Goal: Task Accomplishment & Management: Manage account settings

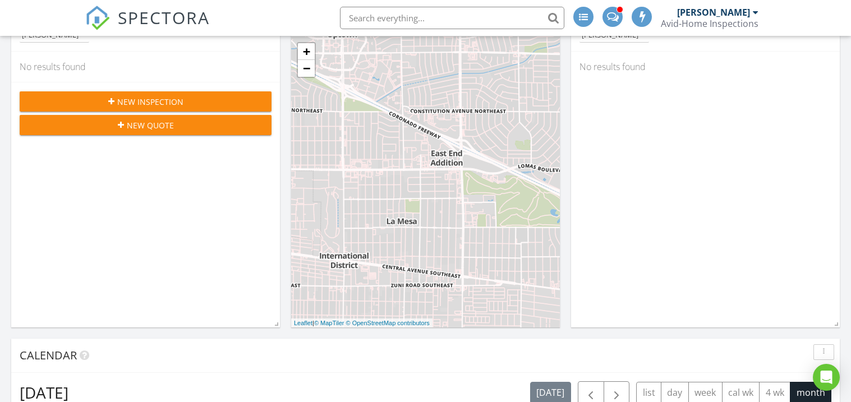
scroll to position [393, 0]
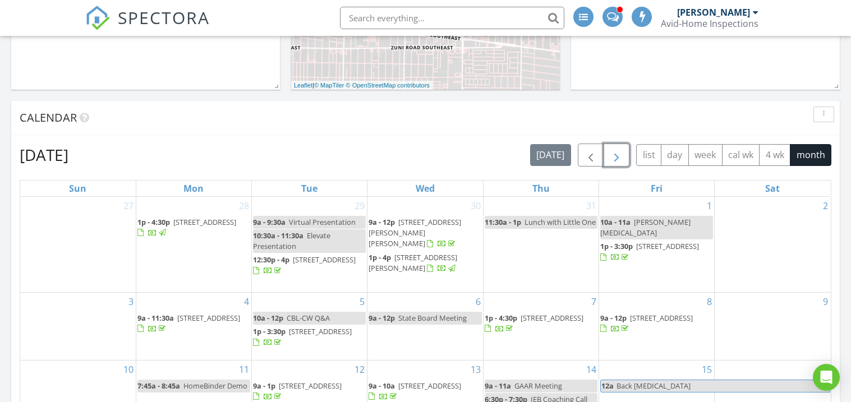
click at [614, 149] on span "button" at bounding box center [616, 155] width 13 height 13
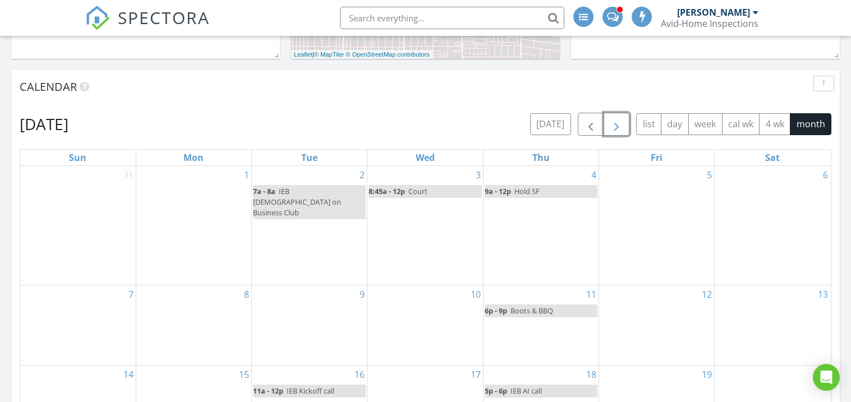
scroll to position [423, 0]
click at [620, 129] on span "button" at bounding box center [616, 124] width 13 height 13
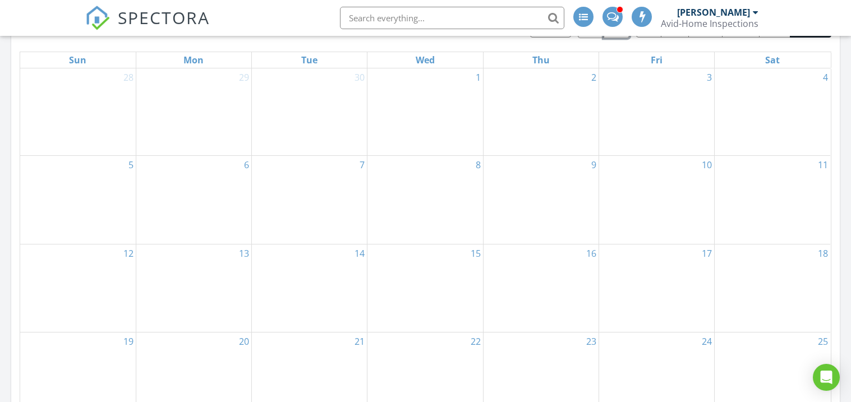
scroll to position [521, 0]
click at [541, 298] on div "16" at bounding box center [540, 287] width 115 height 87
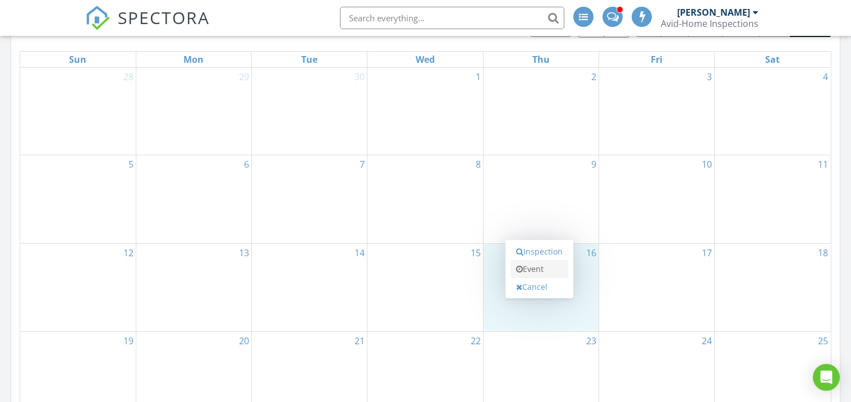
click at [534, 267] on link "Event" at bounding box center [539, 269] width 58 height 18
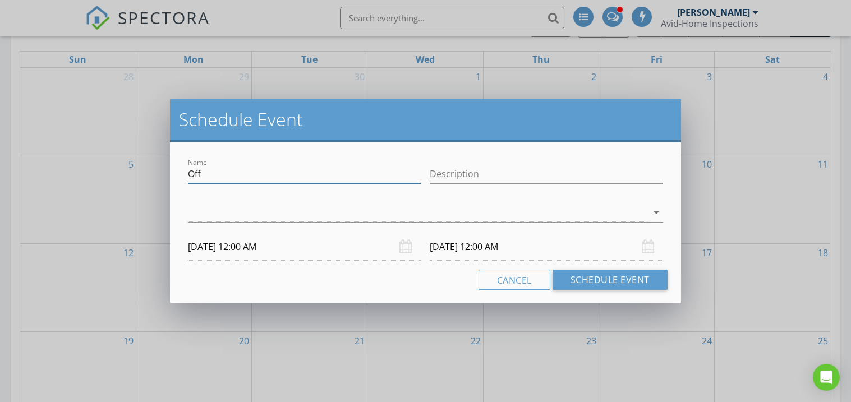
click at [225, 174] on input "Off" at bounding box center [304, 174] width 233 height 19
type input "O"
type input "Megan's Bull Elk Hunt"
click at [211, 212] on div at bounding box center [417, 213] width 459 height 19
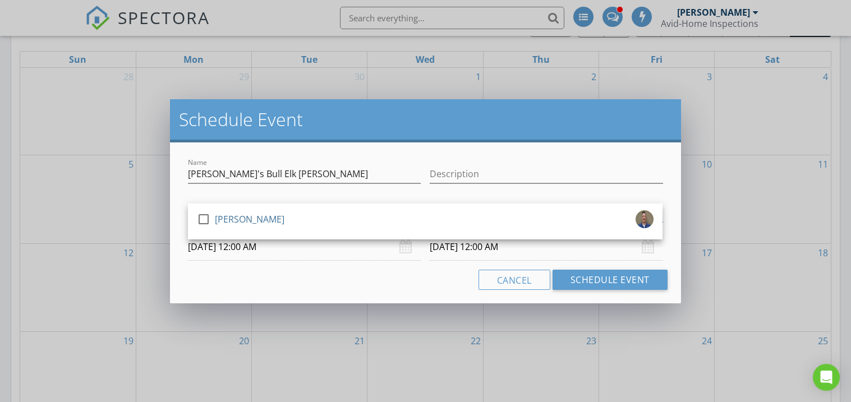
click at [211, 212] on div at bounding box center [203, 219] width 19 height 19
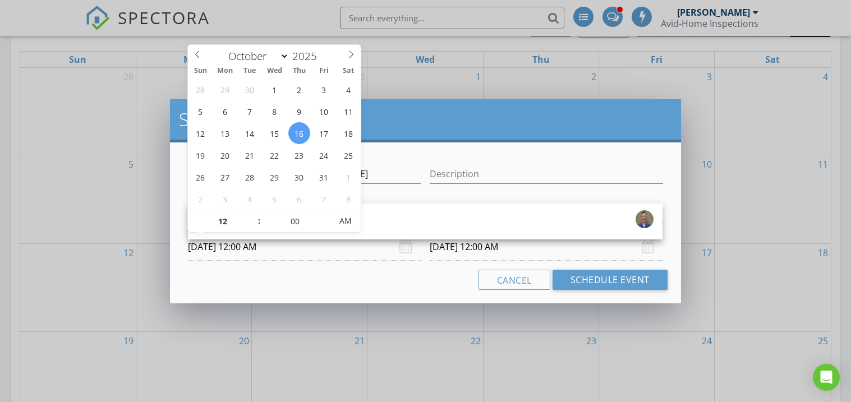
click at [206, 248] on input "10/16/2025 12:00 AM" at bounding box center [304, 246] width 233 height 27
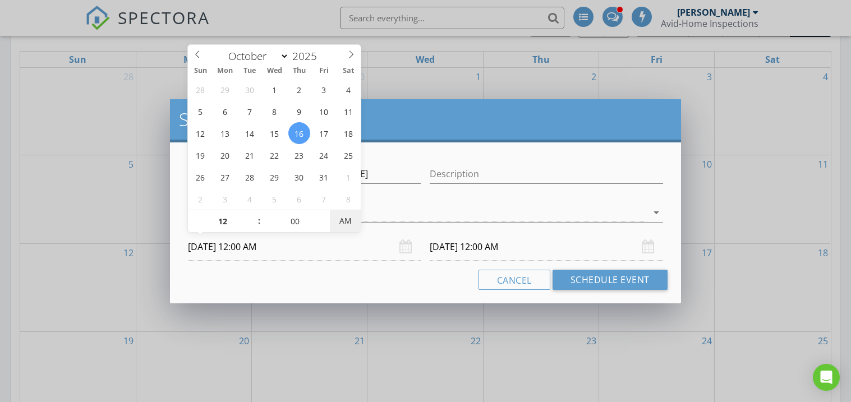
type input "10/16/2025 12:00 PM"
click at [350, 222] on span "PM" at bounding box center [345, 221] width 31 height 22
click at [325, 279] on div "Cancel Schedule Event" at bounding box center [424, 280] width 483 height 20
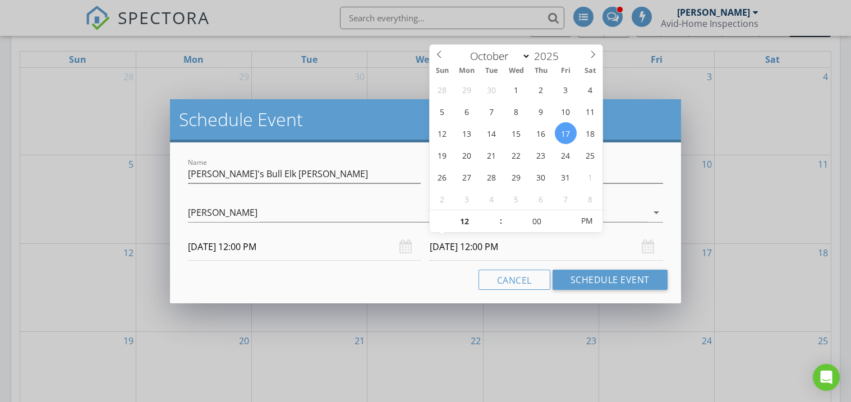
click at [460, 251] on input "10/17/2025 12:00 PM" at bounding box center [546, 246] width 233 height 27
type input "10/23/2025 12:00 AM"
click at [585, 221] on span "AM" at bounding box center [586, 221] width 31 height 22
click at [396, 287] on div "Cancel Schedule Event" at bounding box center [424, 280] width 483 height 20
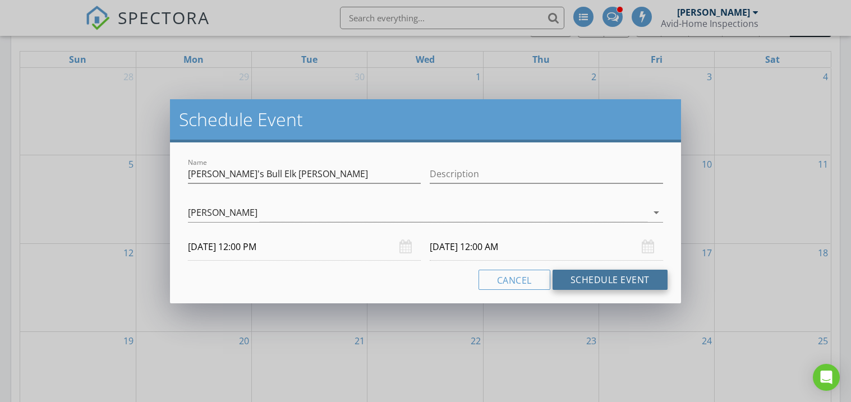
click at [599, 279] on button "Schedule Event" at bounding box center [609, 280] width 115 height 20
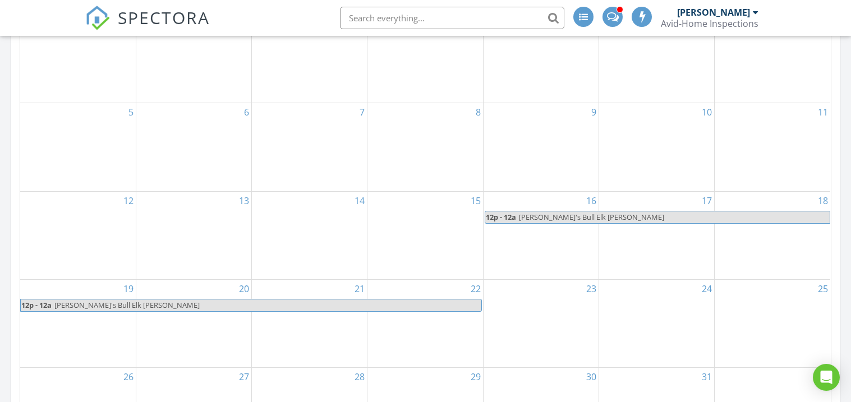
scroll to position [603, 0]
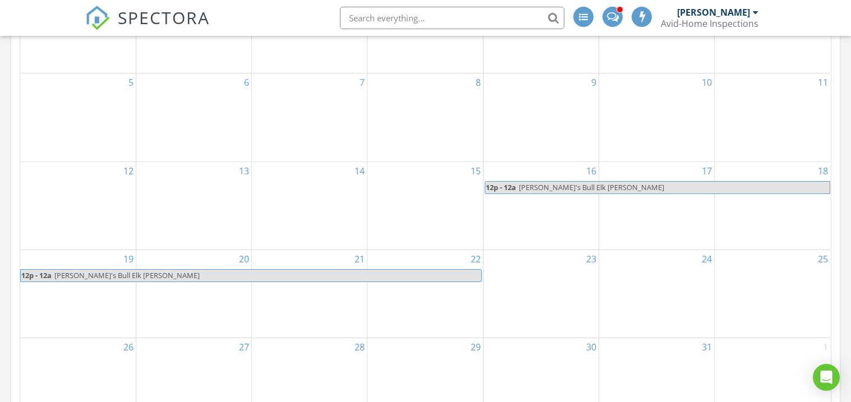
click at [391, 273] on span "Megan's Bull Elk Hunt" at bounding box center [267, 276] width 427 height 12
select select "9"
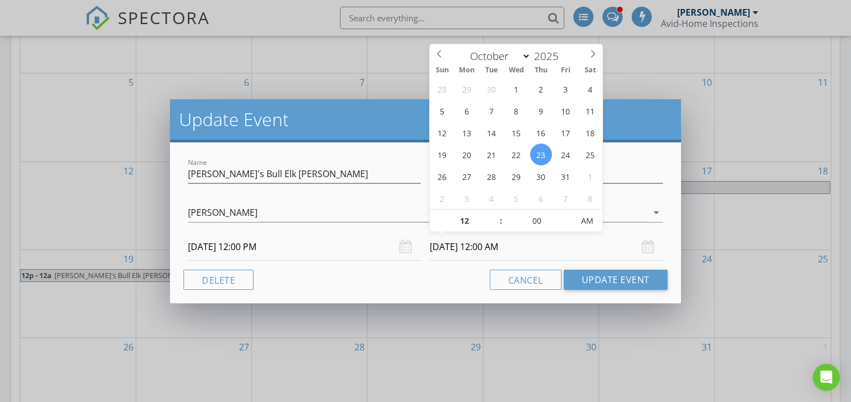
click at [454, 245] on input "10/23/2025 12:00 AM" at bounding box center [546, 246] width 233 height 27
type input "10/24/2025 12:00 AM"
click at [615, 281] on button "Update Event" at bounding box center [616, 280] width 104 height 20
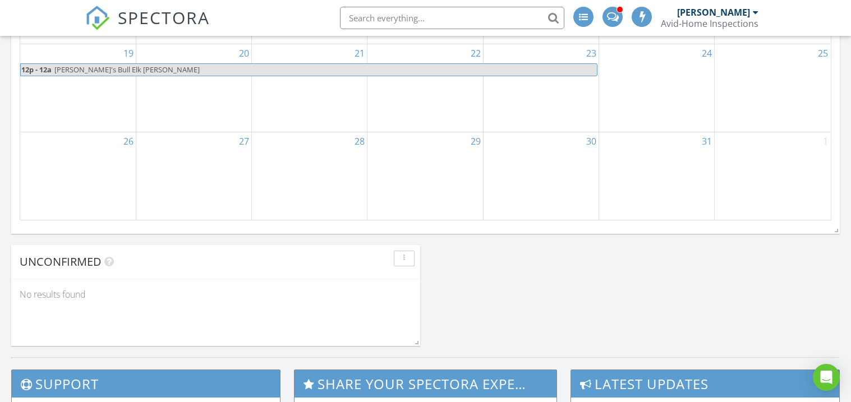
scroll to position [812, 0]
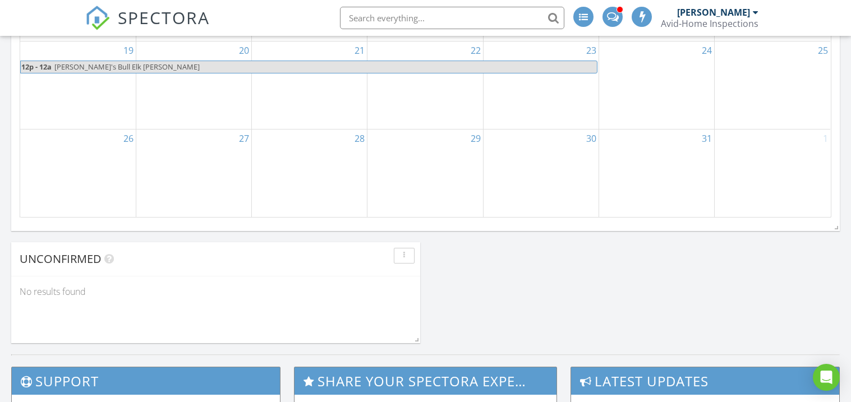
click at [292, 210] on div "28" at bounding box center [309, 173] width 115 height 87
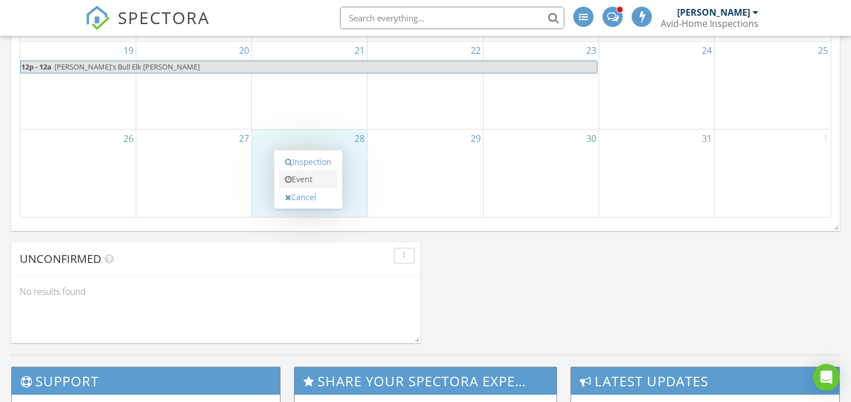
click at [297, 180] on link "Event" at bounding box center [308, 179] width 58 height 18
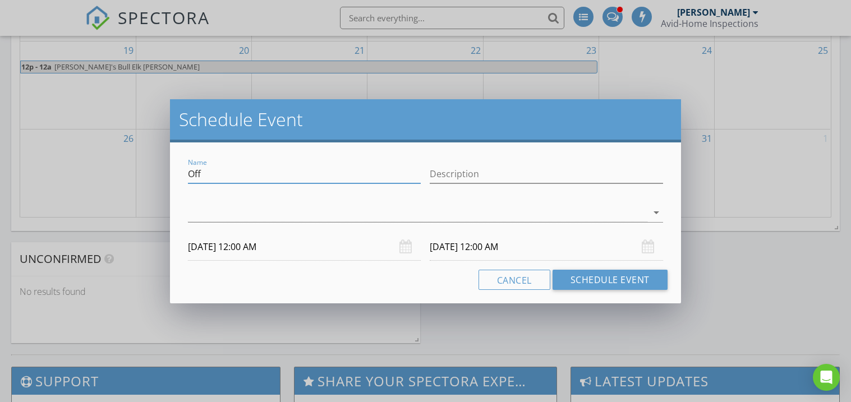
click at [277, 182] on div "Name Off" at bounding box center [304, 174] width 233 height 19
type input "O"
click at [349, 168] on input "Quail Forever 2026 Forcast" at bounding box center [304, 174] width 233 height 19
click at [276, 177] on input "Quail Forever 2026 Forcast" at bounding box center [304, 174] width 233 height 19
click at [472, 150] on div "Name Quail Forever 2026 Forcast Description check_box_outline_blank Terry Georg…" at bounding box center [425, 222] width 510 height 161
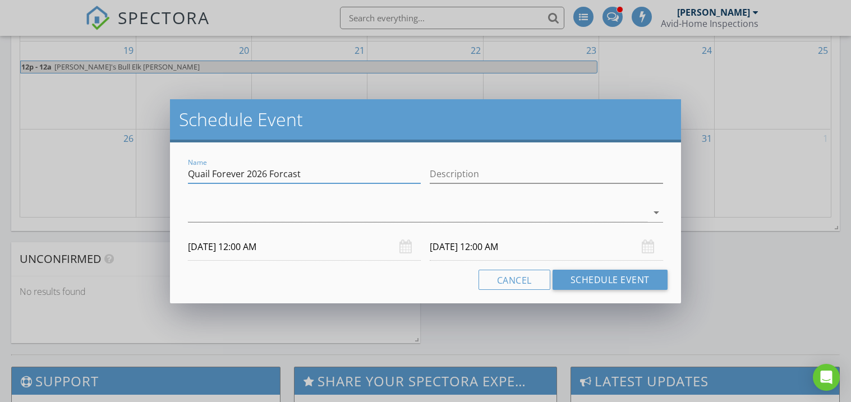
drag, startPoint x: 284, startPoint y: 177, endPoint x: 294, endPoint y: 168, distance: 13.1
click at [283, 177] on input "Quail Forever 2026 Forcast" at bounding box center [304, 174] width 233 height 19
click at [286, 173] on input "Quail Forever 2026 Forcast" at bounding box center [304, 174] width 233 height 19
type input "Quail Forever 2026 Forecast"
click at [223, 212] on div at bounding box center [417, 213] width 459 height 19
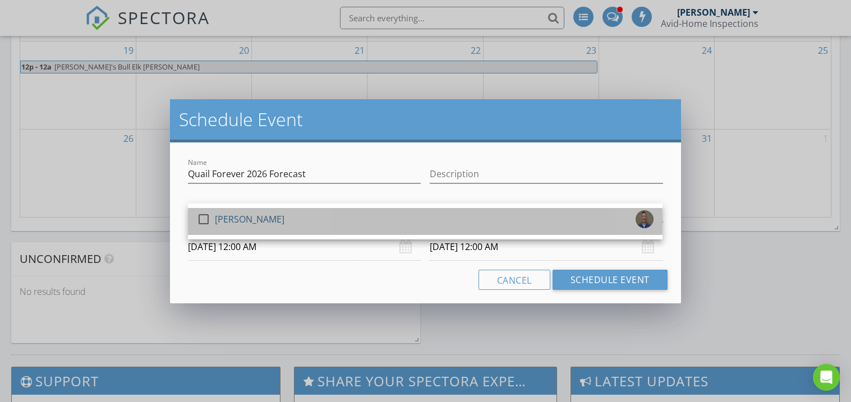
click at [223, 211] on div "[PERSON_NAME]" at bounding box center [250, 219] width 70 height 18
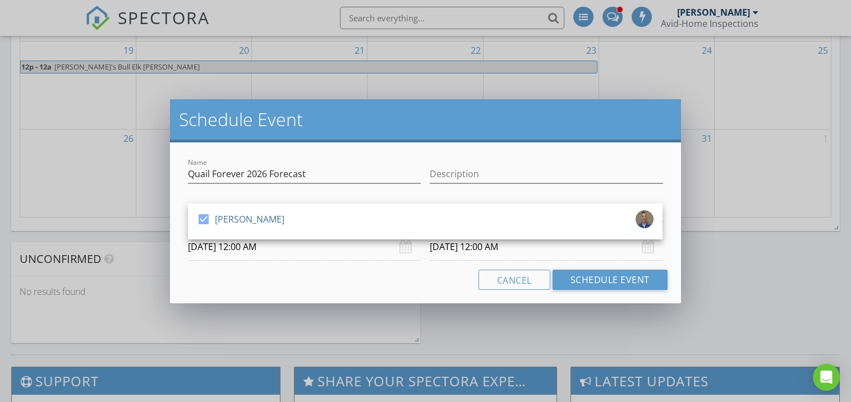
click at [215, 248] on input "10/28/2025 12:00 AM" at bounding box center [304, 246] width 233 height 27
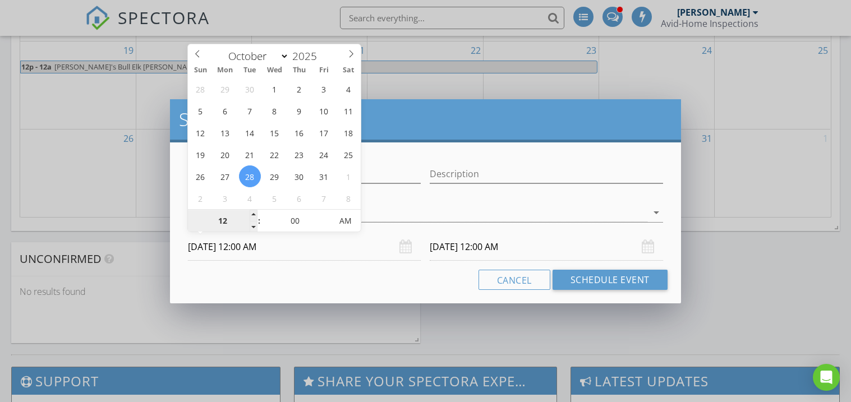
click at [223, 225] on input "12" at bounding box center [222, 221] width 69 height 22
type input "06"
type input "10/28/2025 6:00 PM"
type input "10/29/2025 6:00 PM"
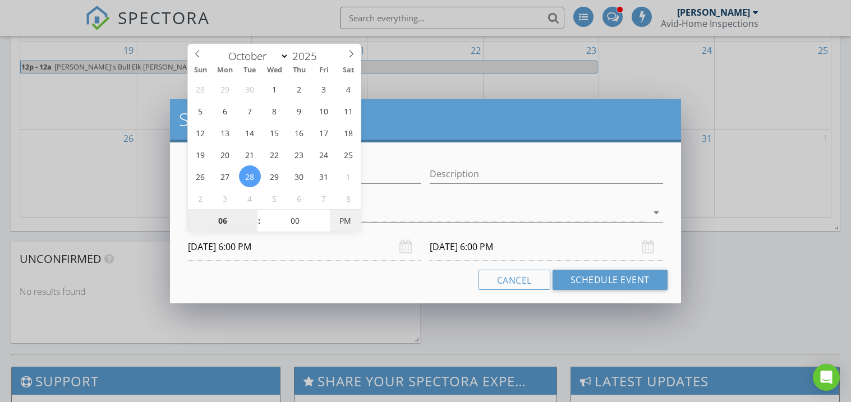
click at [353, 221] on span "PM" at bounding box center [345, 221] width 31 height 22
type input "06"
click at [477, 250] on input "10/29/2025 6:00 PM" at bounding box center [546, 246] width 233 height 27
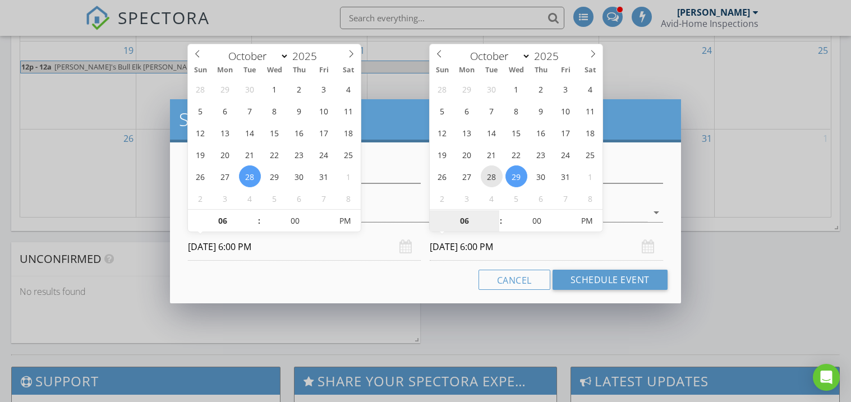
type input "10/28/2025 6:00 PM"
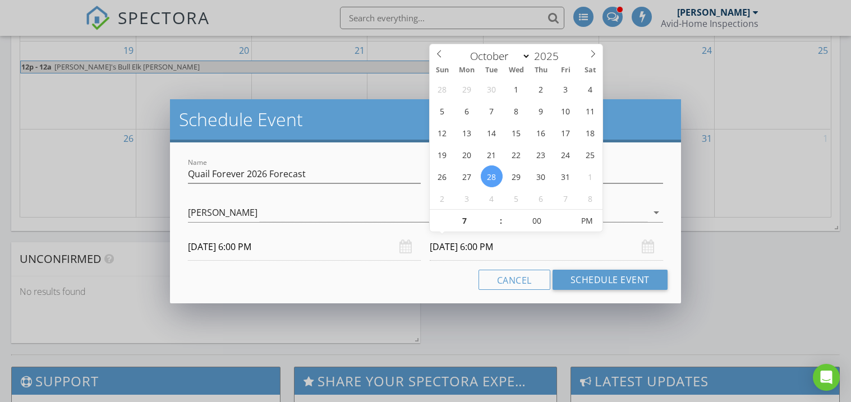
type input "07"
type input "10/28/2025 7:00 PM"
click at [348, 280] on div "Cancel Schedule Event" at bounding box center [424, 280] width 483 height 20
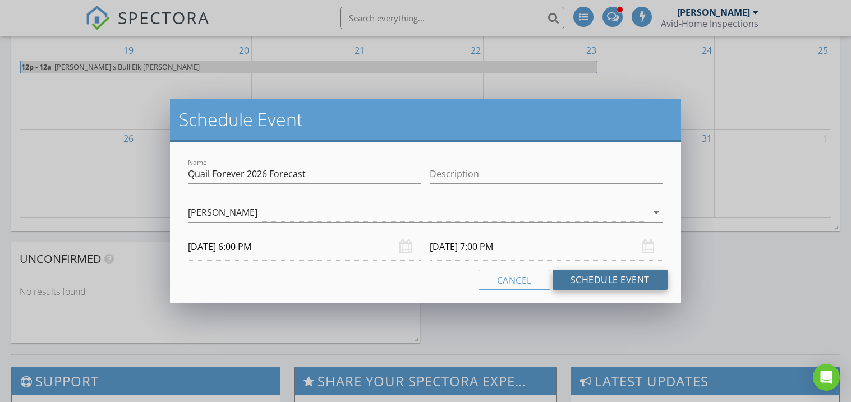
click at [593, 283] on button "Schedule Event" at bounding box center [609, 280] width 115 height 20
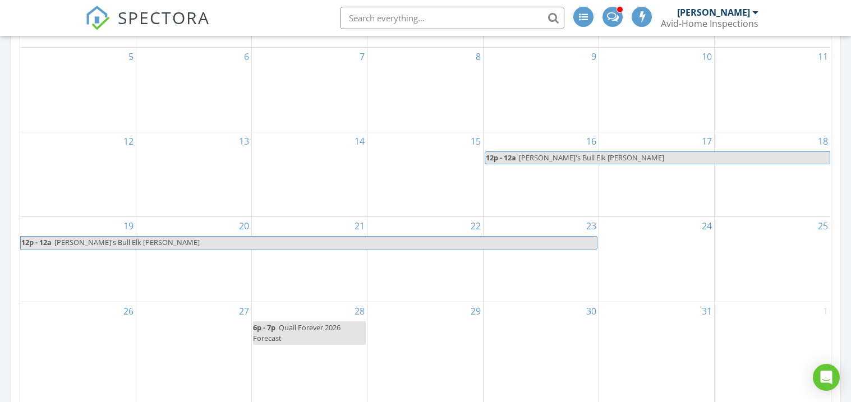
scroll to position [624, 0]
click at [285, 199] on div "14" at bounding box center [309, 176] width 115 height 84
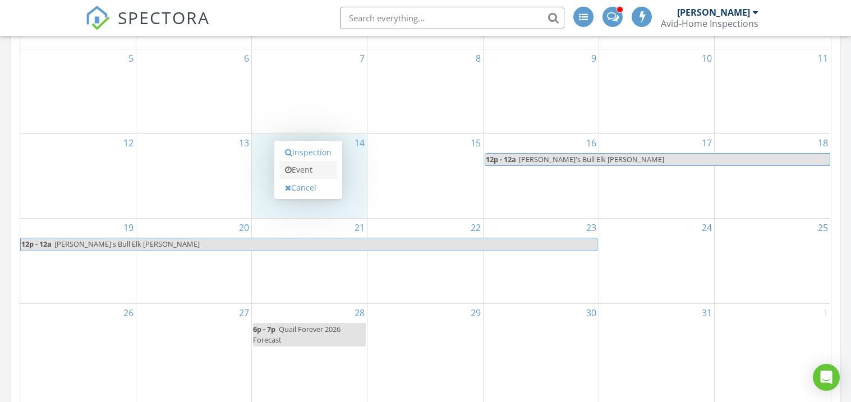
click at [293, 170] on link "Event" at bounding box center [308, 170] width 58 height 18
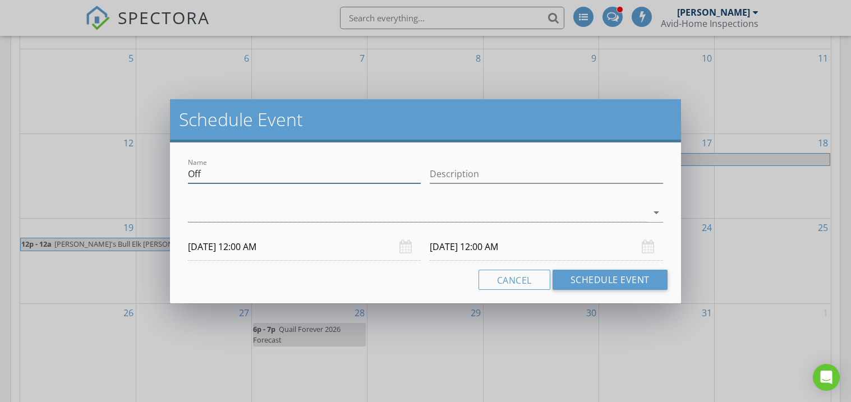
click at [211, 174] on input "Off" at bounding box center [304, 174] width 233 height 19
type input "O"
type input "Megan Neuro"
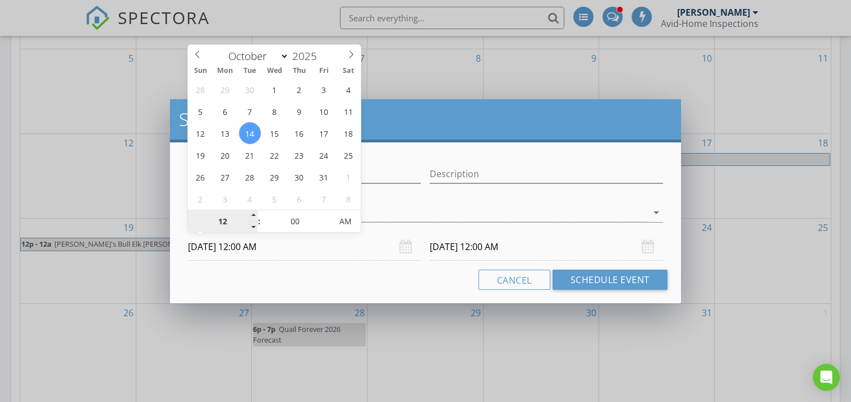
click at [227, 225] on input "12" at bounding box center [222, 222] width 69 height 22
type input "03"
type input "10/14/2025 3:00 AM"
type input "4"
type input "10/15/2025 3:00 AM"
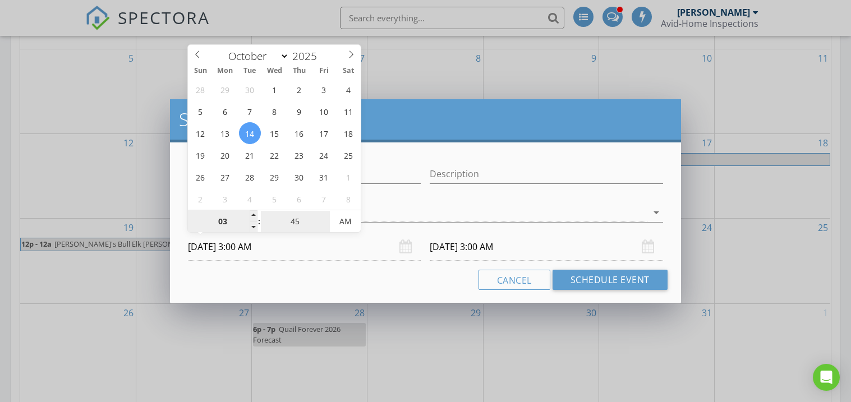
type input "45"
type input "10/14/2025 3:45 AM"
type input "10/15/2025 3:45 AM"
type input "10/14/2025 3:45 PM"
drag, startPoint x: 296, startPoint y: 280, endPoint x: 318, endPoint y: 275, distance: 22.9
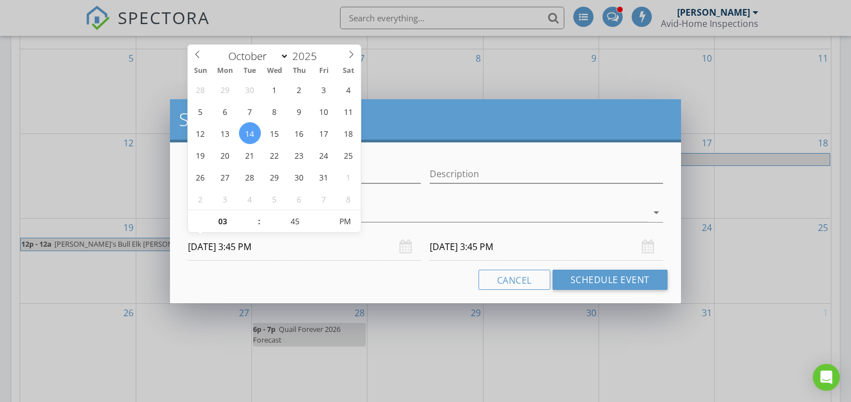
click at [297, 279] on div "Cancel Schedule Event" at bounding box center [424, 280] width 483 height 20
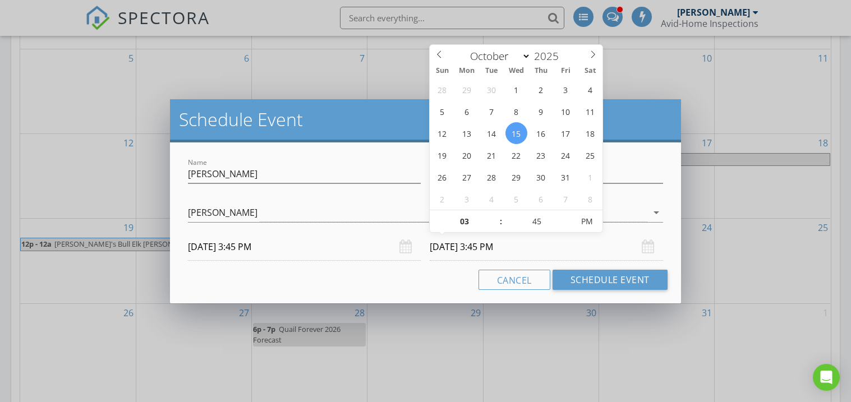
click at [457, 250] on input "10/15/2025 3:45 PM" at bounding box center [546, 246] width 233 height 27
type input "10/14/2025 3:45 PM"
type input "04"
type input "10/14/2025 4:45 PM"
click at [409, 288] on div "Cancel Schedule Event" at bounding box center [424, 280] width 483 height 20
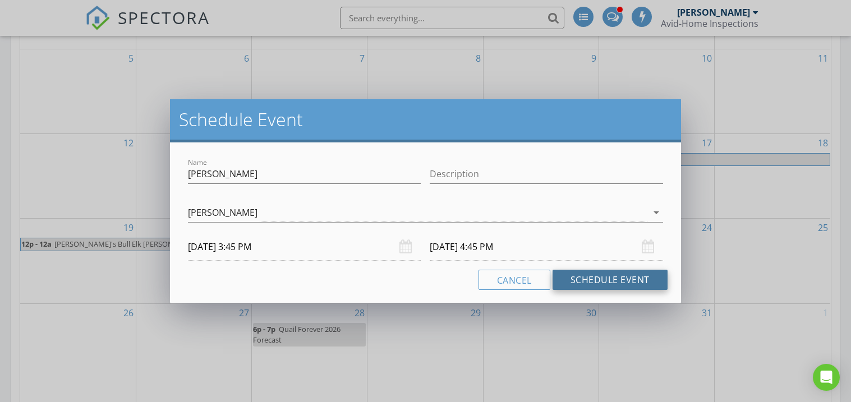
click at [596, 279] on button "Schedule Event" at bounding box center [609, 280] width 115 height 20
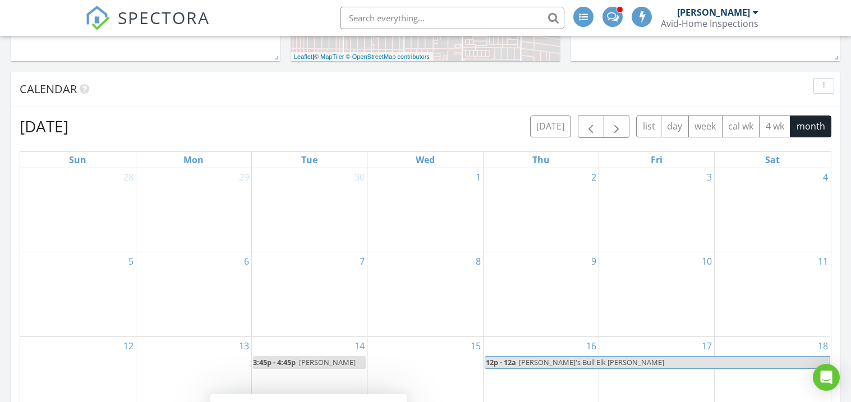
scroll to position [414, 0]
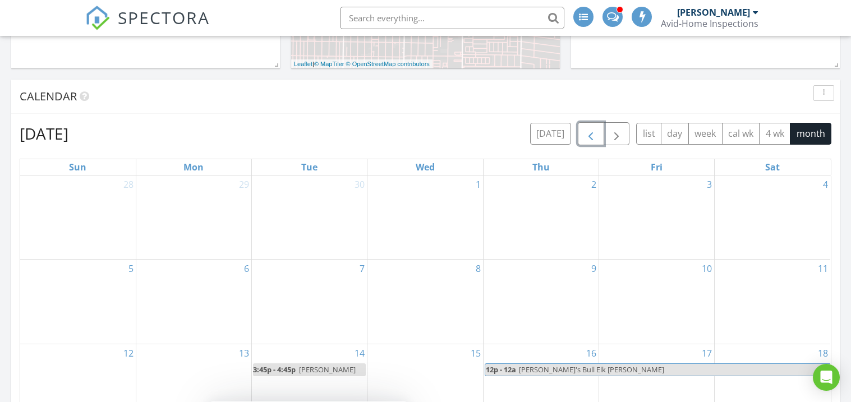
click at [584, 133] on span "button" at bounding box center [590, 133] width 13 height 13
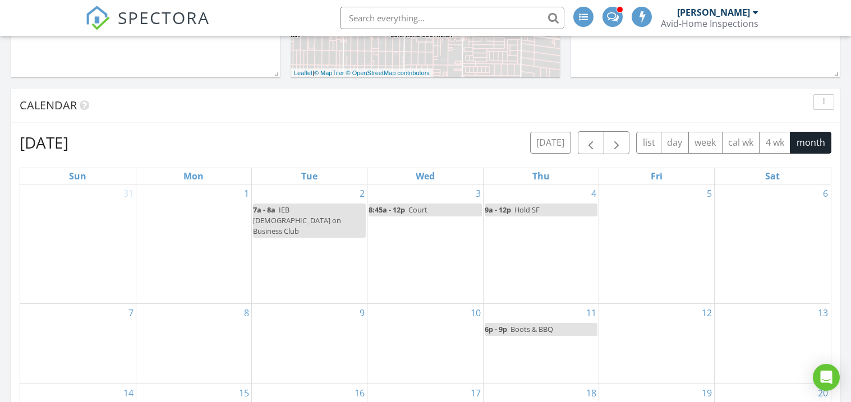
scroll to position [419, 0]
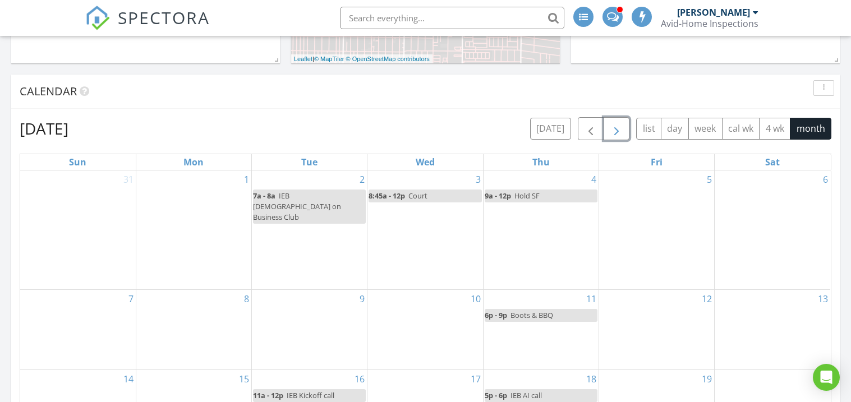
click at [615, 124] on span "button" at bounding box center [616, 128] width 13 height 13
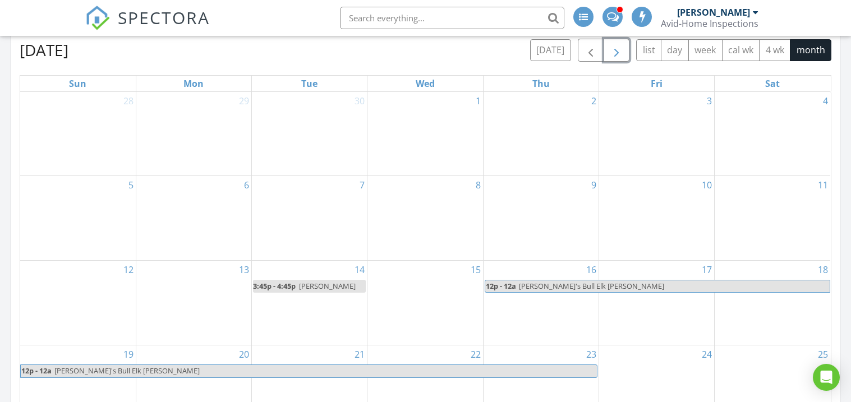
scroll to position [498, 0]
click at [611, 39] on button "button" at bounding box center [616, 49] width 26 height 23
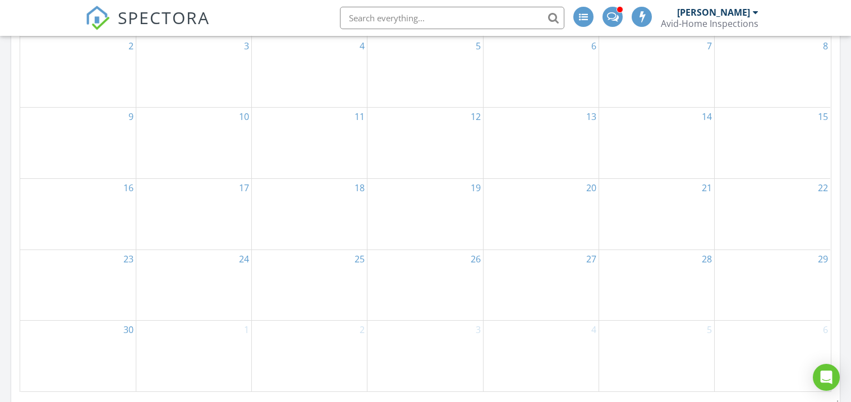
scroll to position [651, 0]
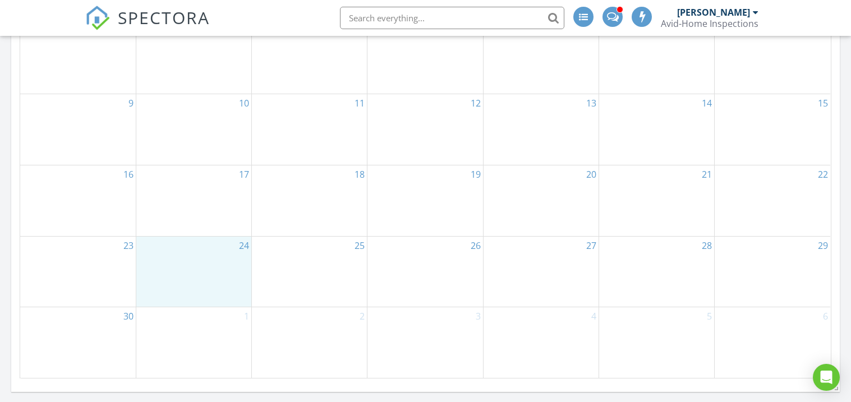
click at [186, 298] on div "24" at bounding box center [193, 272] width 115 height 71
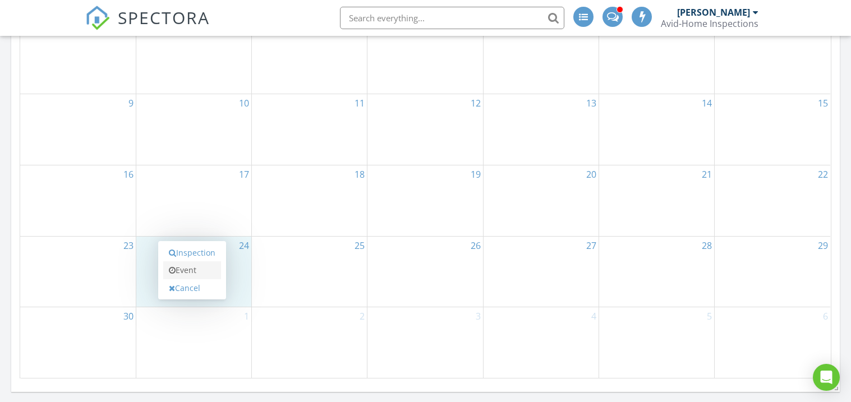
click at [189, 267] on link "Event" at bounding box center [192, 270] width 58 height 18
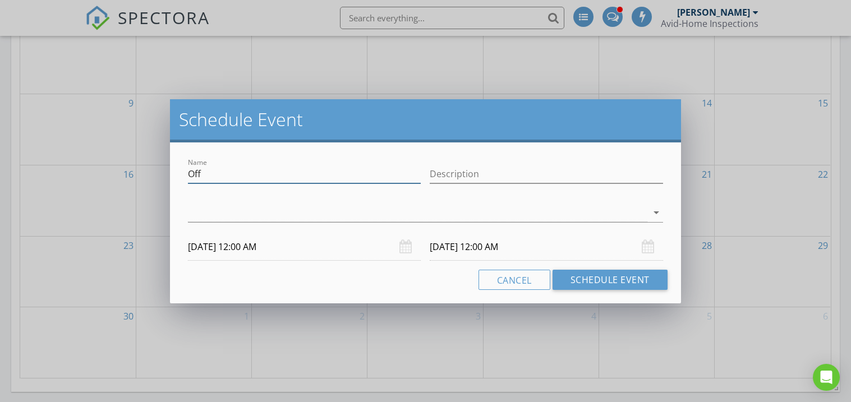
click at [222, 174] on input "Off" at bounding box center [304, 174] width 233 height 19
type input "O"
click at [210, 172] on input "Hip Pre-op" at bounding box center [304, 174] width 233 height 19
click at [196, 204] on div "Name Hip Pre-op Description check_box_outline_blank Terry George arrow_drop_dow…" at bounding box center [424, 208] width 483 height 105
type input "Hip Pre-op"
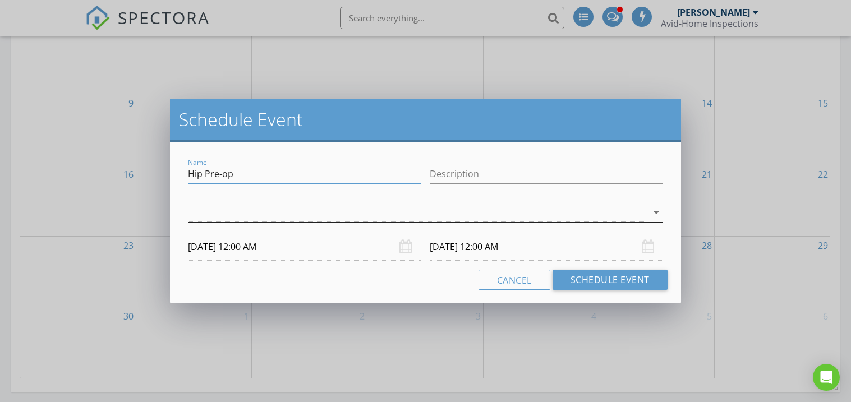
click at [209, 207] on div at bounding box center [417, 213] width 459 height 19
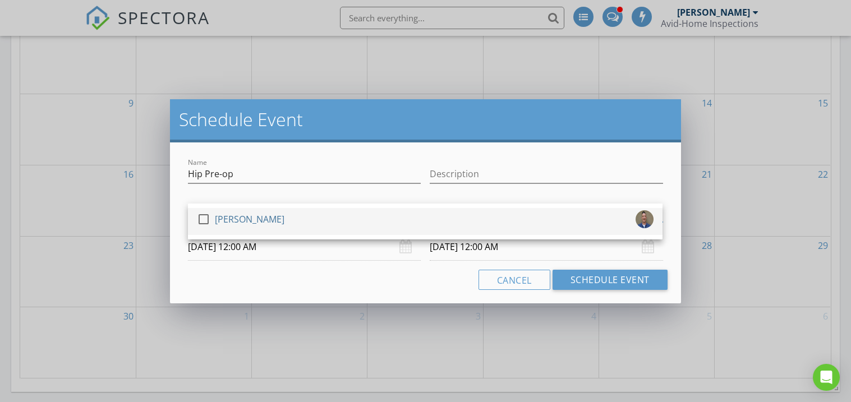
click at [211, 218] on div at bounding box center [203, 219] width 19 height 19
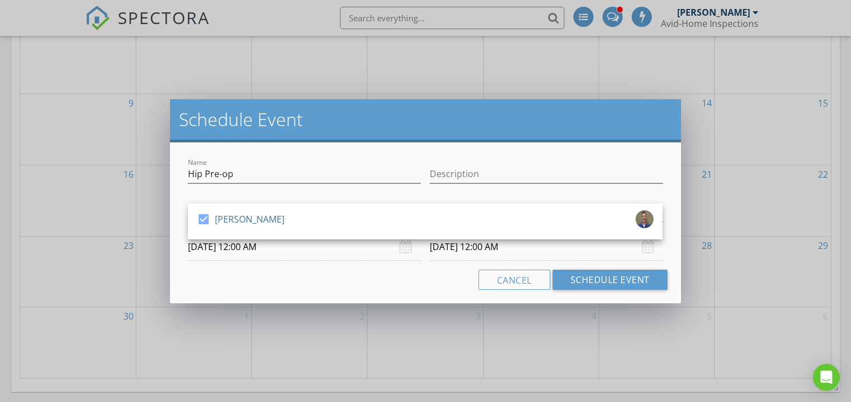
click at [211, 252] on input "11/24/2025 12:00 AM" at bounding box center [304, 246] width 233 height 27
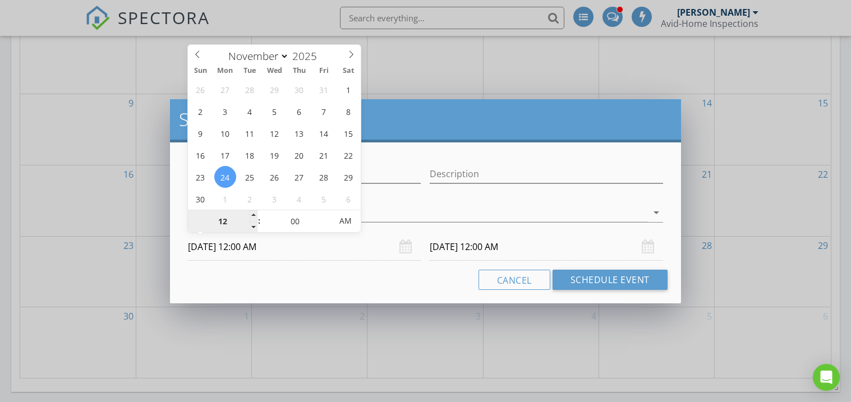
click at [235, 221] on input "12" at bounding box center [222, 221] width 69 height 22
type input "08"
type input "11/24/2025 8:00 AM"
drag, startPoint x: 284, startPoint y: 278, endPoint x: 294, endPoint y: 270, distance: 12.0
click at [294, 270] on div "Cancel Schedule Event" at bounding box center [424, 280] width 483 height 20
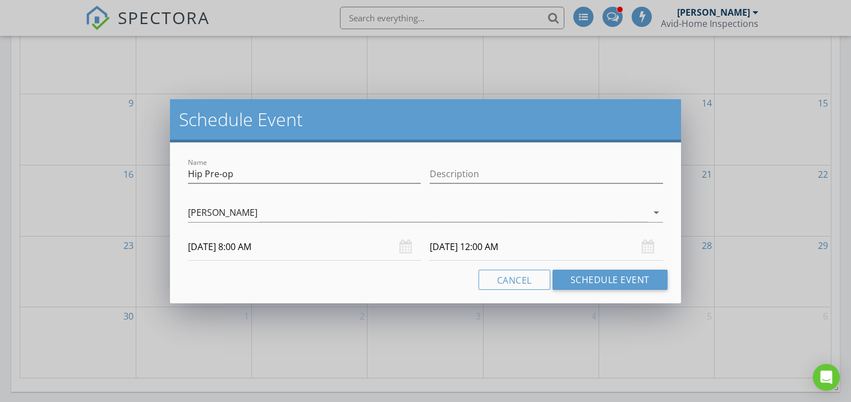
type input "08"
click at [466, 246] on input "11/25/2025 8:00 AM" at bounding box center [546, 246] width 233 height 27
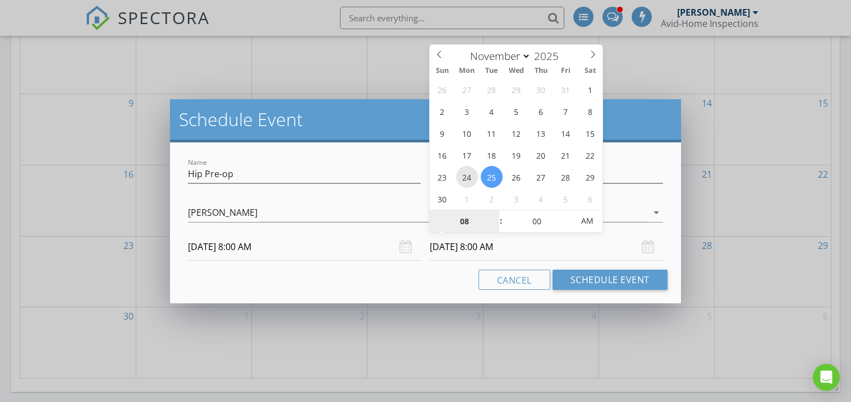
type input "11/24/2025 8:00 AM"
type input "09"
type input "11/24/2025 9:00 AM"
click at [438, 293] on div "Name Hip Pre-op Description check_box Terry George Terry George arrow_drop_down…" at bounding box center [425, 222] width 510 height 161
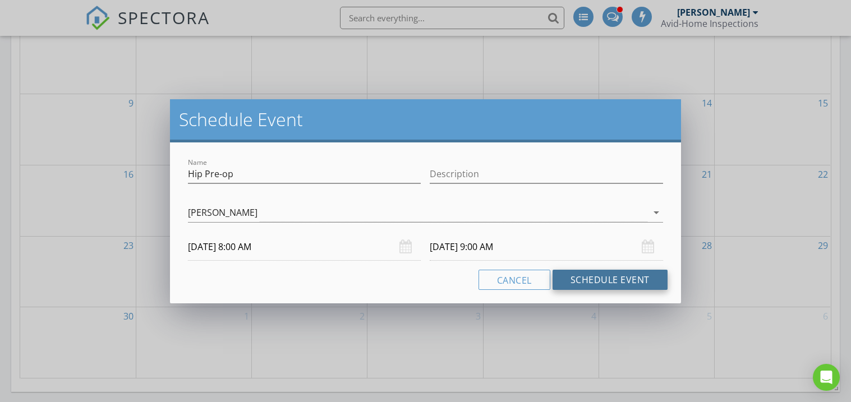
click at [595, 278] on button "Schedule Event" at bounding box center [609, 280] width 115 height 20
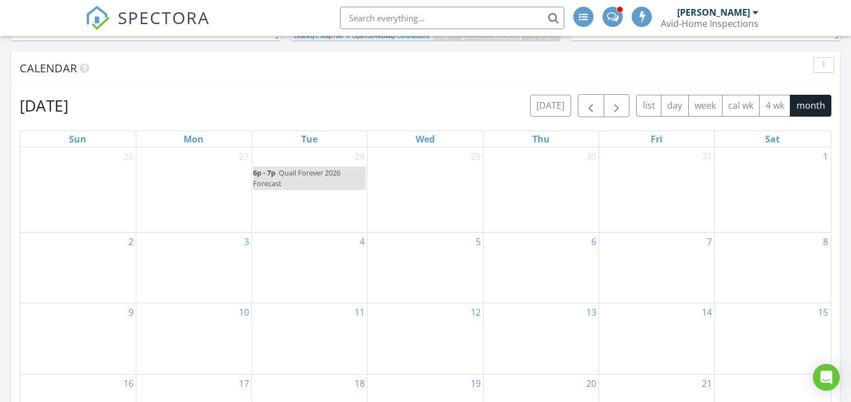
scroll to position [441, 0]
click at [611, 104] on span "button" at bounding box center [616, 106] width 13 height 13
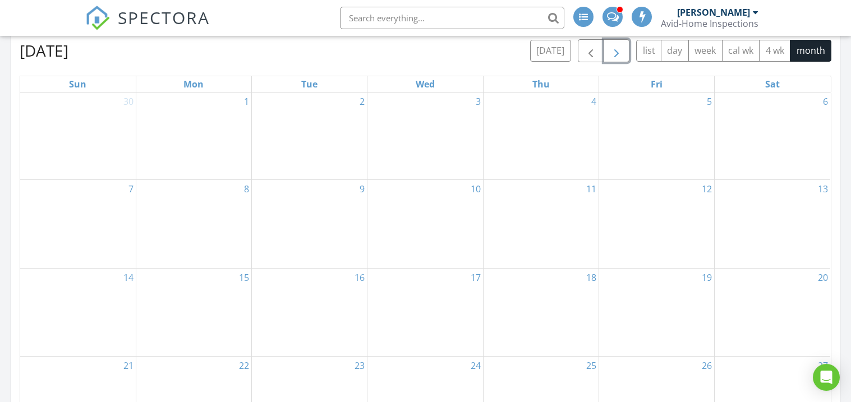
scroll to position [495, 0]
click at [664, 137] on div "5" at bounding box center [656, 138] width 115 height 87
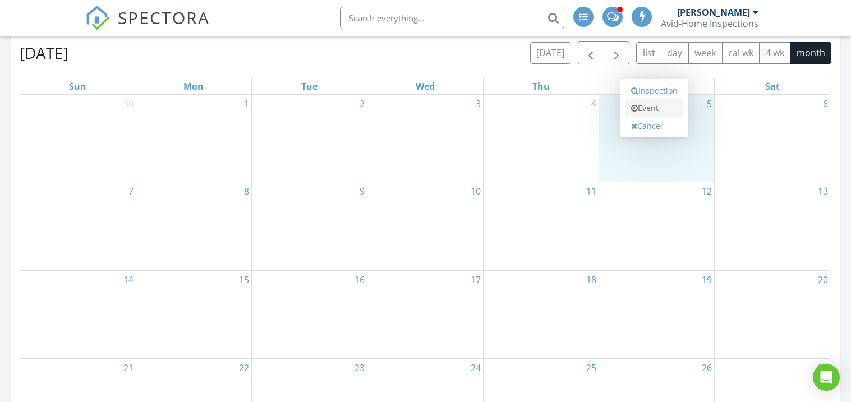
click at [648, 109] on link "Event" at bounding box center [654, 108] width 58 height 18
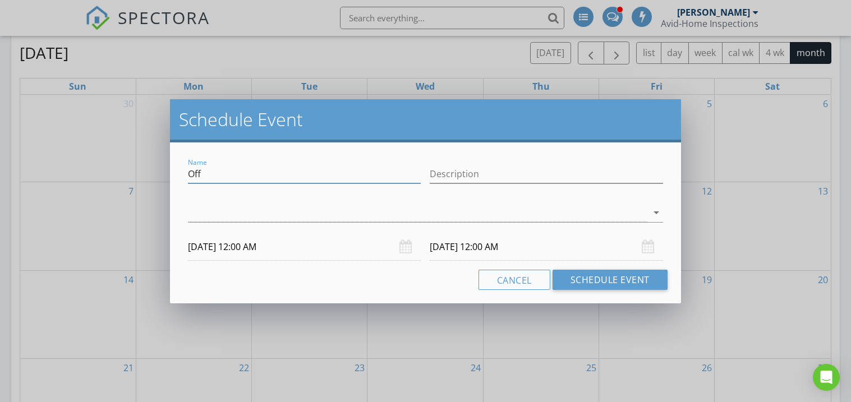
click at [213, 170] on input "Off" at bounding box center [304, 174] width 233 height 19
type input "O"
type input "Hip Surgery"
click at [200, 213] on div at bounding box center [417, 213] width 459 height 19
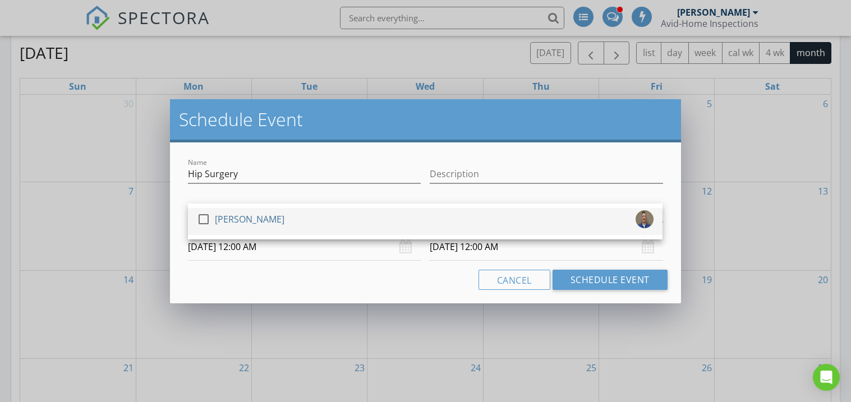
click at [199, 215] on div at bounding box center [203, 219] width 19 height 19
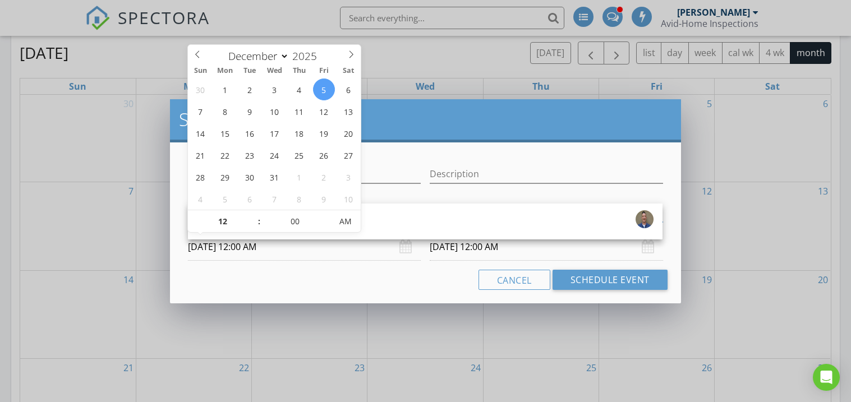
click at [202, 251] on input "12/05/2025 12:00 AM" at bounding box center [304, 246] width 233 height 27
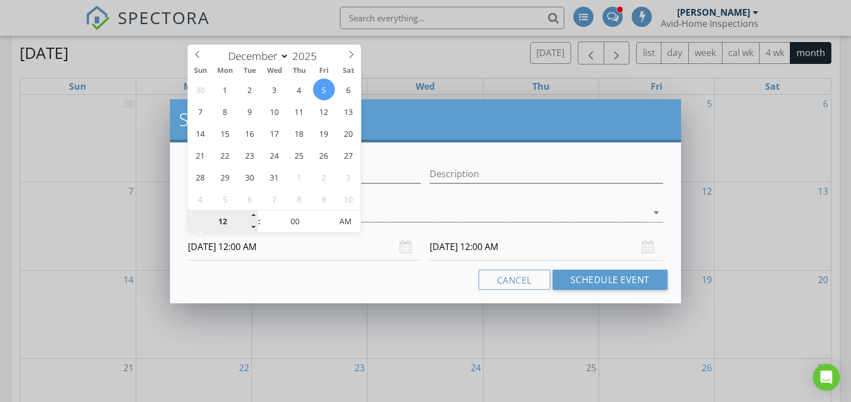
click at [227, 230] on input "12" at bounding box center [222, 222] width 69 height 22
type input "08"
type input "12/05/2025 8:00 AM"
click at [343, 286] on div "Cancel Schedule Event" at bounding box center [424, 280] width 483 height 20
type input "08"
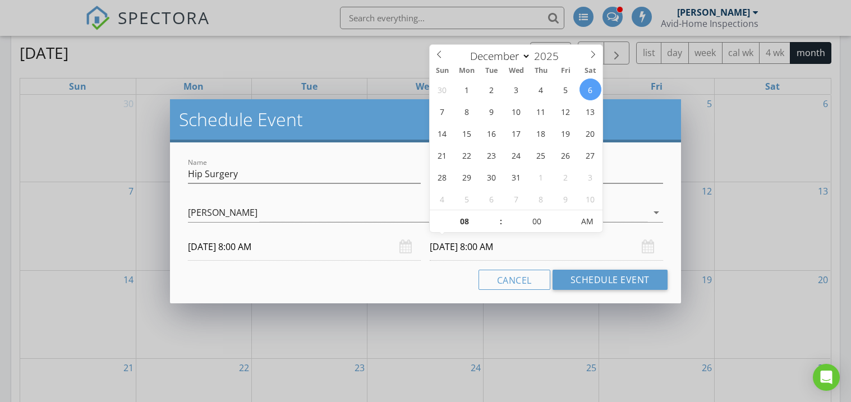
click at [487, 248] on input "12/06/2025 8:00 AM" at bounding box center [546, 246] width 233 height 27
type input "12/05/2025 8:00 AM"
type input "2026"
click at [589, 52] on icon at bounding box center [593, 54] width 8 height 8
select select "1"
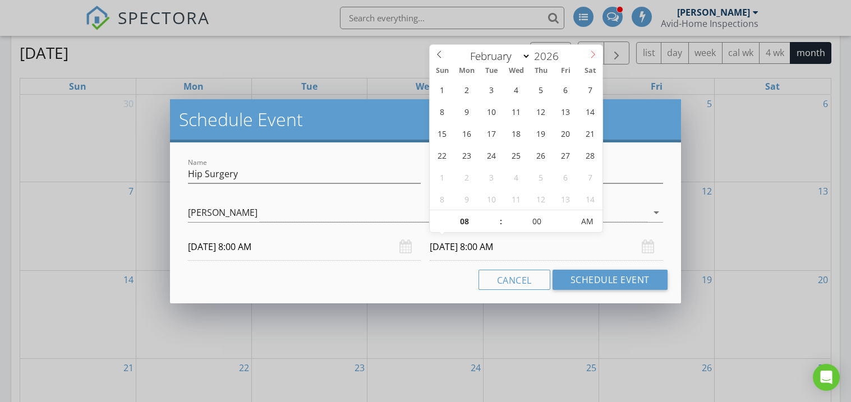
click at [589, 52] on icon at bounding box center [593, 54] width 8 height 8
type input "02/05/2026 8:00 AM"
click at [349, 281] on div "Cancel Schedule Event" at bounding box center [424, 280] width 483 height 20
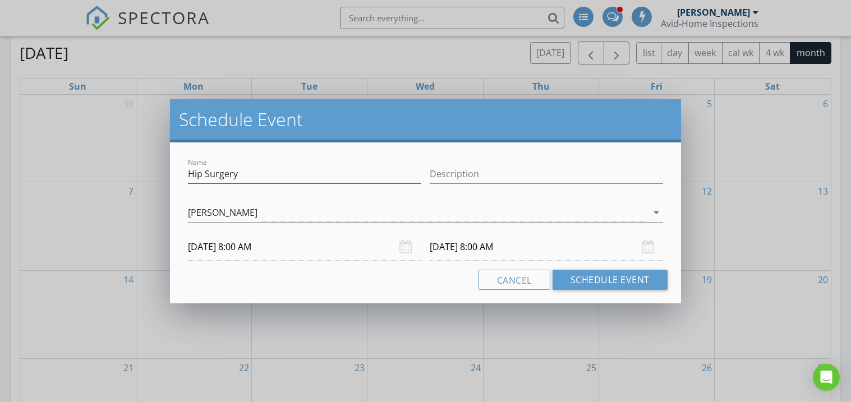
click at [271, 179] on input "Hip Surgery" at bounding box center [304, 174] width 233 height 19
type input "Hip Surgery & Recovery"
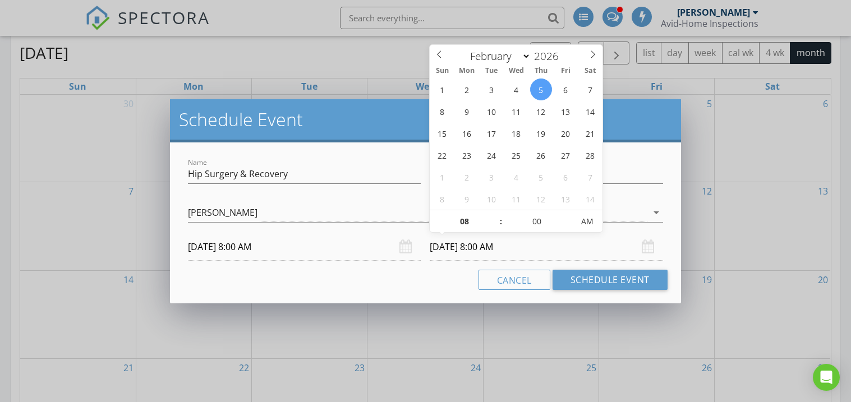
click at [459, 246] on input "02/05/2026 8:00 AM" at bounding box center [546, 246] width 233 height 27
select select "2"
click at [589, 53] on icon at bounding box center [593, 54] width 8 height 8
type input "03/05/2026 8:00 AM"
select select "1"
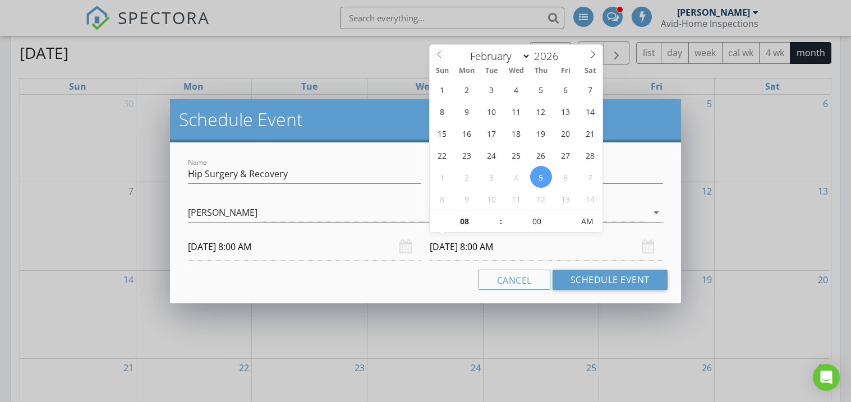
click at [434, 54] on span at bounding box center [439, 53] width 19 height 16
type input "02/05/2026 8:00 AM"
click at [428, 287] on div "Cancel Schedule Event" at bounding box center [424, 280] width 483 height 20
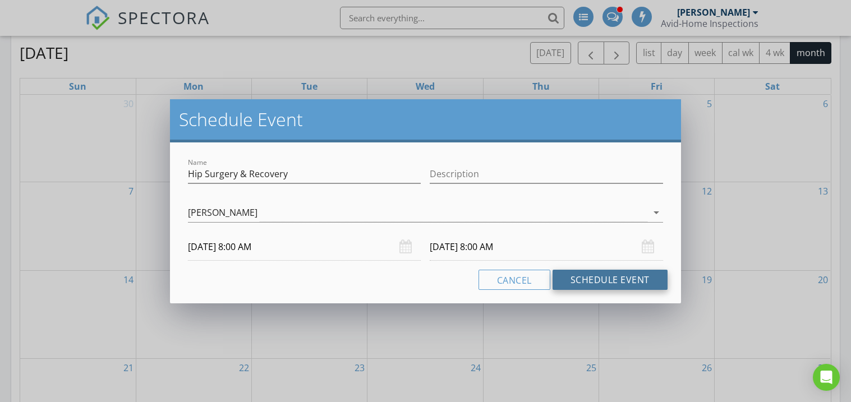
click at [608, 281] on button "Schedule Event" at bounding box center [609, 280] width 115 height 20
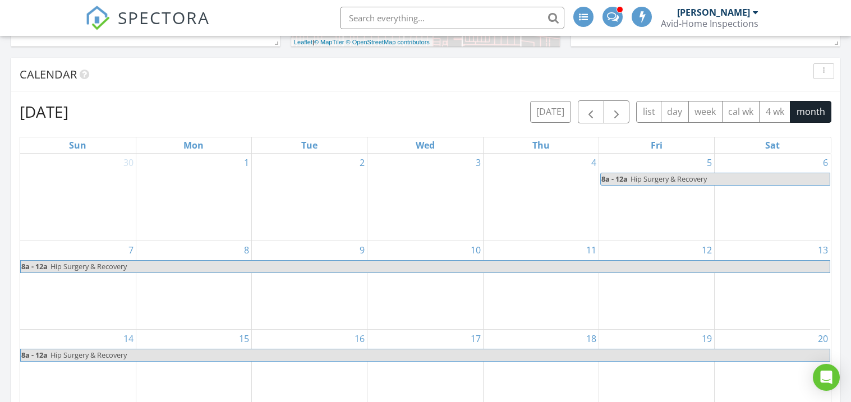
scroll to position [416, 0]
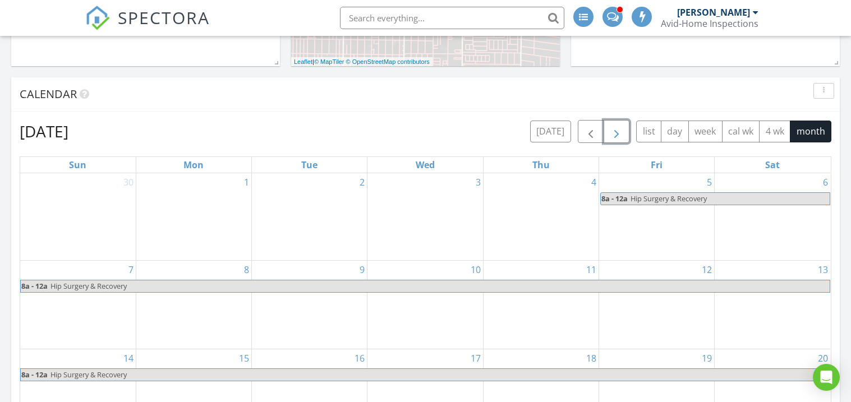
click at [610, 128] on span "button" at bounding box center [616, 131] width 13 height 13
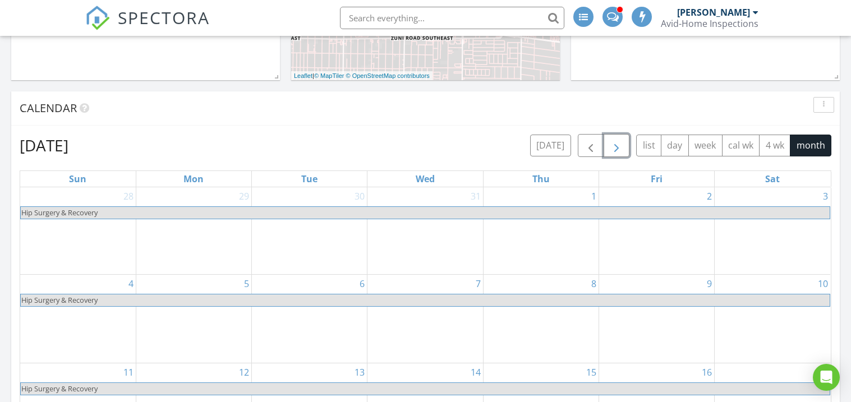
scroll to position [335, 0]
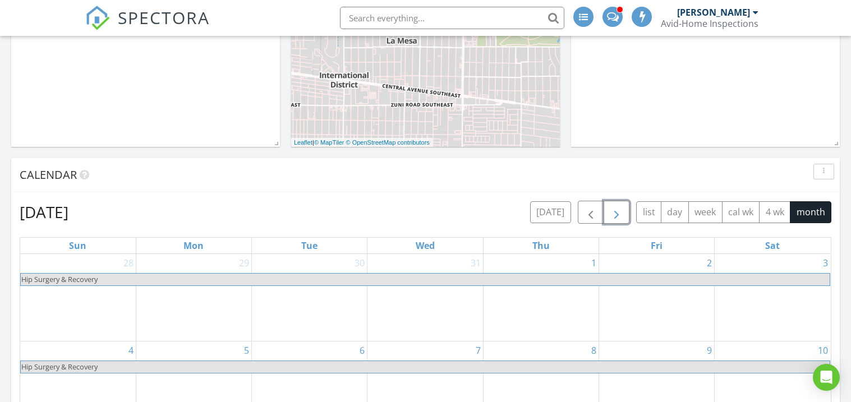
click at [617, 207] on span "button" at bounding box center [616, 212] width 13 height 13
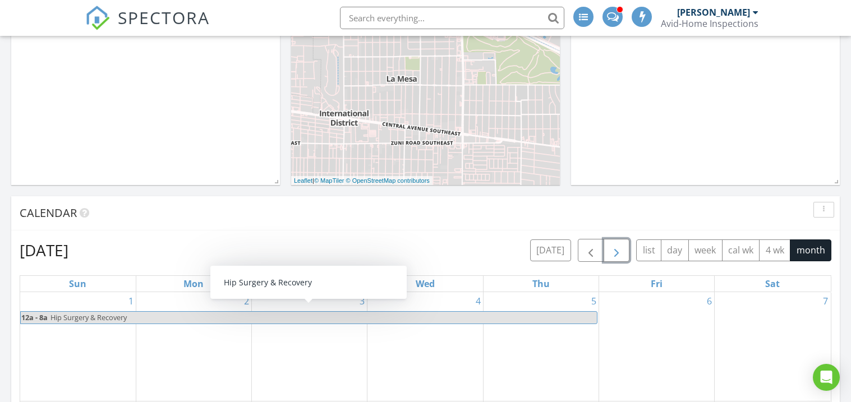
scroll to position [263, 0]
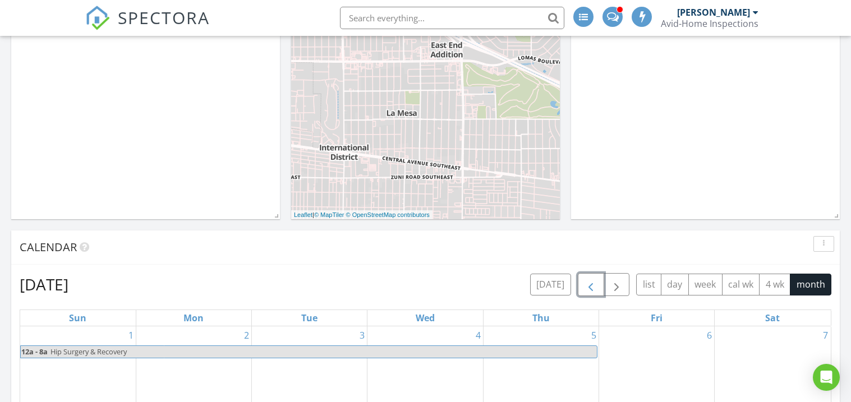
click at [588, 286] on span "button" at bounding box center [590, 284] width 13 height 13
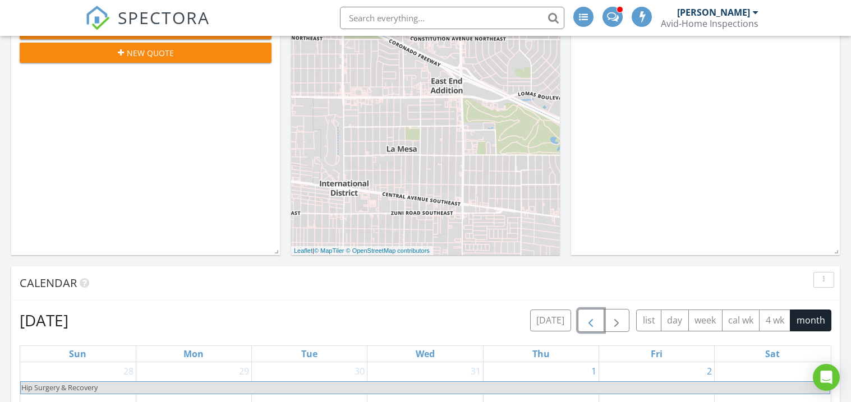
scroll to position [205, 0]
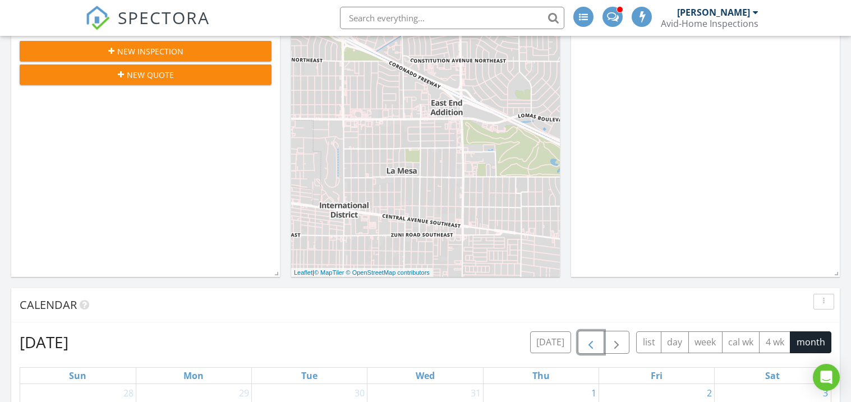
click at [592, 346] on span "button" at bounding box center [590, 342] width 13 height 13
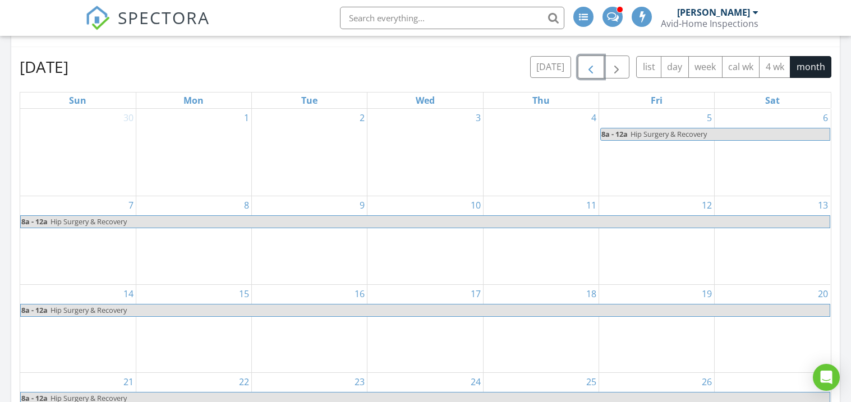
scroll to position [413, 0]
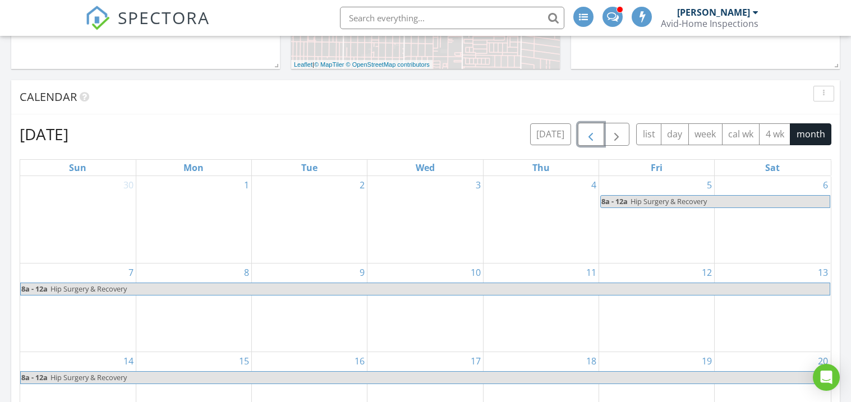
click at [584, 130] on span "button" at bounding box center [590, 134] width 13 height 13
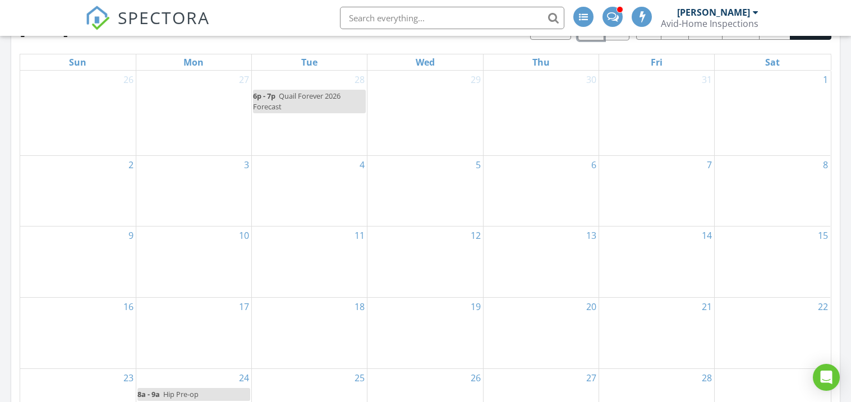
scroll to position [555, 0]
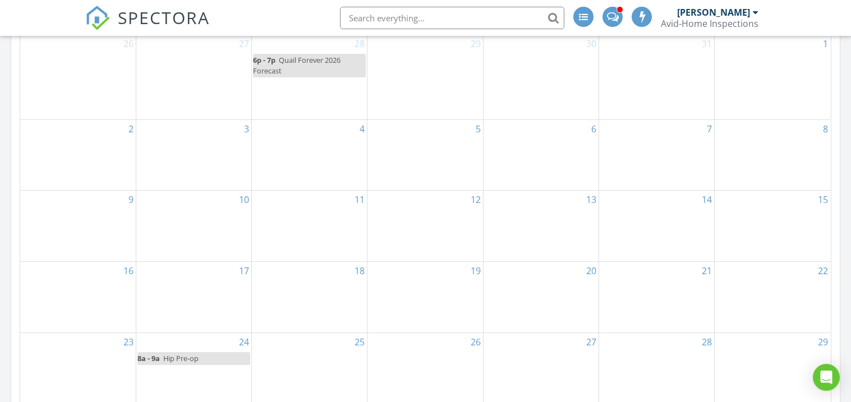
click at [573, 233] on div "13" at bounding box center [540, 226] width 115 height 71
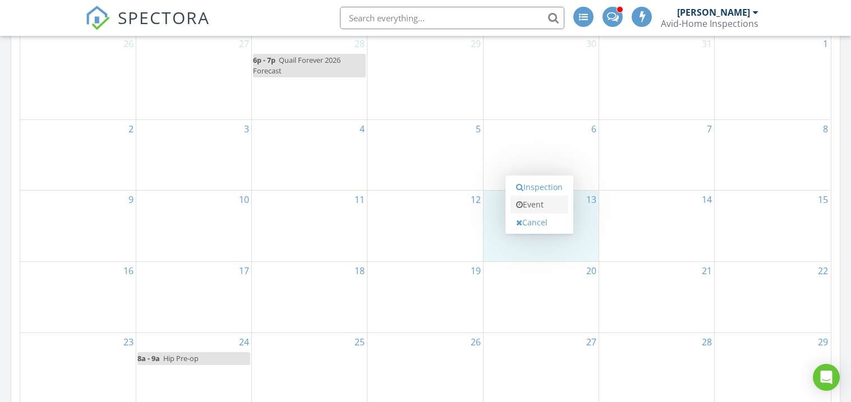
click at [547, 211] on link "Event" at bounding box center [539, 205] width 58 height 18
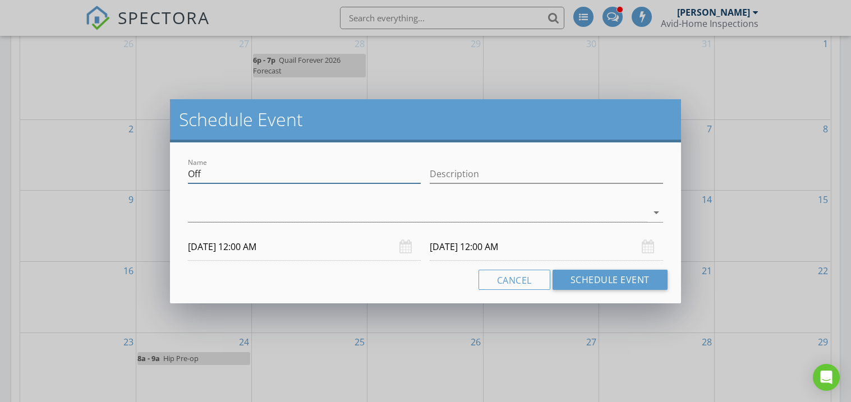
click at [247, 180] on input "Off" at bounding box center [304, 174] width 233 height 19
type input "O"
type input "Terry's Cow Elk Hunt"
click at [204, 219] on div at bounding box center [417, 213] width 459 height 19
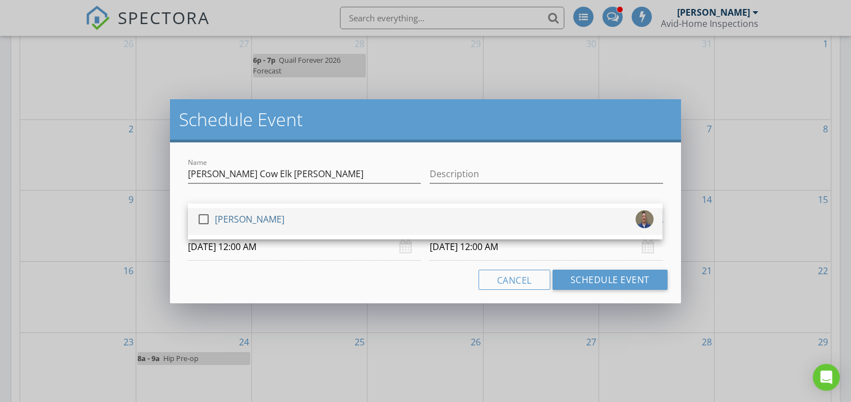
click at [204, 216] on div at bounding box center [203, 219] width 19 height 19
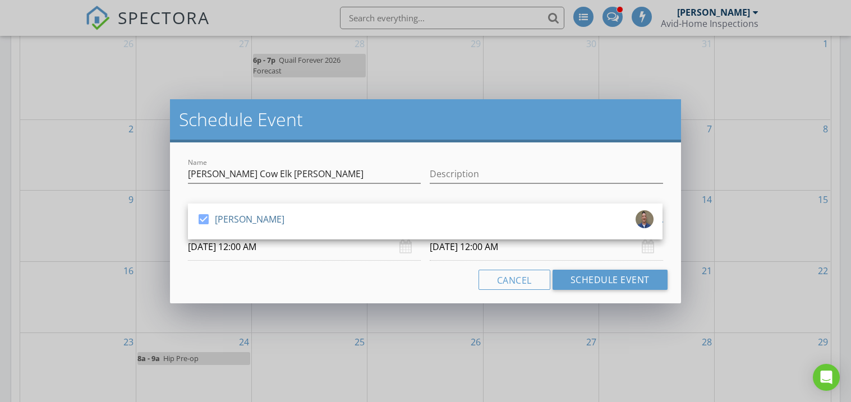
click at [196, 246] on input "11/13/2025 12:00 AM" at bounding box center [304, 246] width 233 height 27
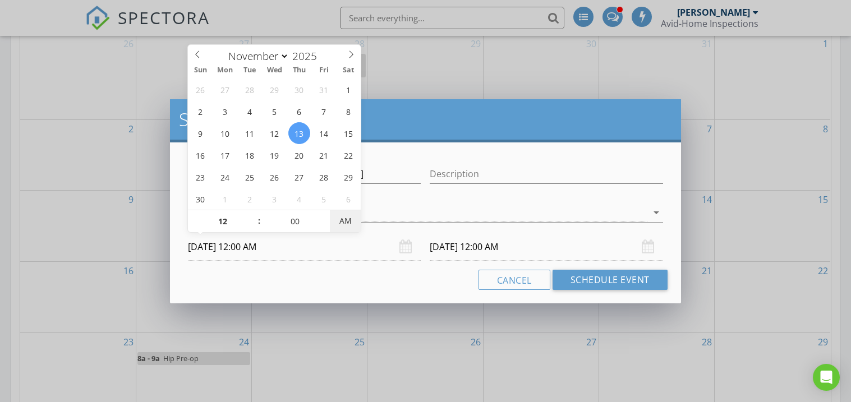
type input "11/13/2025 12:00 PM"
click at [349, 219] on span "PM" at bounding box center [345, 221] width 31 height 22
click at [354, 271] on div "Cancel Schedule Event" at bounding box center [424, 280] width 483 height 20
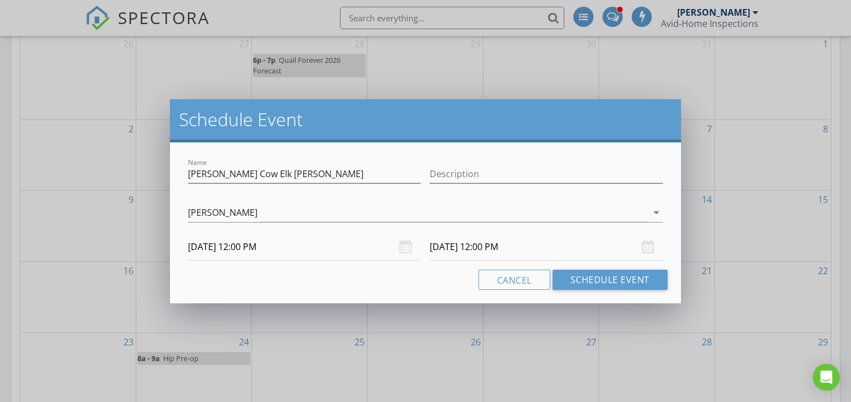
click at [455, 243] on input "11/14/2025 12:00 PM" at bounding box center [546, 246] width 233 height 27
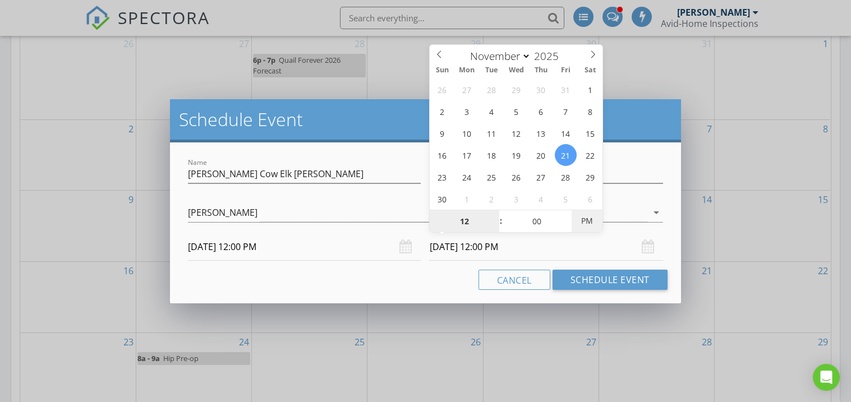
type input "11/21/2025 12:00 AM"
click at [584, 224] on span "AM" at bounding box center [586, 221] width 31 height 22
click at [358, 279] on div "Cancel Schedule Event" at bounding box center [424, 280] width 483 height 20
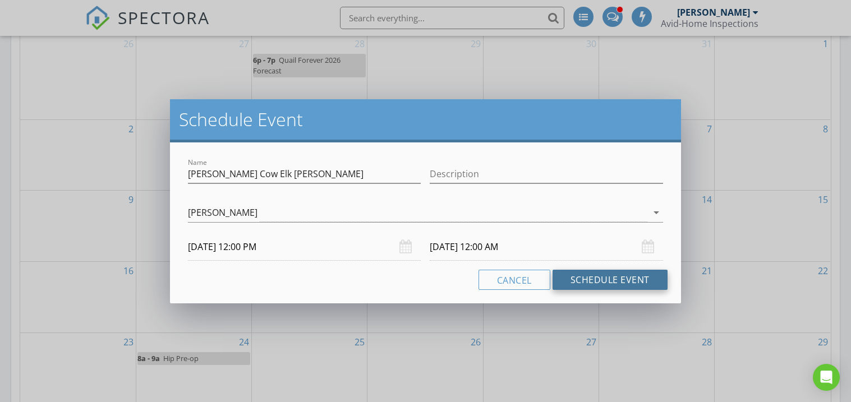
click at [587, 275] on button "Schedule Event" at bounding box center [609, 280] width 115 height 20
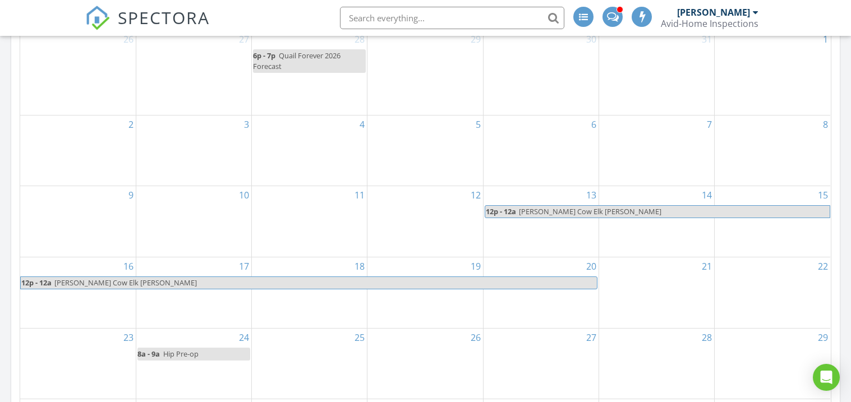
scroll to position [572, 0]
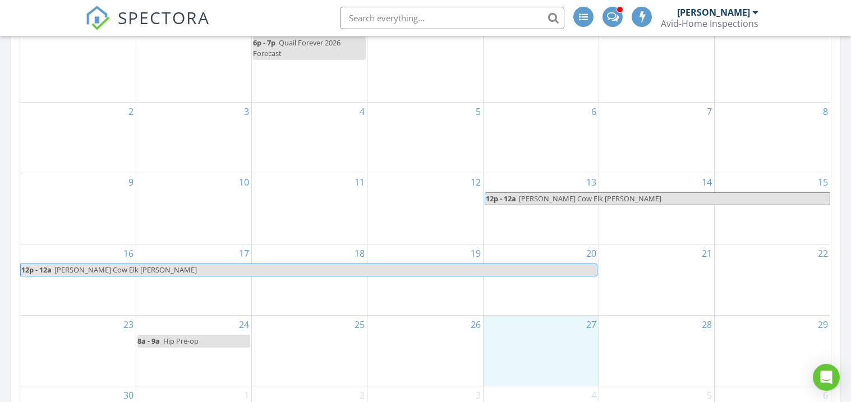
click at [535, 356] on div "27" at bounding box center [540, 351] width 115 height 71
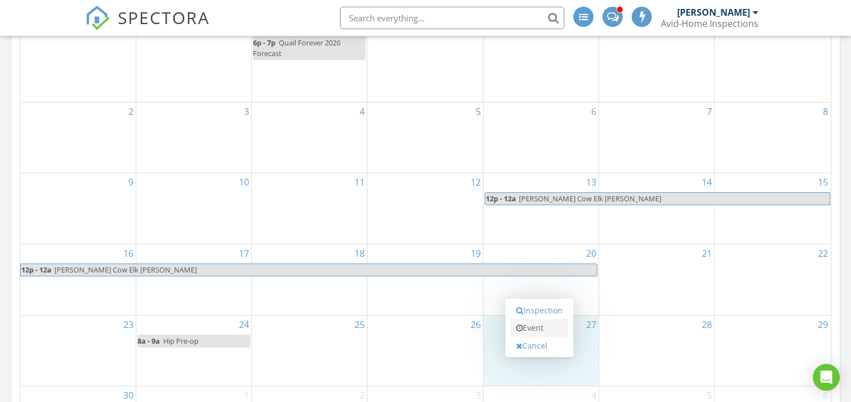
click at [542, 329] on link "Event" at bounding box center [539, 328] width 58 height 18
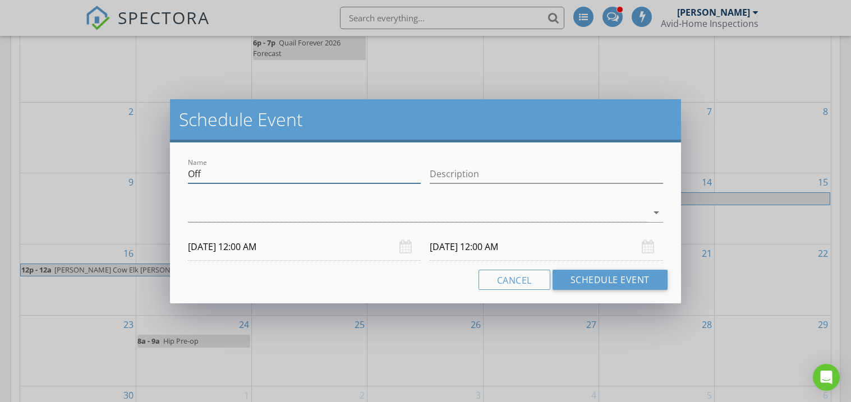
click at [228, 174] on input "Off" at bounding box center [304, 174] width 233 height 19
type input "O"
type input "Thanksgiving"
click at [210, 211] on div at bounding box center [417, 213] width 459 height 19
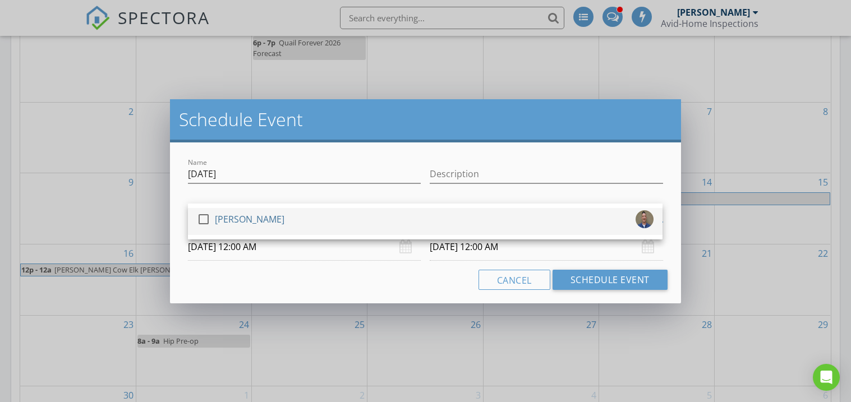
click at [206, 218] on div at bounding box center [203, 219] width 19 height 19
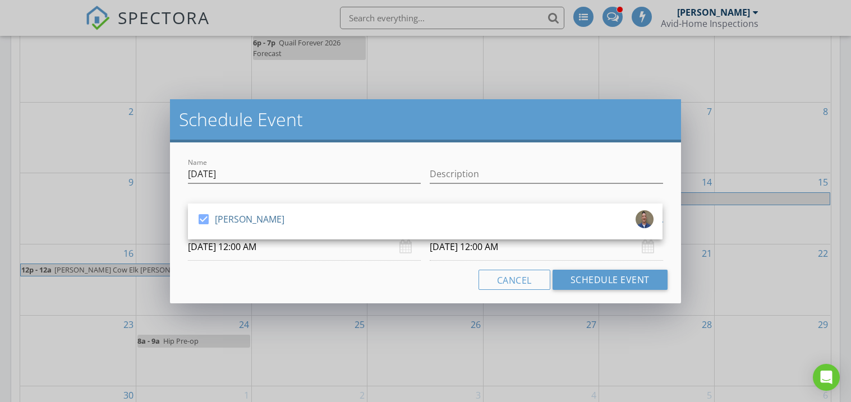
click at [209, 253] on input "11/27/2025 12:00 AM" at bounding box center [304, 246] width 233 height 27
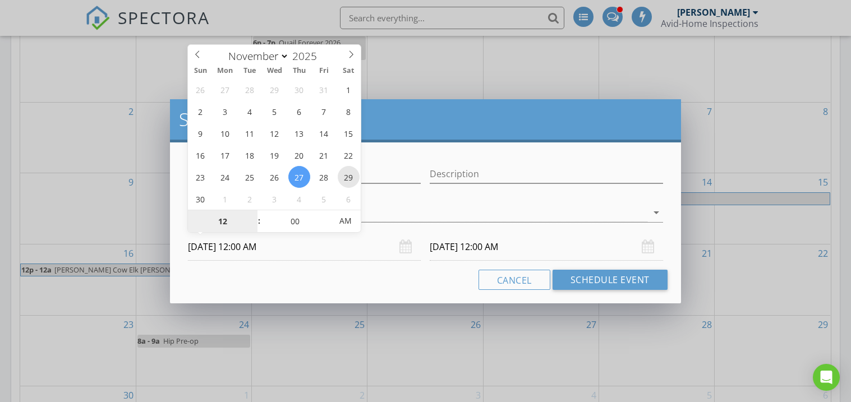
type input "11/29/2025 12:00 AM"
type input "11/30/2025 12:00 AM"
click at [349, 295] on div "Name Thanksgiving Description check_box Terry George Terry George arrow_drop_do…" at bounding box center [425, 222] width 510 height 161
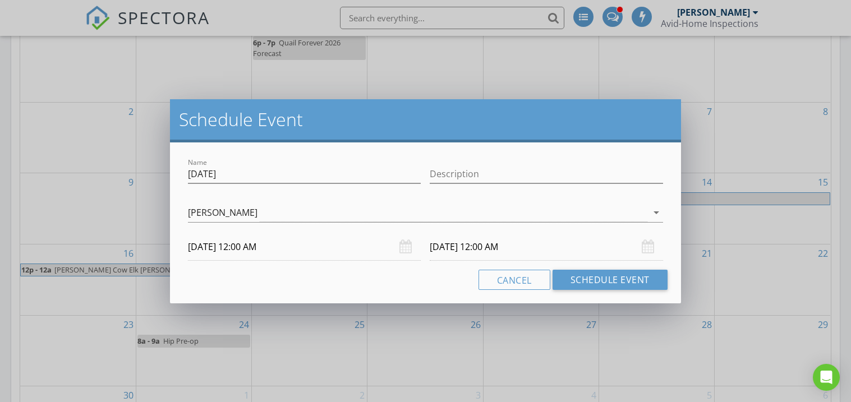
click at [304, 244] on input "11/29/2025 12:00 AM" at bounding box center [304, 246] width 233 height 27
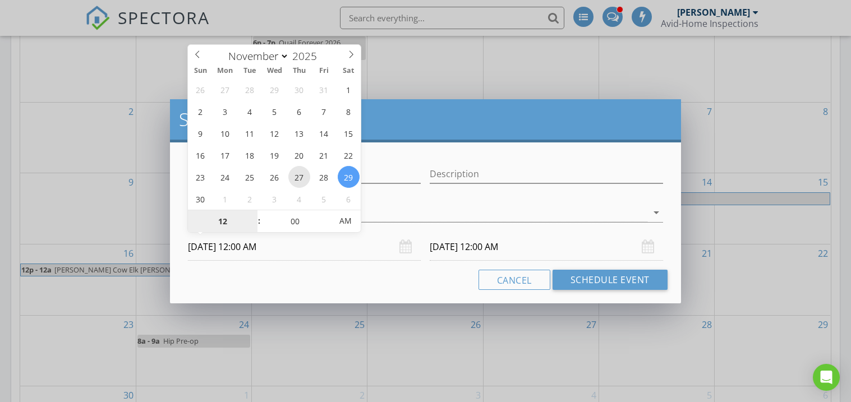
type input "11/27/2025 12:00 AM"
click at [291, 272] on div "Cancel Schedule Event" at bounding box center [424, 280] width 483 height 20
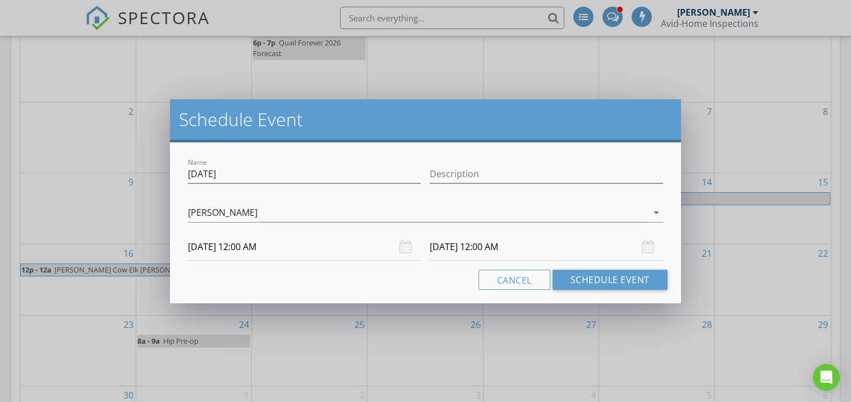
click at [464, 248] on input "11/28/2025 12:00 AM" at bounding box center [546, 246] width 233 height 27
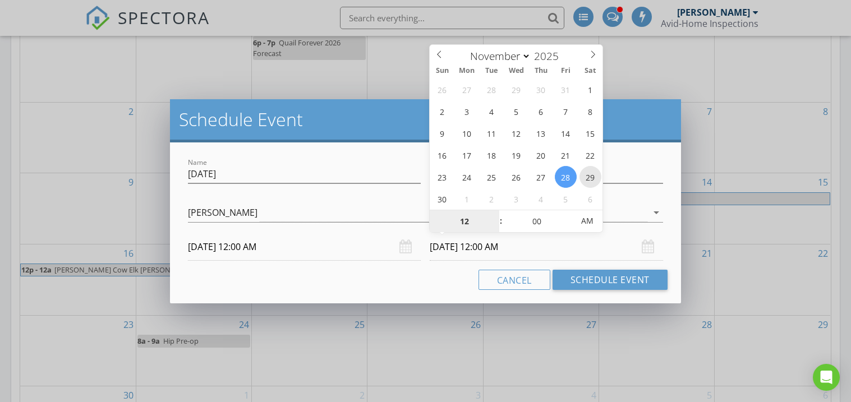
type input "11/29/2025 12:00 AM"
click at [357, 289] on div "Name Thanksgiving Description check_box Terry George Terry George arrow_drop_do…" at bounding box center [425, 222] width 510 height 161
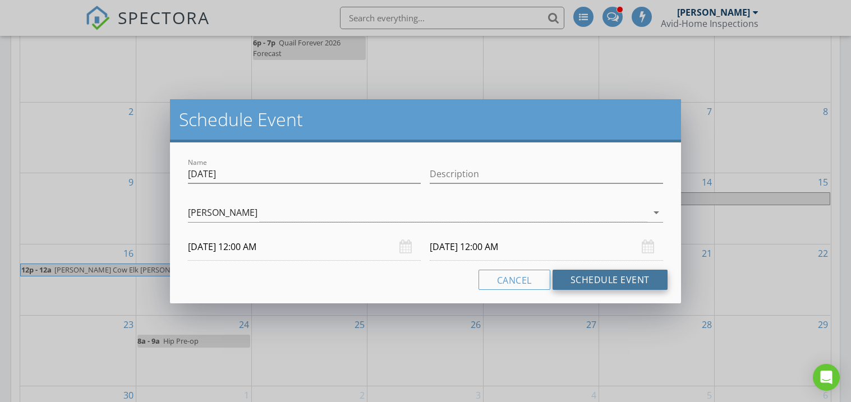
click at [602, 279] on button "Schedule Event" at bounding box center [609, 280] width 115 height 20
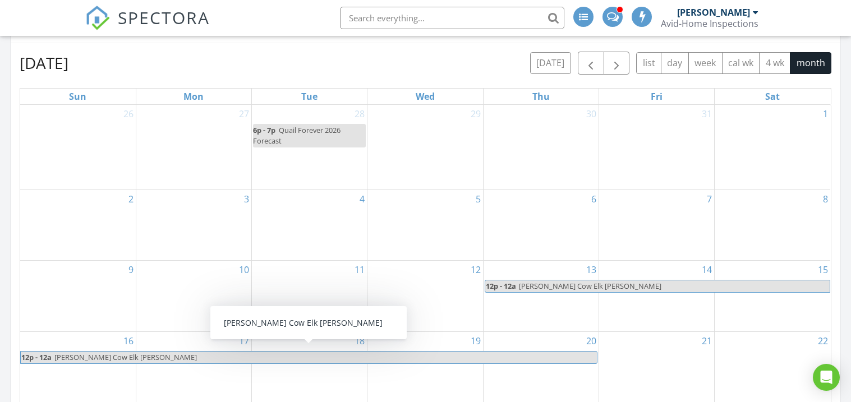
scroll to position [470, 0]
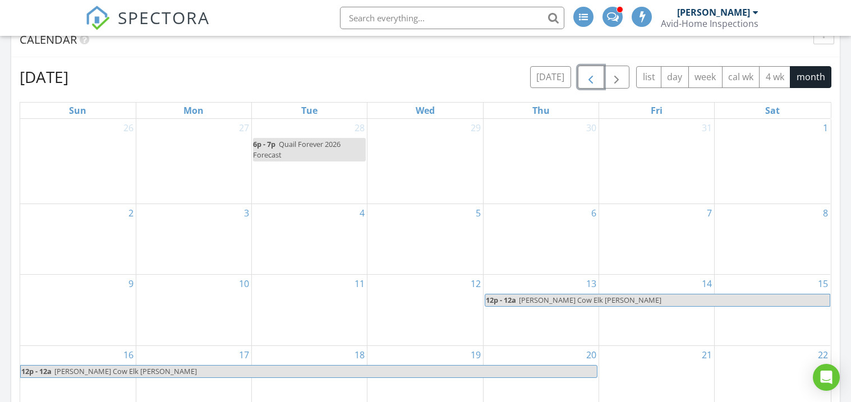
click at [584, 75] on span "button" at bounding box center [590, 77] width 13 height 13
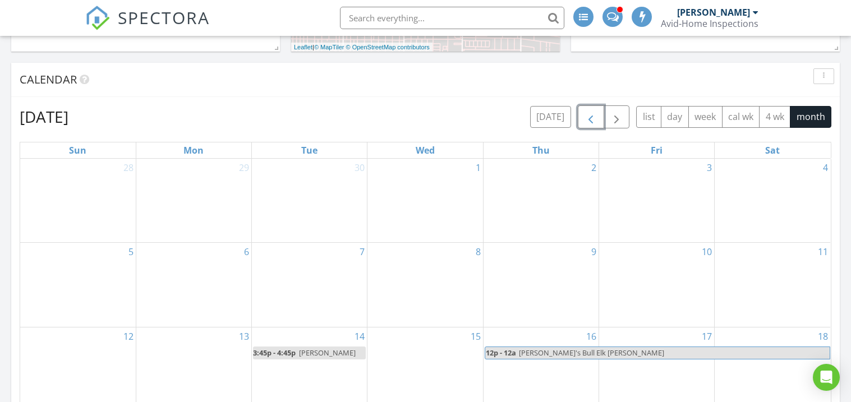
scroll to position [431, 0]
click at [578, 124] on button "button" at bounding box center [591, 116] width 26 height 23
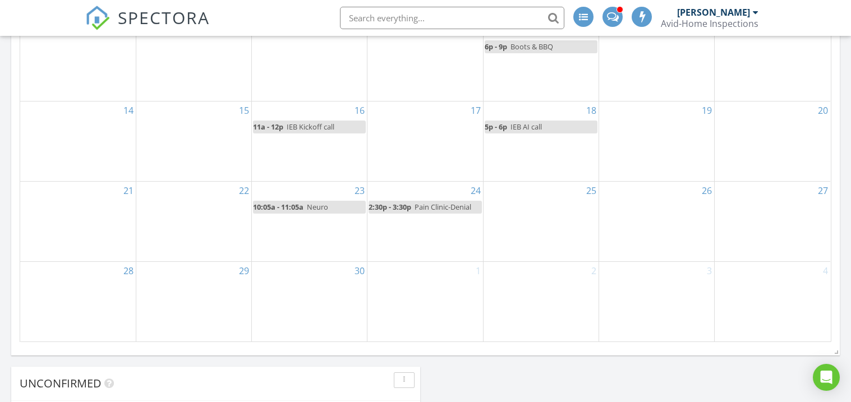
scroll to position [699, 0]
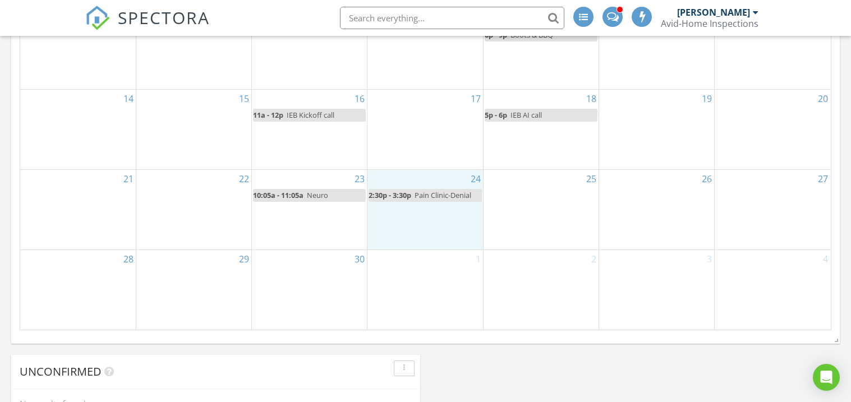
click at [411, 228] on div "24 2:30p - 3:30p Pain Clinic-Denial" at bounding box center [424, 210] width 115 height 80
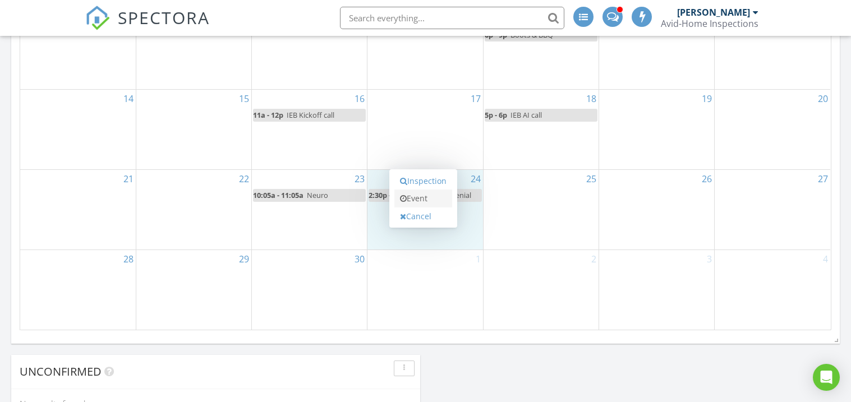
click at [414, 198] on link "Event" at bounding box center [423, 199] width 58 height 18
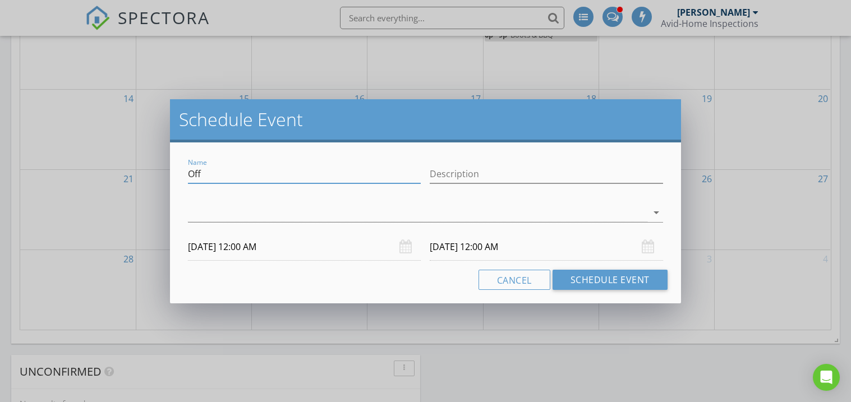
click at [210, 175] on input "Off" at bounding box center [304, 174] width 233 height 19
type input "O"
click at [202, 204] on div at bounding box center [417, 213] width 459 height 19
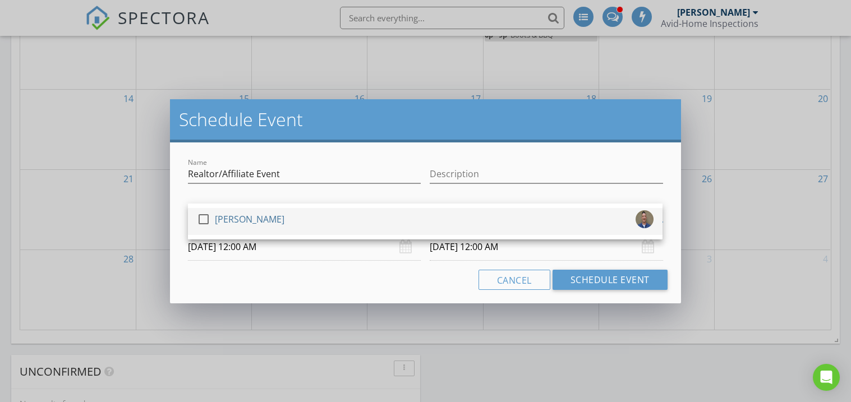
click at [202, 211] on div at bounding box center [203, 219] width 19 height 19
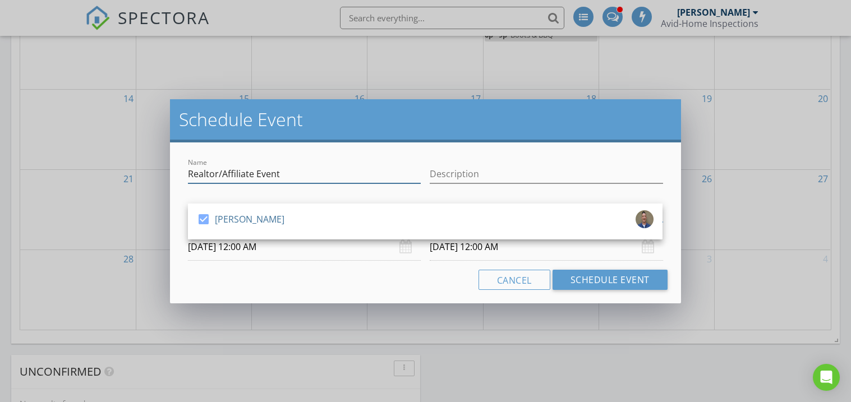
click at [189, 172] on input "Realtor/Affiliate Event" at bounding box center [304, 174] width 233 height 19
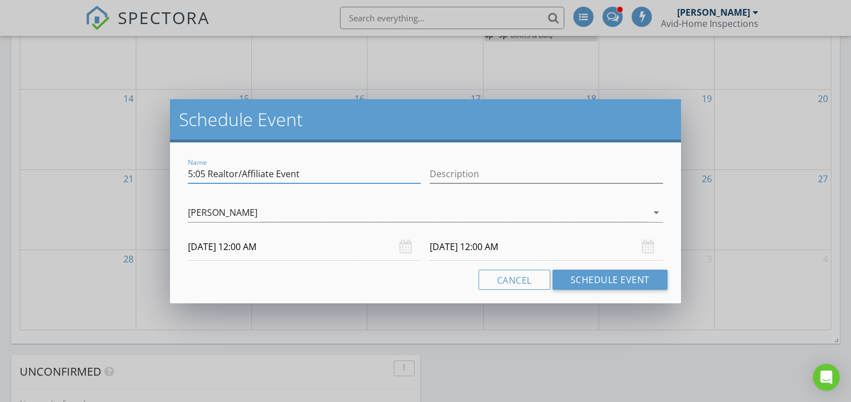
type input "5:05 Realtor/Affiliate Event"
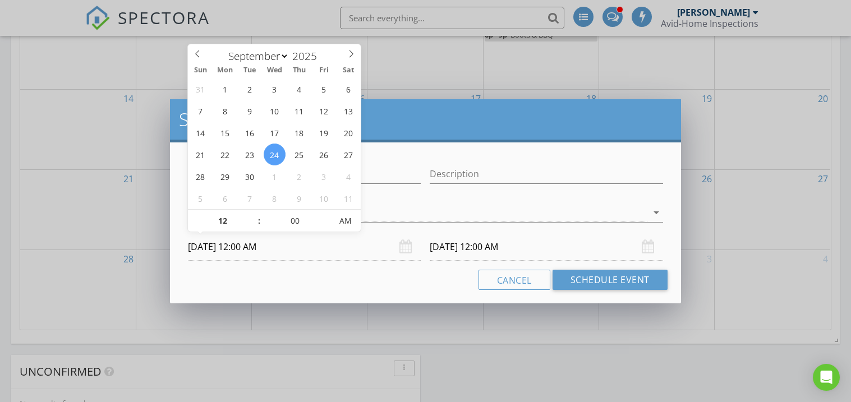
click at [233, 248] on input "09/24/2025 12:00 AM" at bounding box center [304, 246] width 233 height 27
click at [227, 225] on input "12" at bounding box center [222, 221] width 69 height 22
type input "05"
type input "09/24/2025 5:00 AM"
click at [288, 224] on input "00" at bounding box center [295, 221] width 69 height 22
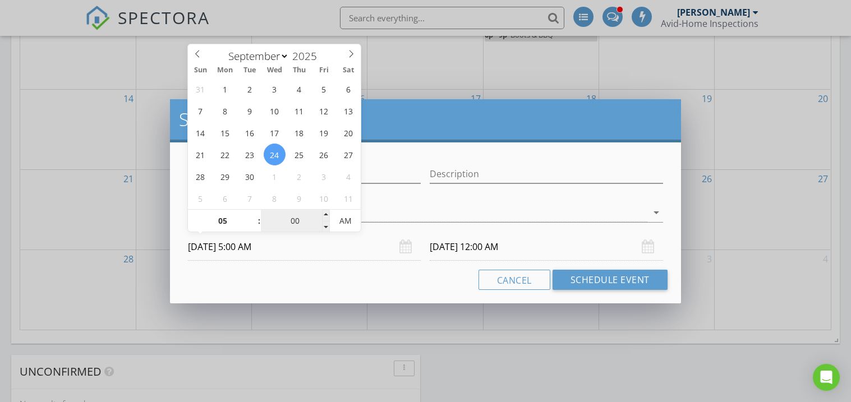
type input "09/25/2025 5:00 AM"
type input "05"
type input "09/24/2025 5:05 PM"
type input "09/25/2025 5:05 PM"
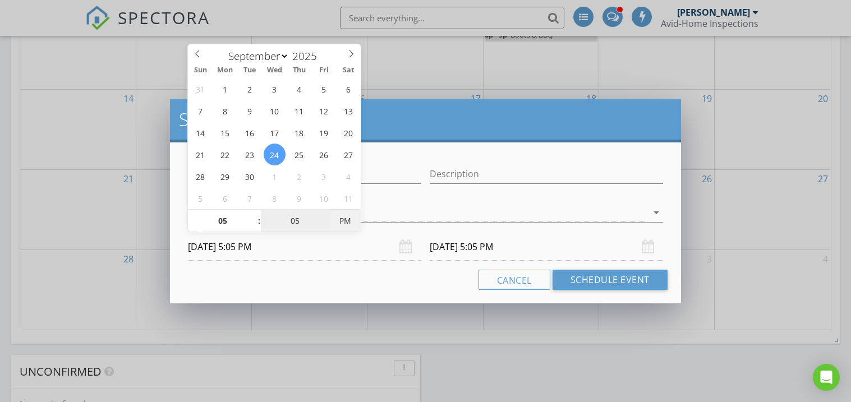
click at [344, 221] on span "PM" at bounding box center [345, 221] width 31 height 22
type input "05"
click at [367, 290] on div "Name 5:05 Realtor/Affiliate Event Description check_box Terry George Terry Geor…" at bounding box center [425, 222] width 510 height 161
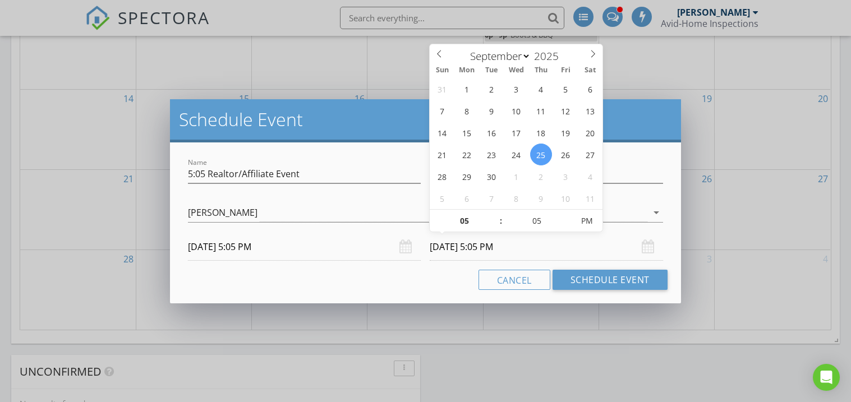
click at [465, 250] on input "09/25/2025 5:05 PM" at bounding box center [546, 246] width 233 height 27
type input "09/24/2025 5:05 PM"
type input "07"
type input "09/24/2025 7:05 PM"
click at [376, 283] on div "Cancel Schedule Event" at bounding box center [424, 280] width 483 height 20
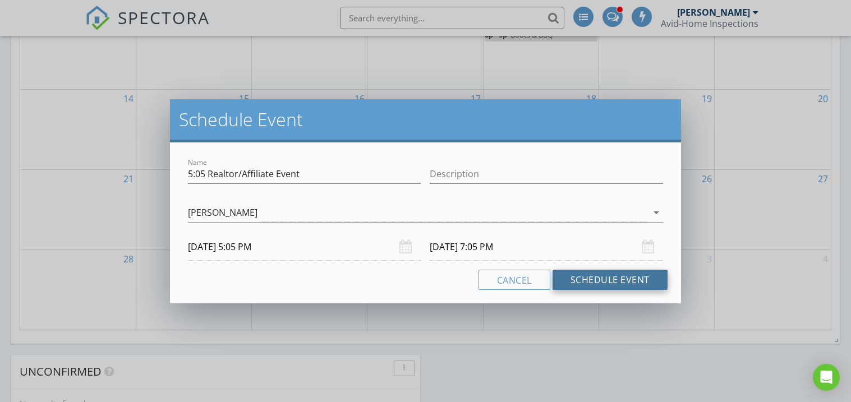
click at [604, 279] on button "Schedule Event" at bounding box center [609, 280] width 115 height 20
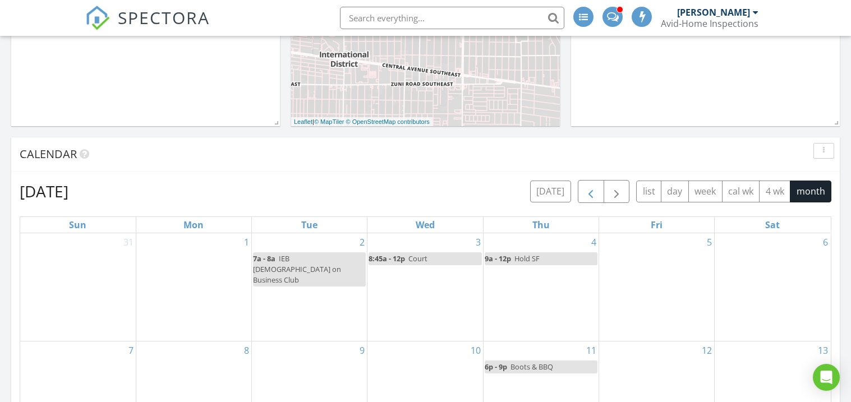
scroll to position [401, 0]
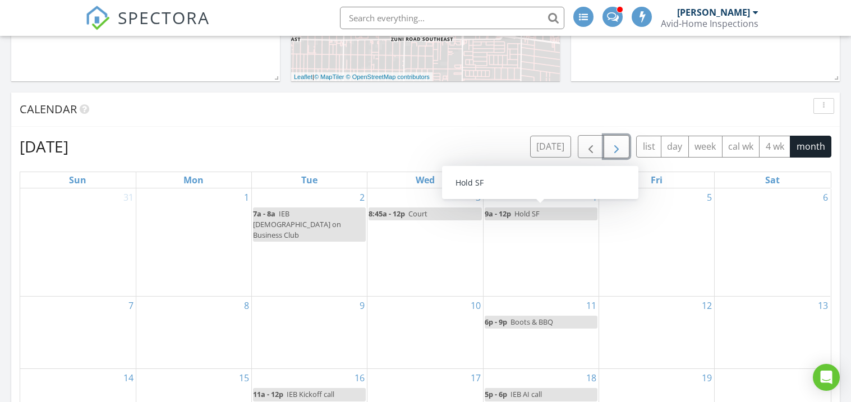
click at [611, 144] on span "button" at bounding box center [616, 146] width 13 height 13
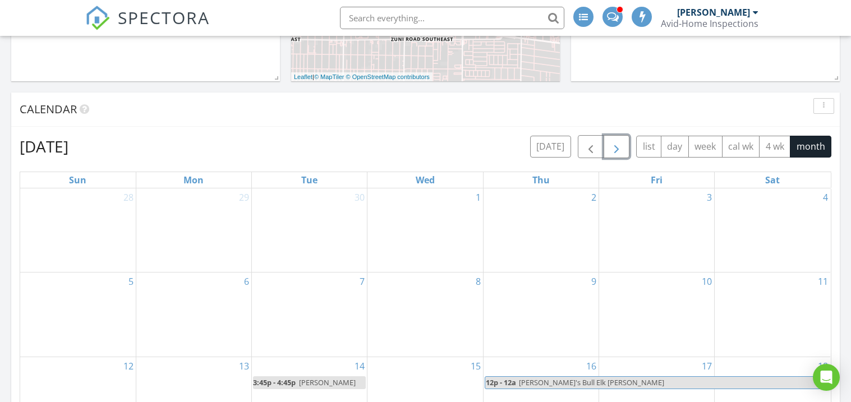
click at [418, 232] on div "1" at bounding box center [424, 230] width 115 height 84
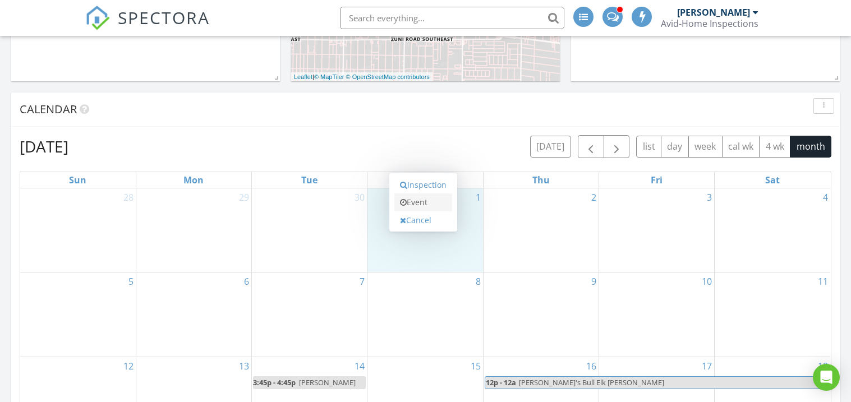
click at [422, 204] on link "Event" at bounding box center [423, 202] width 58 height 18
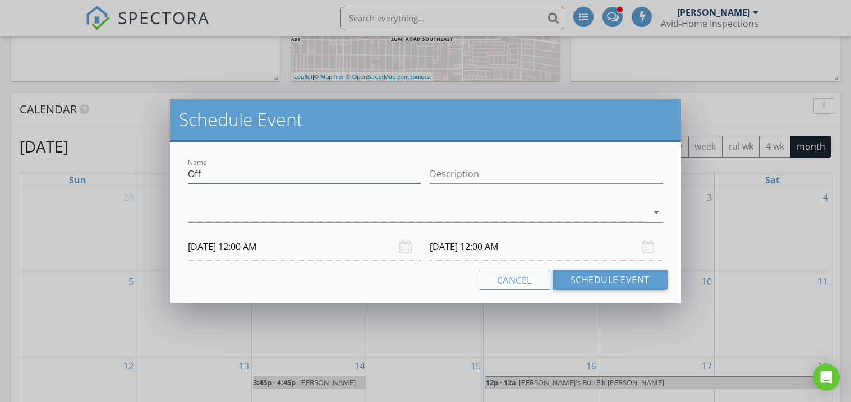
click at [237, 173] on input "Off" at bounding box center [304, 174] width 233 height 19
type input "O"
type input "Affiliate Q&A with [PERSON_NAME]"
click at [224, 215] on div at bounding box center [417, 213] width 459 height 19
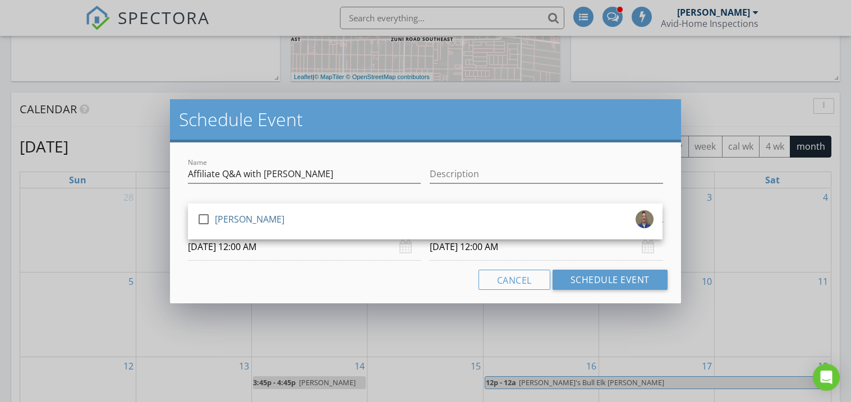
click at [222, 217] on div "[PERSON_NAME]" at bounding box center [250, 219] width 70 height 18
click at [220, 247] on input "10/01/2025 12:00 AM" at bounding box center [304, 246] width 233 height 27
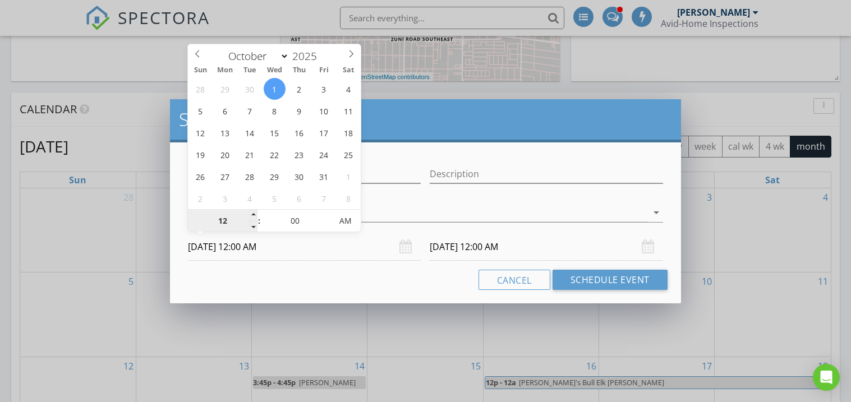
click at [228, 220] on input "12" at bounding box center [222, 221] width 69 height 22
type input "09"
type input "10/01/2025 9:00 AM"
click at [476, 247] on input "10/02/2025 12:00 AM" at bounding box center [546, 246] width 233 height 27
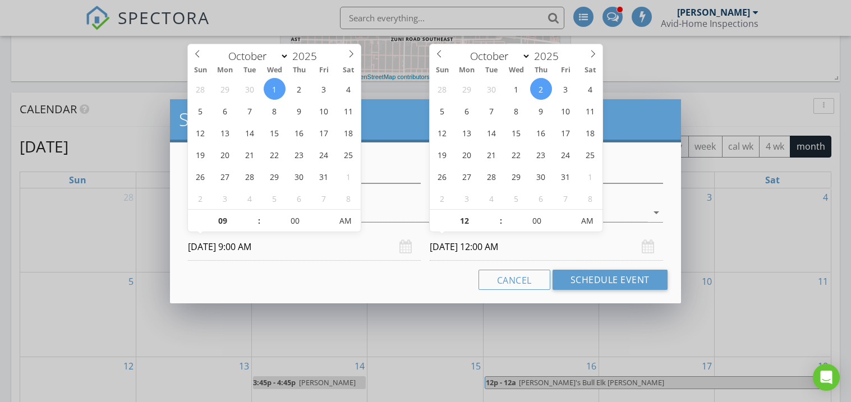
type input "09"
type input "10/02/2025 9:00 AM"
click at [467, 219] on input "09" at bounding box center [464, 221] width 69 height 22
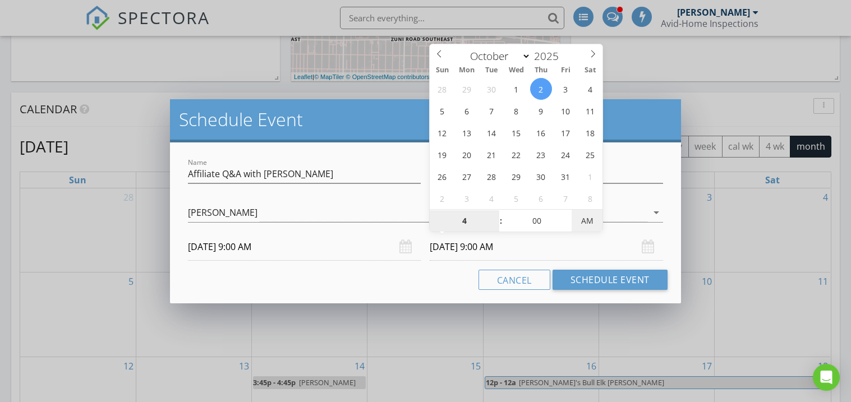
type input "04"
type input "10/02/2025 4:00 PM"
click at [593, 224] on span "AM" at bounding box center [586, 221] width 31 height 22
type input "04"
click at [369, 292] on div "Name Affiliate Q&A with Vandana Bhalla Description check_box Terry George Terry…" at bounding box center [425, 222] width 510 height 161
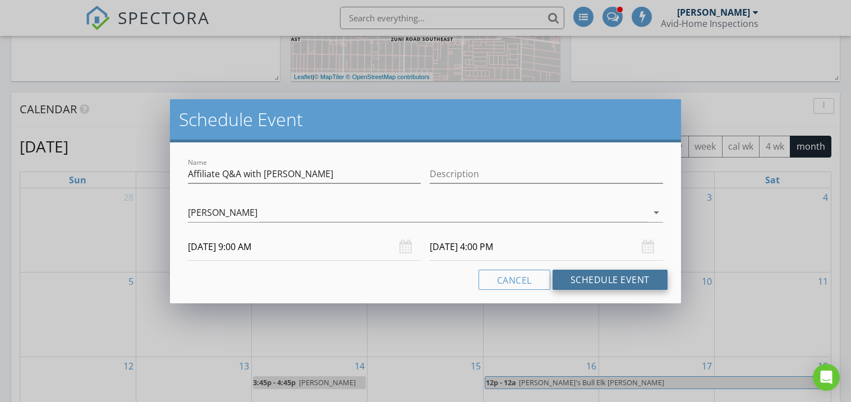
click at [613, 276] on button "Schedule Event" at bounding box center [609, 280] width 115 height 20
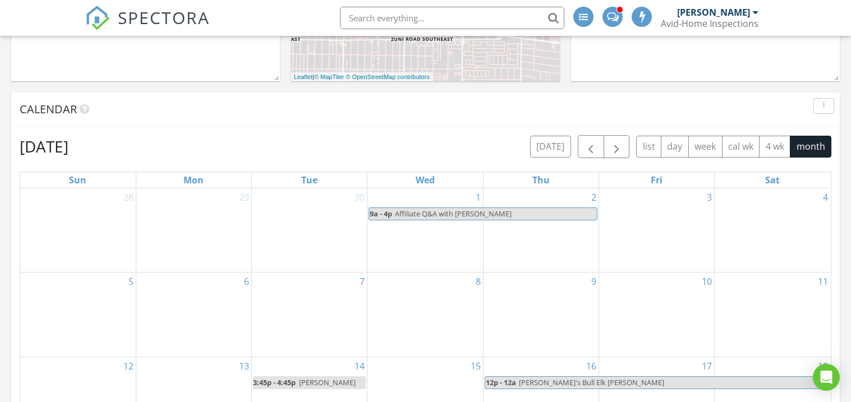
click at [467, 213] on span "Affiliate Q&A with [PERSON_NAME]" at bounding box center [453, 214] width 117 height 10
select select "9"
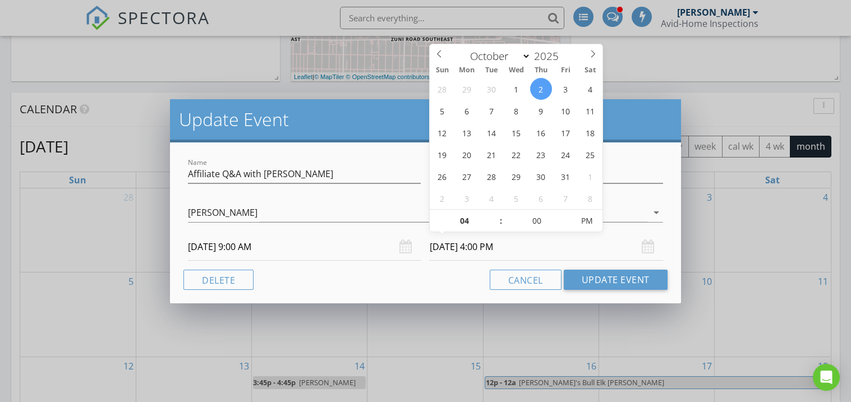
click at [451, 252] on input "10/02/2025 4:00 PM" at bounding box center [546, 246] width 233 height 27
type input "10/01/2025 4:00 PM"
click at [405, 284] on div "Cancel Update Event" at bounding box center [424, 280] width 483 height 20
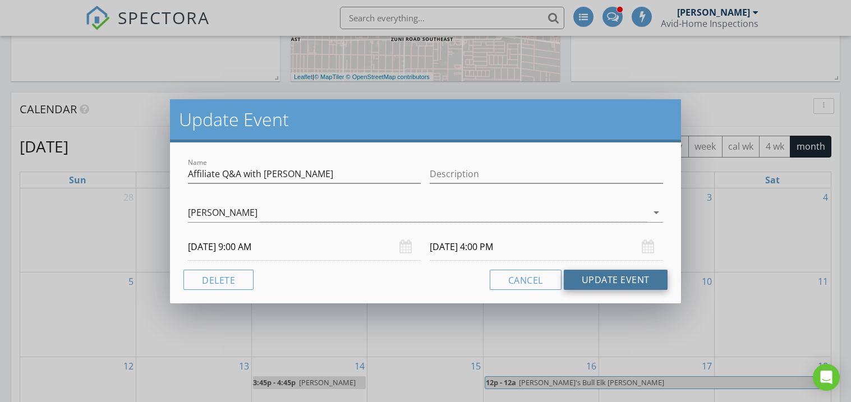
click at [607, 275] on button "Update Event" at bounding box center [616, 280] width 104 height 20
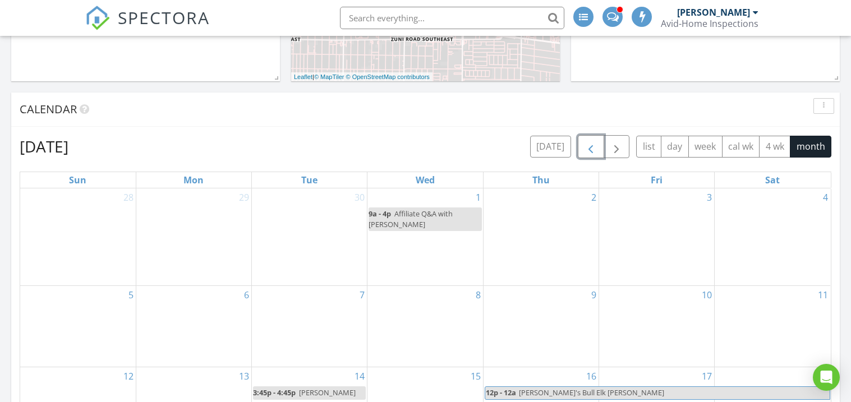
click at [591, 147] on span "button" at bounding box center [590, 146] width 13 height 13
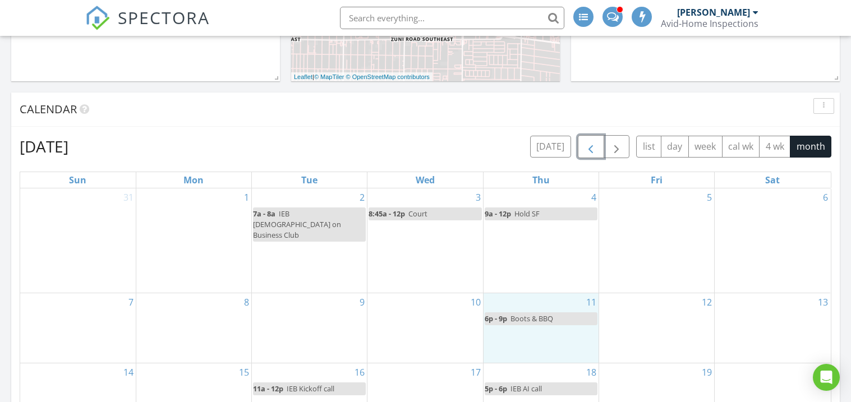
click at [514, 334] on div "11 6p - 9p Boots & BBQ" at bounding box center [540, 328] width 115 height 70
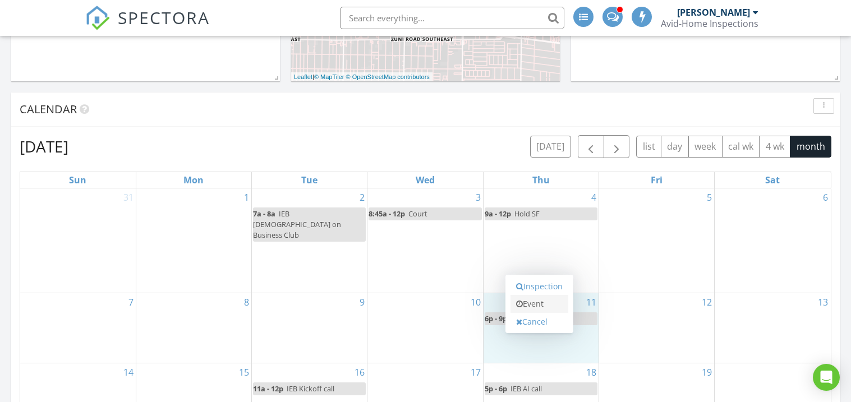
click at [525, 308] on link "Event" at bounding box center [539, 304] width 58 height 18
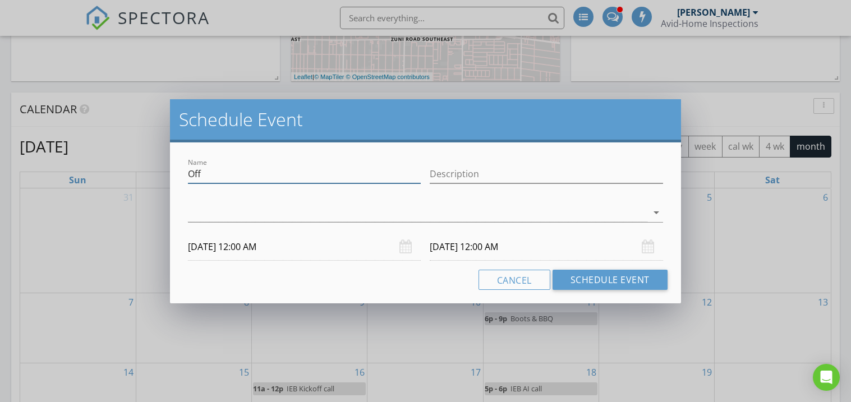
click at [216, 173] on input "Off" at bounding box center [304, 174] width 233 height 19
type input "O"
type input "GAAR Affiliate Meeting"
click at [223, 215] on div at bounding box center [417, 213] width 459 height 19
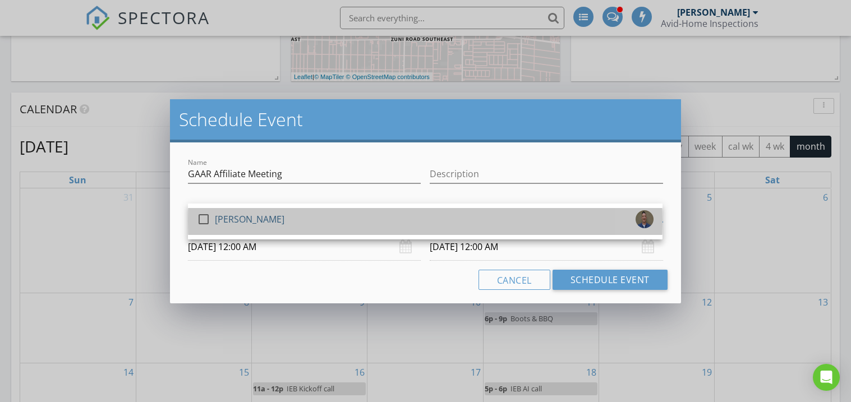
click at [223, 215] on div "[PERSON_NAME]" at bounding box center [250, 219] width 70 height 18
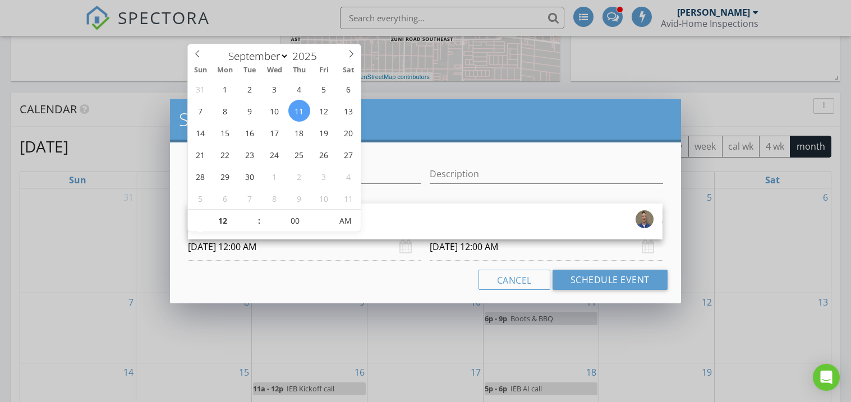
click at [224, 253] on input "09/11/2025 12:00 AM" at bounding box center [304, 246] width 233 height 27
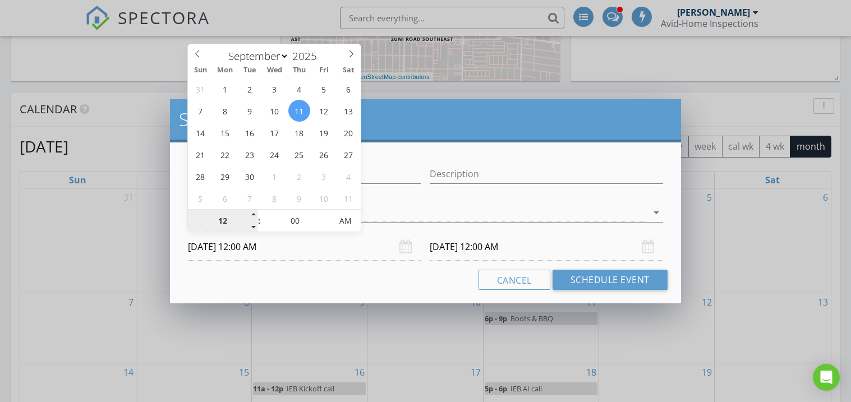
click at [223, 224] on input "12" at bounding box center [222, 221] width 69 height 22
click at [223, 223] on input "12" at bounding box center [222, 221] width 69 height 22
type input "09"
type input "09/11/2025 9:00 AM"
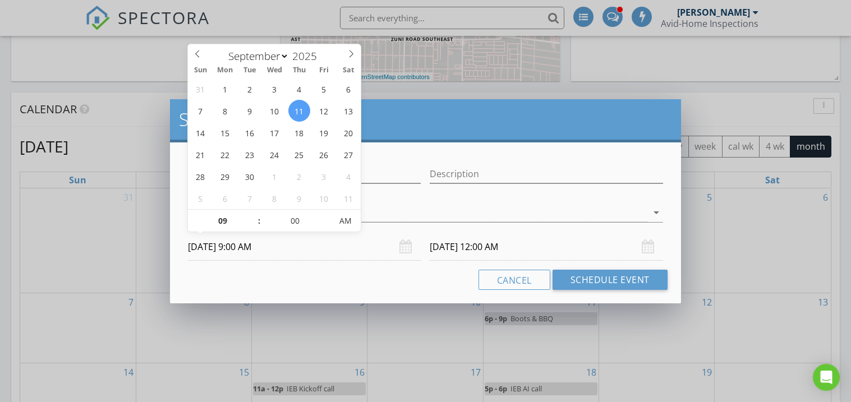
click at [436, 247] on input "09/12/2025 12:00 AM" at bounding box center [546, 246] width 233 height 27
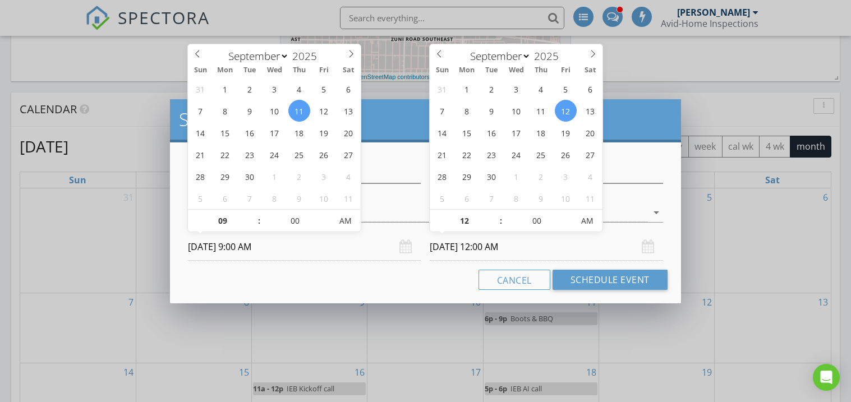
type input "09"
type input "09/11/2025 9:00 AM"
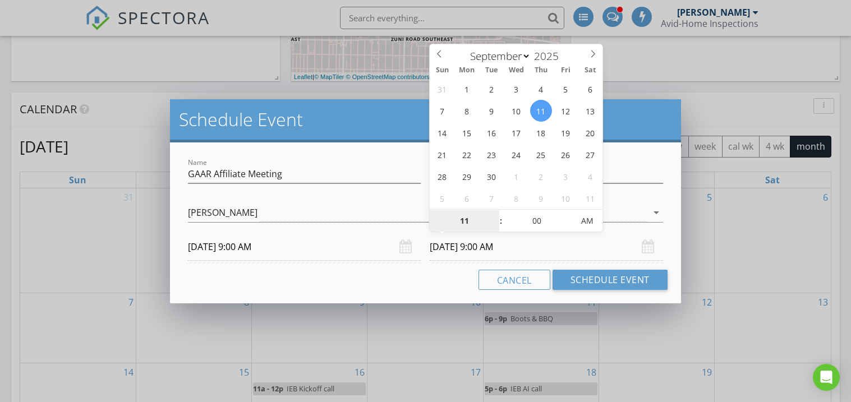
type input "11"
type input "09/11/2025 11:00 AM"
click at [375, 283] on div "Cancel Schedule Event" at bounding box center [424, 280] width 483 height 20
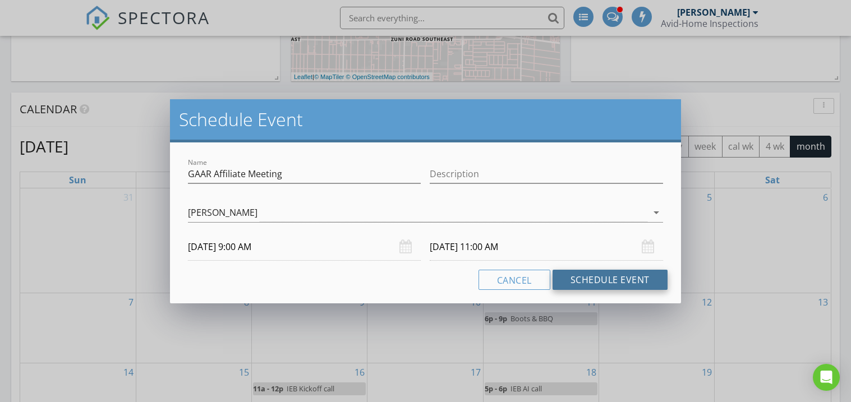
click at [584, 274] on button "Schedule Event" at bounding box center [609, 280] width 115 height 20
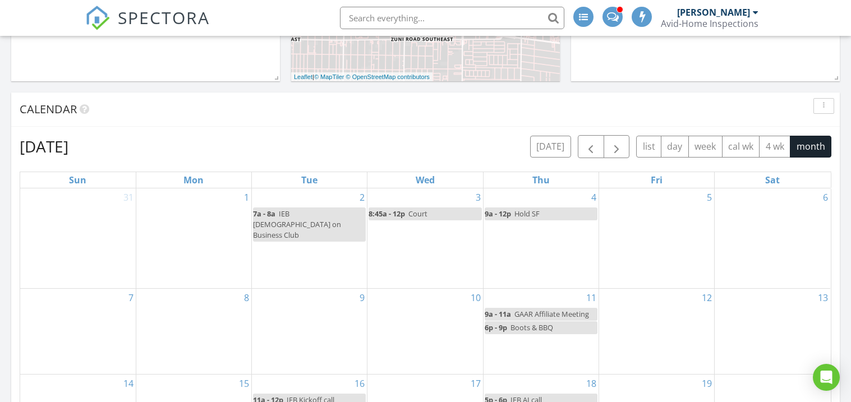
click at [536, 289] on div "11 9a - 11a GAAR Affiliate Meeting 6p - 9p Boots & BBQ" at bounding box center [540, 332] width 115 height 86
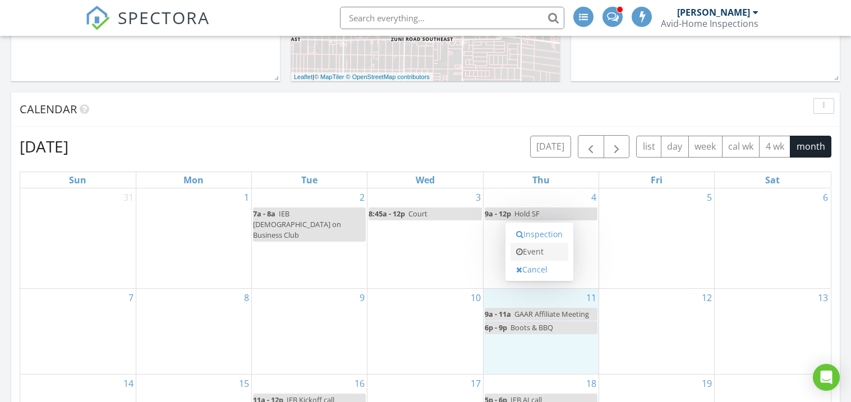
click at [536, 257] on link "Event" at bounding box center [539, 252] width 58 height 18
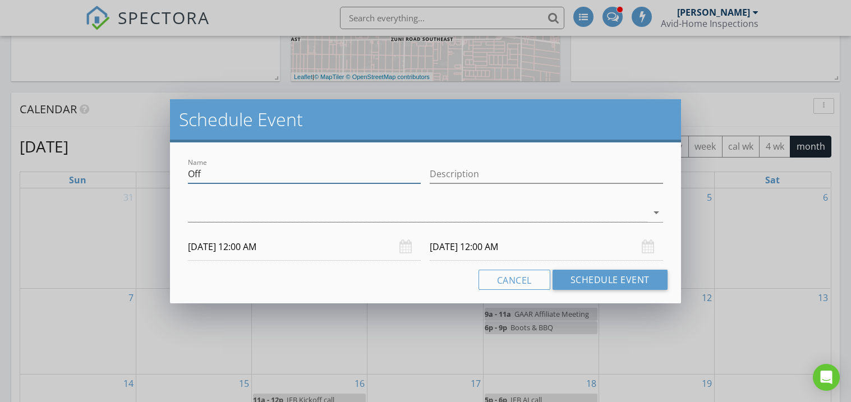
click at [245, 168] on input "Off" at bounding box center [304, 174] width 233 height 19
type input "O"
click at [187, 168] on div "Name Virtual Presentation" at bounding box center [304, 175] width 242 height 39
click at [189, 170] on input "Virtual Presentation" at bounding box center [304, 174] width 233 height 19
type input "Sponsor Virtual Presentation"
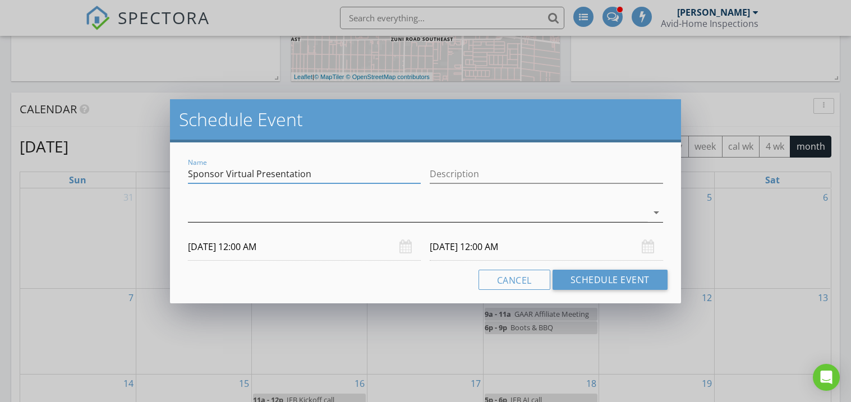
click at [222, 211] on div at bounding box center [417, 213] width 459 height 19
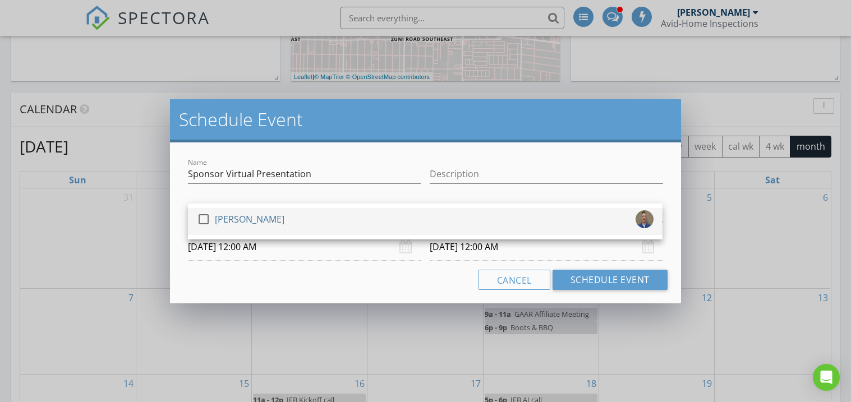
click at [223, 214] on div "[PERSON_NAME]" at bounding box center [250, 219] width 70 height 18
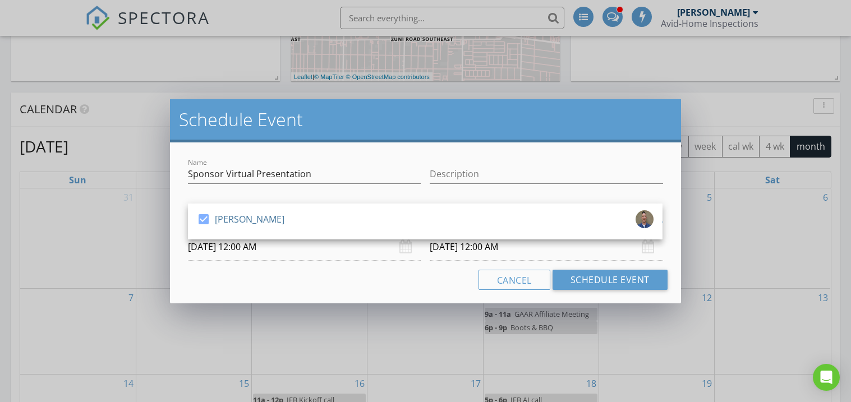
click at [221, 242] on input "09/11/2025 12:00 AM" at bounding box center [304, 246] width 233 height 27
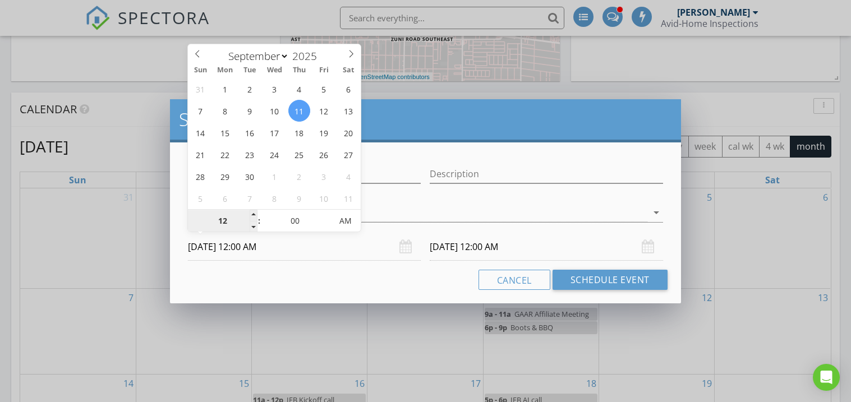
click at [222, 224] on input "12" at bounding box center [222, 221] width 69 height 22
type input "09"
type input "09/11/2025 9:00 AM"
click at [338, 279] on div "Cancel Schedule Event" at bounding box center [424, 280] width 483 height 20
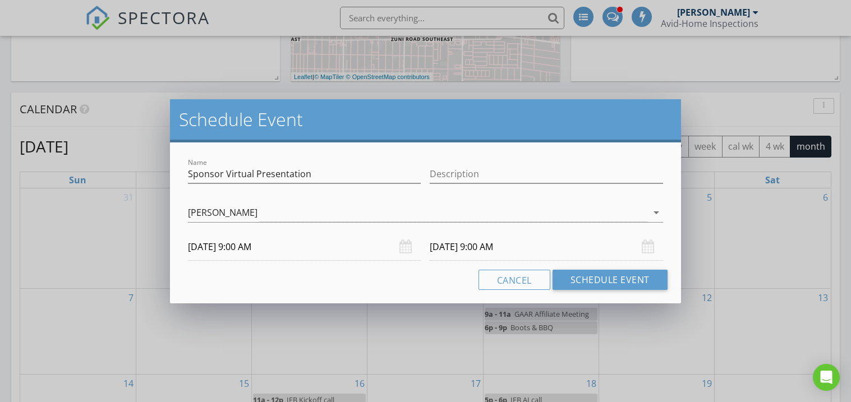
click at [476, 246] on input "09/12/2025 9:00 AM" at bounding box center [546, 246] width 233 height 27
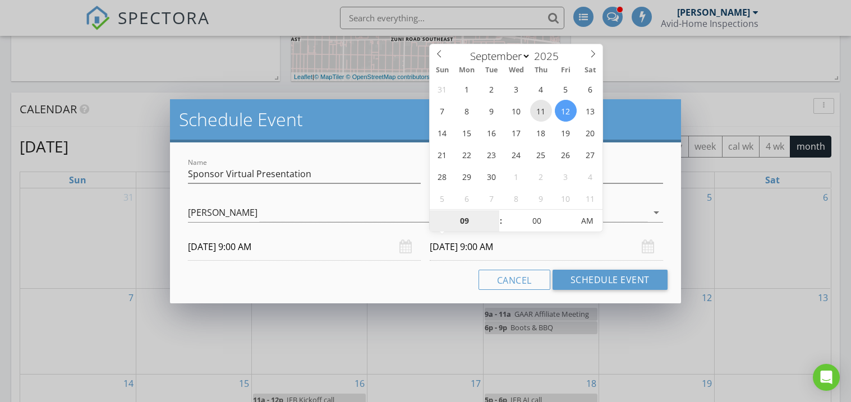
type input "09/11/2025 9:00 AM"
click at [530, 222] on input "00" at bounding box center [536, 221] width 69 height 22
type input "10"
type input "09/11/2025 9:10 AM"
click at [318, 284] on div "Cancel Schedule Event" at bounding box center [424, 280] width 483 height 20
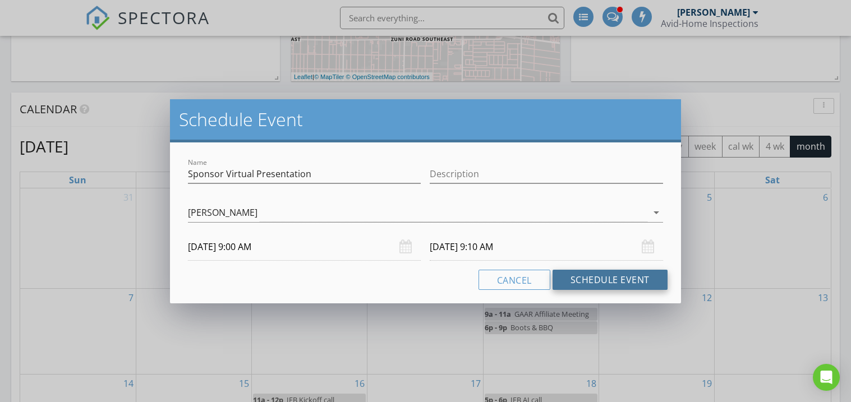
click at [623, 280] on button "Schedule Event" at bounding box center [609, 280] width 115 height 20
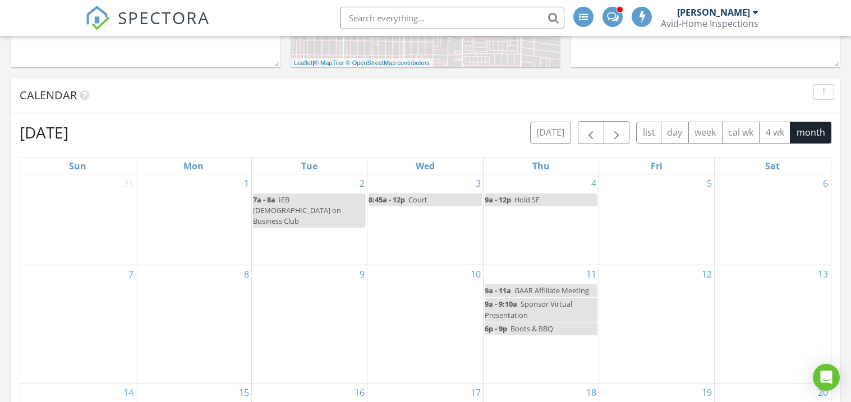
scroll to position [483, 0]
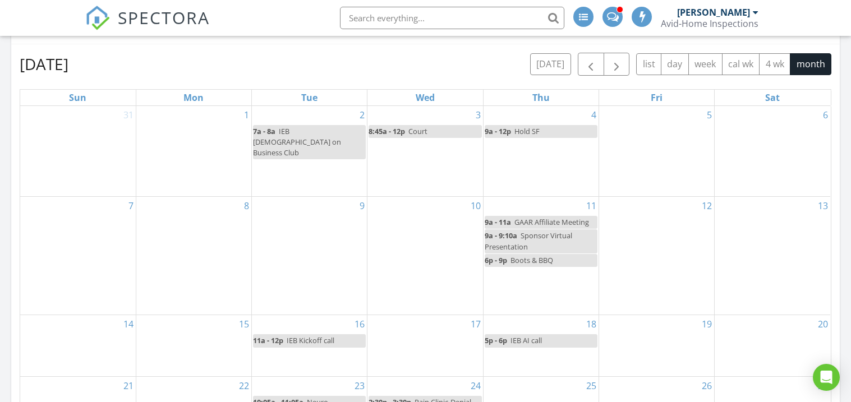
click at [76, 131] on div "31" at bounding box center [78, 151] width 116 height 91
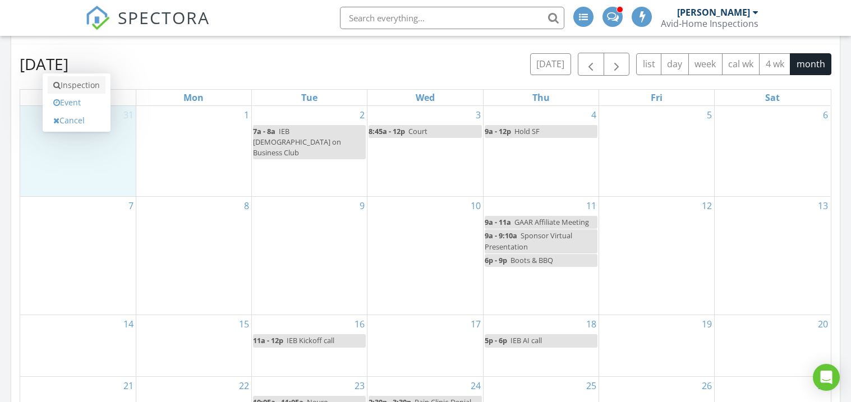
click at [73, 79] on link "Inspection" at bounding box center [77, 85] width 58 height 18
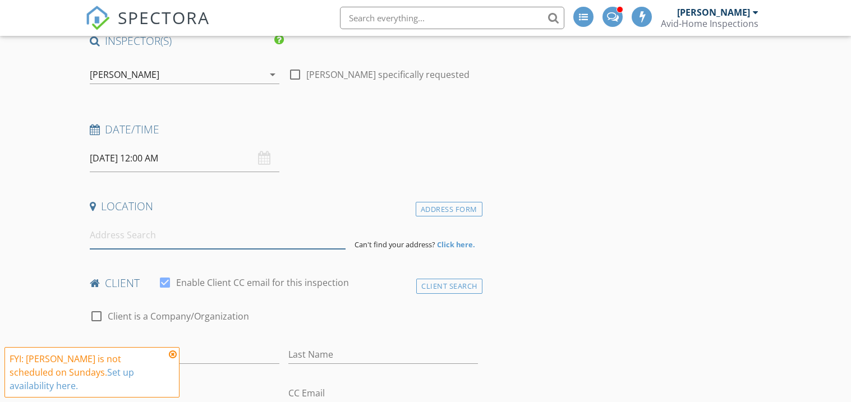
click at [118, 243] on input at bounding box center [218, 234] width 256 height 27
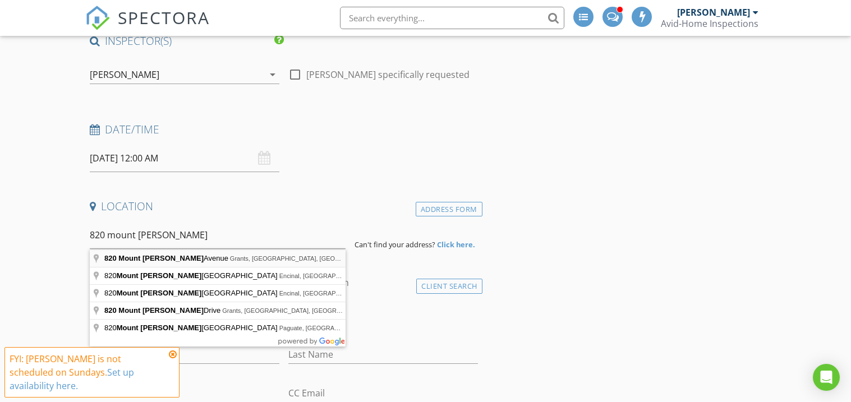
type input "820 Mount Taylor Avenue, Grants, NM, USA"
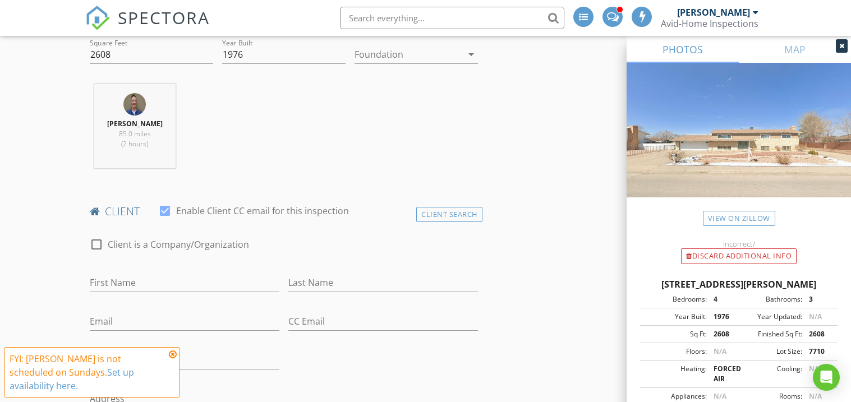
scroll to position [243, 0]
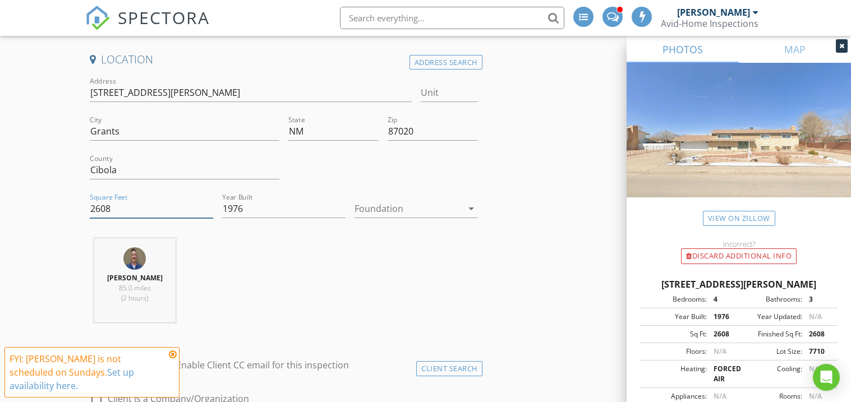
click at [155, 212] on input "2608" at bounding box center [151, 209] width 123 height 19
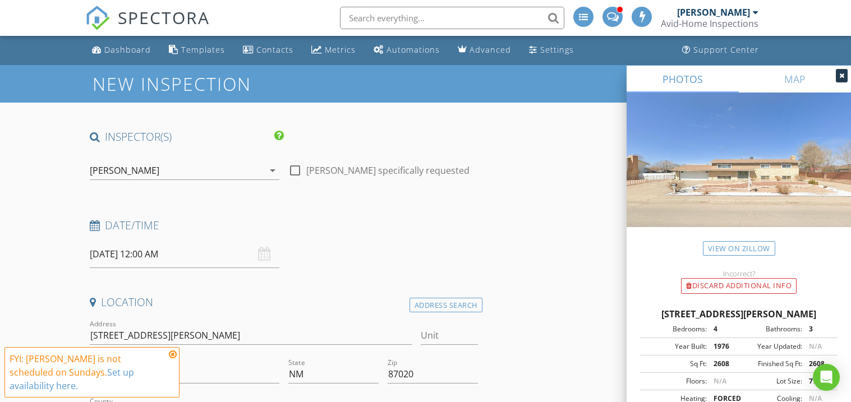
scroll to position [0, 0]
drag, startPoint x: 543, startPoint y: 50, endPoint x: 532, endPoint y: 59, distance: 13.9
click at [534, 59] on link "Settings" at bounding box center [551, 50] width 54 height 21
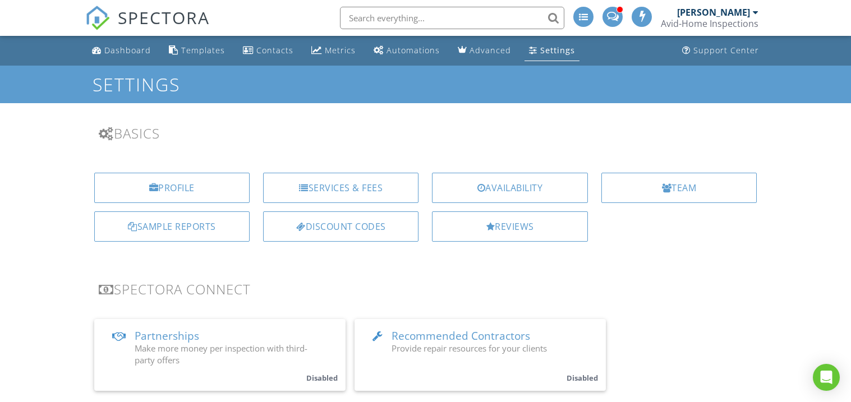
click at [540, 49] on div "Settings" at bounding box center [557, 50] width 35 height 11
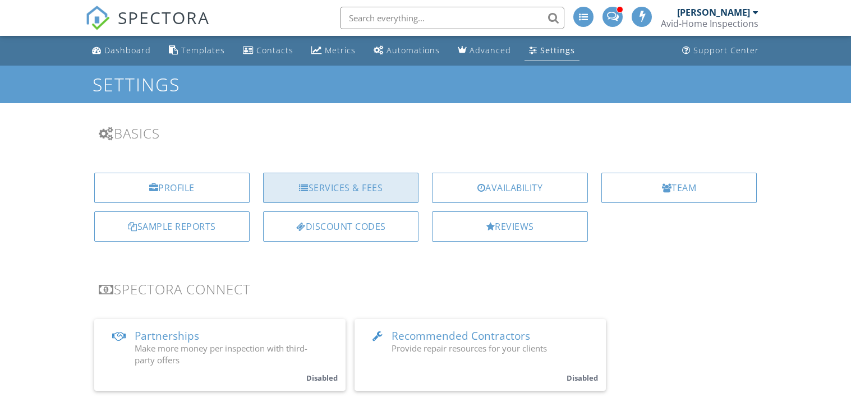
click at [298, 188] on div "Services & Fees" at bounding box center [340, 188] width 155 height 30
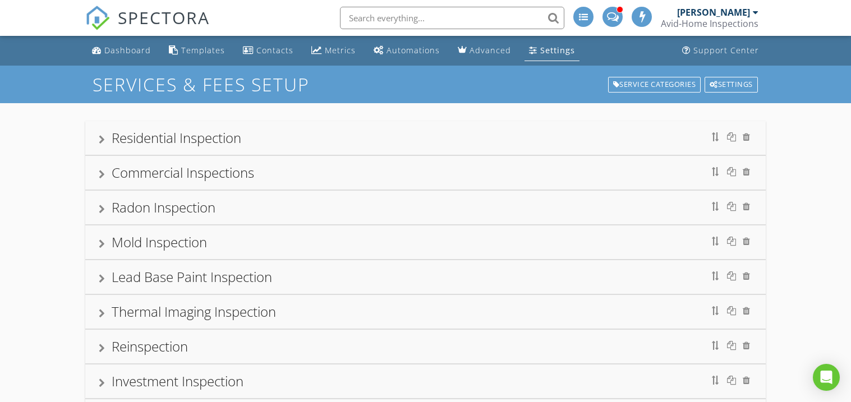
click at [152, 140] on div "Residential Inspection" at bounding box center [177, 137] width 130 height 19
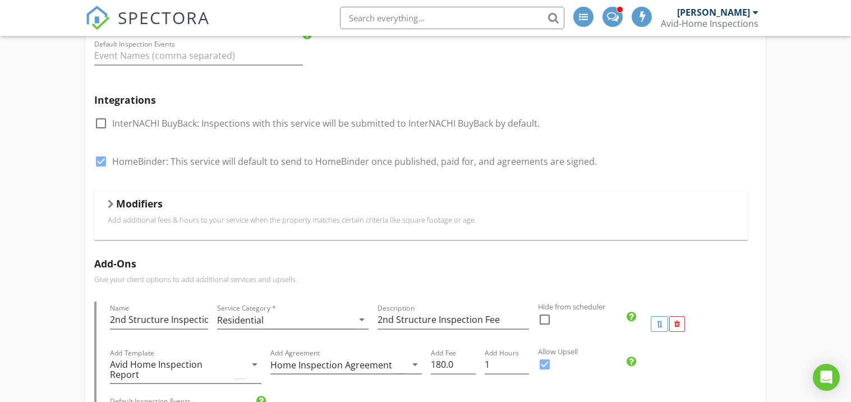
scroll to position [246, 0]
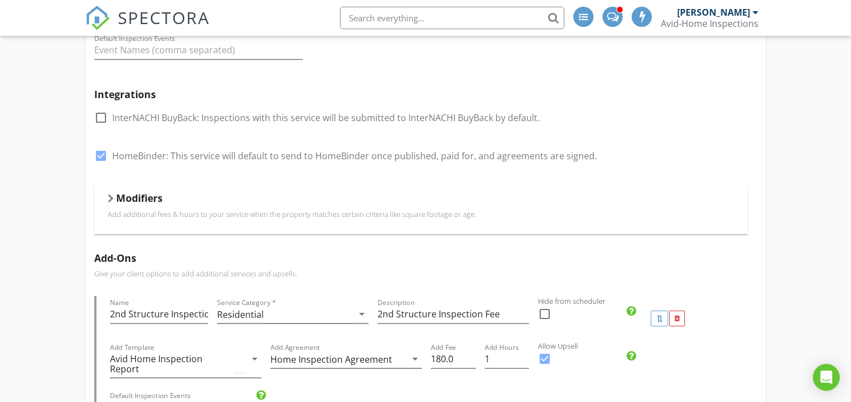
click at [136, 192] on h5 "Modifiers" at bounding box center [139, 197] width 47 height 11
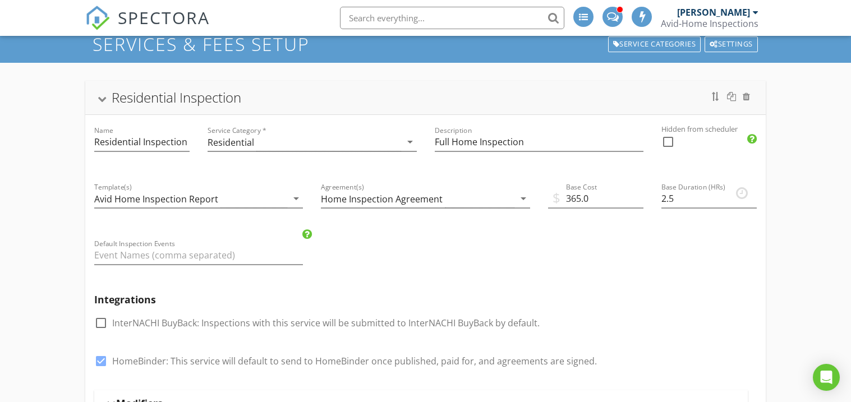
scroll to position [0, 0]
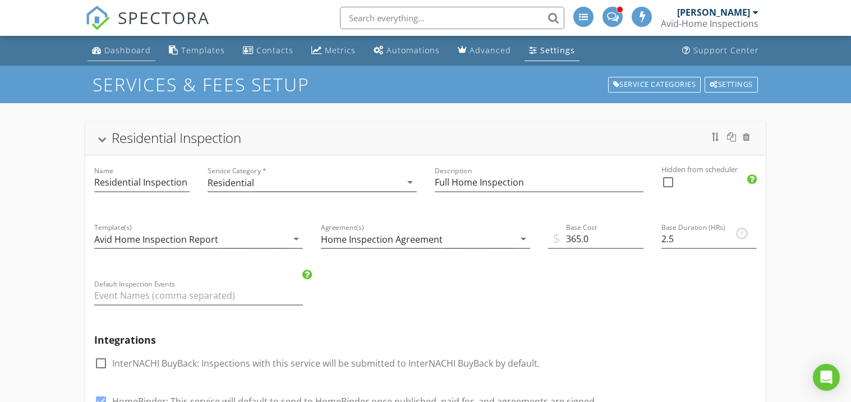
click at [118, 52] on div "Dashboard" at bounding box center [127, 50] width 47 height 11
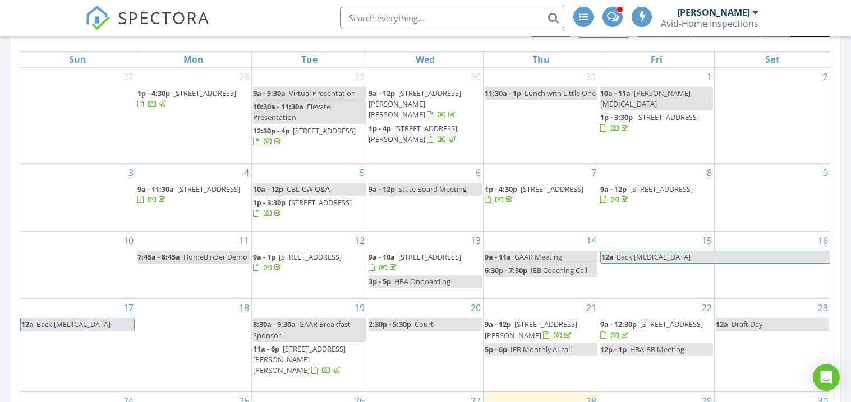
scroll to position [754, 0]
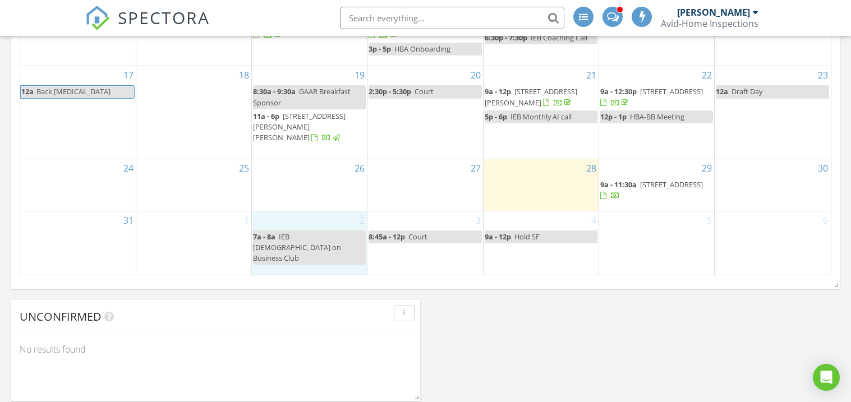
click at [284, 269] on div "2 7a - 8a IEB [DEMOGRAPHIC_DATA] on Business Club" at bounding box center [309, 242] width 115 height 63
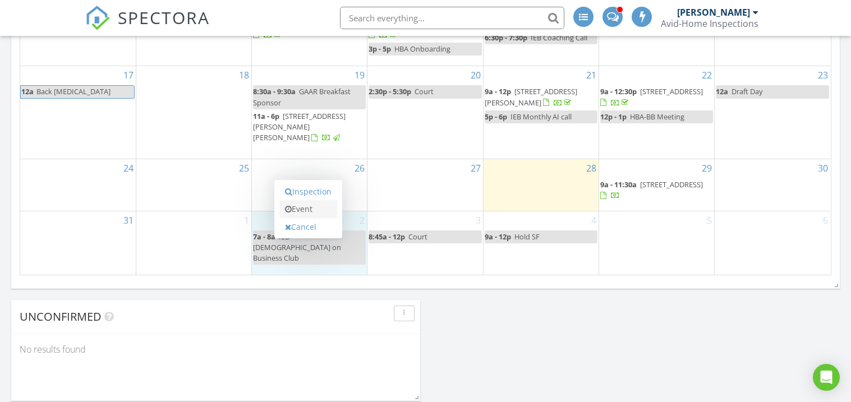
click at [296, 210] on link "Event" at bounding box center [308, 209] width 58 height 18
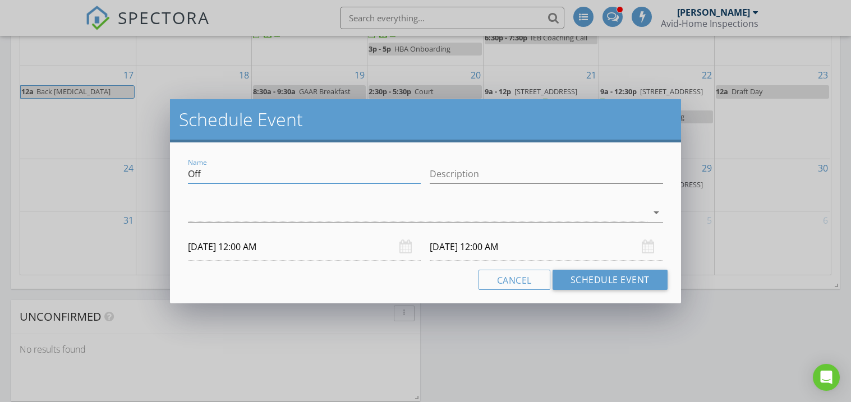
click at [229, 176] on input "Off" at bounding box center [304, 174] width 233 height 19
type input "O"
type input "Hold Grants"
click at [203, 209] on div at bounding box center [417, 213] width 459 height 19
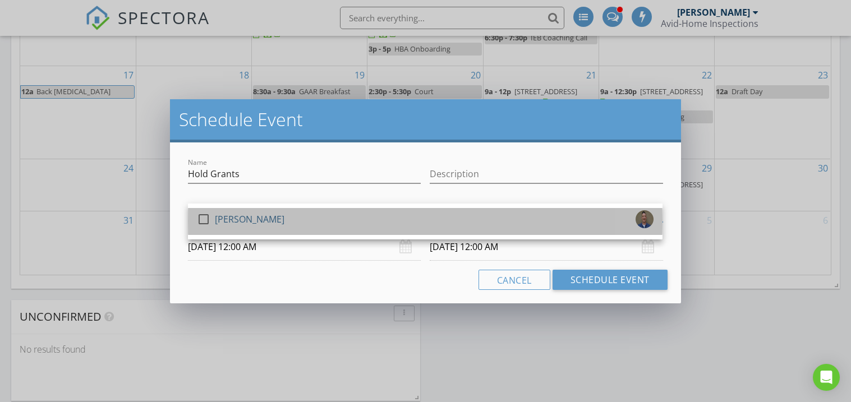
click at [207, 209] on link "check_box_outline_blank [PERSON_NAME]" at bounding box center [425, 221] width 474 height 27
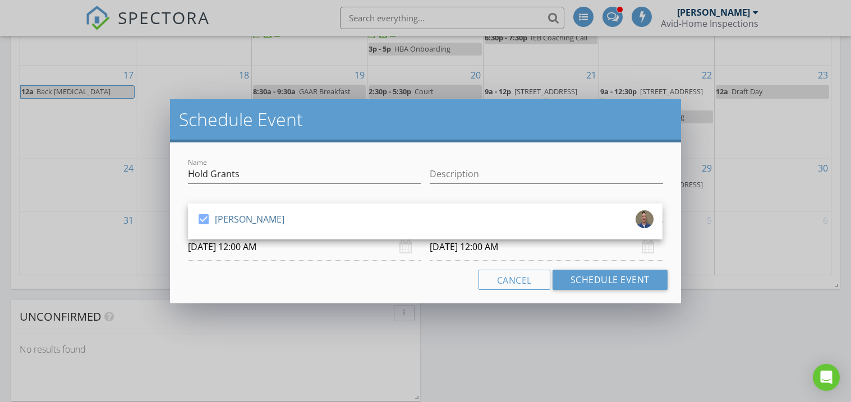
click at [215, 247] on input "[DATE] 12:00 AM" at bounding box center [304, 246] width 233 height 27
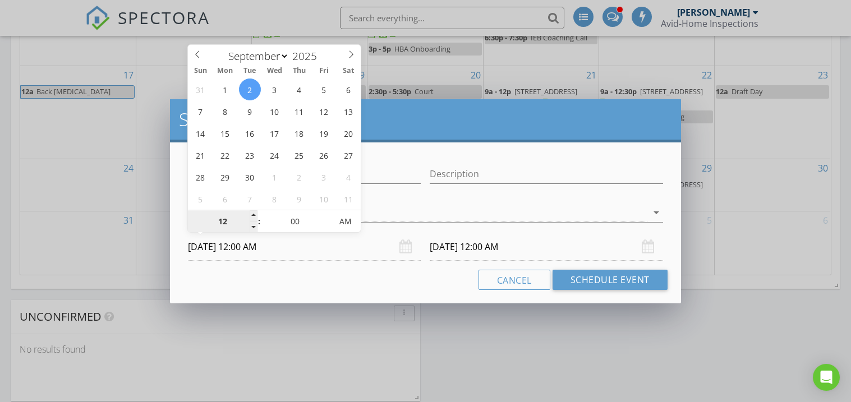
click at [225, 221] on input "12" at bounding box center [222, 222] width 69 height 22
type input "09"
type input "[DATE] 9:00 AM"
click at [289, 227] on input "00" at bounding box center [295, 222] width 69 height 22
type input "[DATE] 9:00 AM"
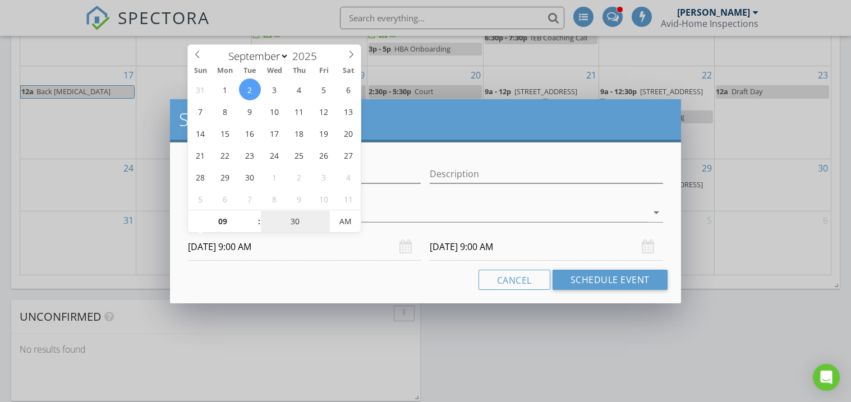
type input "30"
type input "[DATE] 9:30 AM"
click at [325, 284] on div "Cancel Schedule Event" at bounding box center [424, 280] width 483 height 20
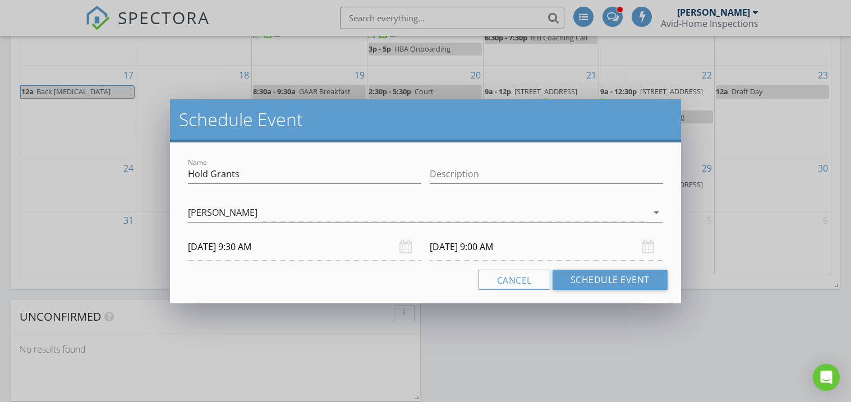
type input "[DATE] 9:30 AM"
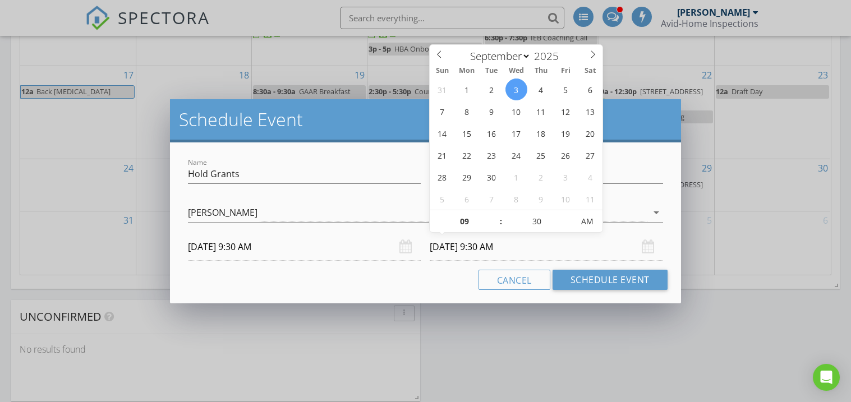
click at [450, 244] on input "[DATE] 9:30 AM" at bounding box center [546, 246] width 233 height 27
click at [473, 224] on input "09" at bounding box center [464, 222] width 69 height 22
type input "12"
type input "[DATE] 12:30 PM"
click at [579, 219] on span "AM" at bounding box center [586, 221] width 31 height 22
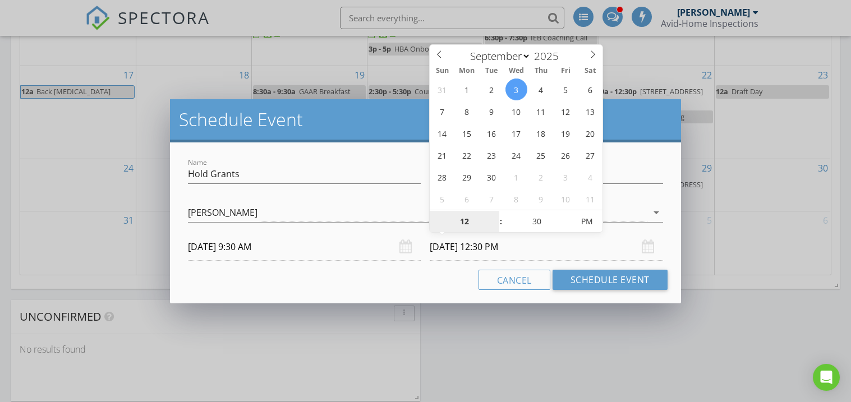
type input "12"
click at [330, 281] on div "Cancel Schedule Event" at bounding box center [424, 280] width 483 height 20
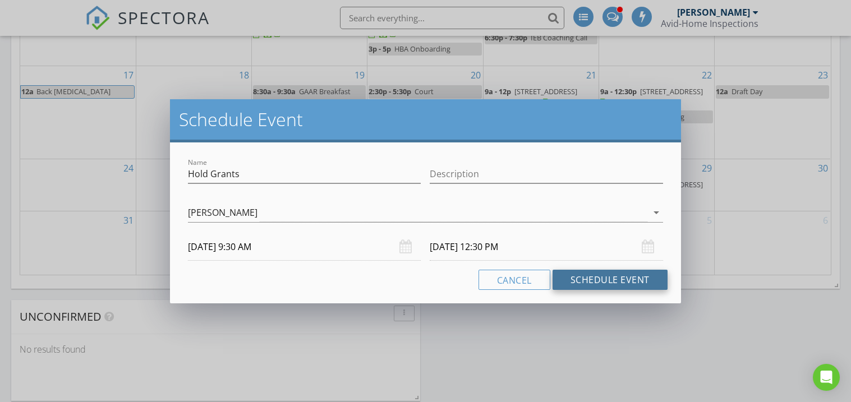
click at [634, 283] on button "Schedule Event" at bounding box center [609, 280] width 115 height 20
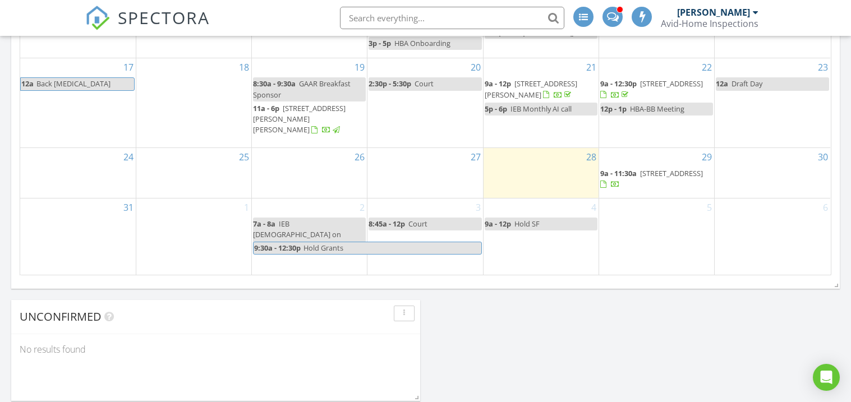
select select "8"
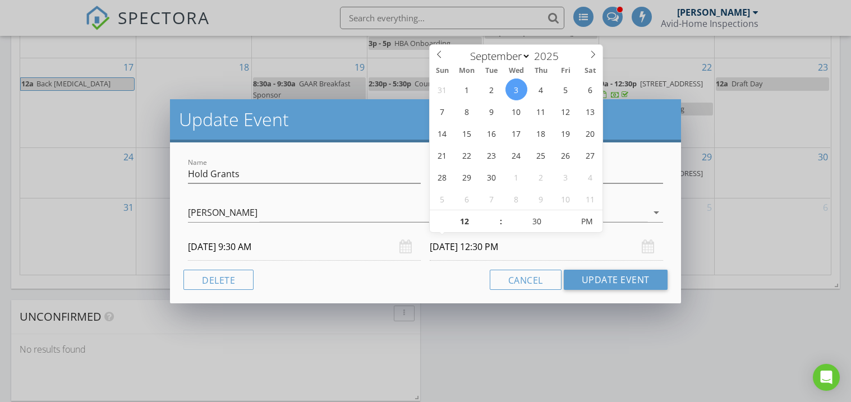
click at [474, 255] on input "[DATE] 12:30 PM" at bounding box center [546, 246] width 233 height 27
type input "[DATE] 12:30 PM"
click at [353, 285] on div "Cancel Update Event" at bounding box center [424, 280] width 483 height 20
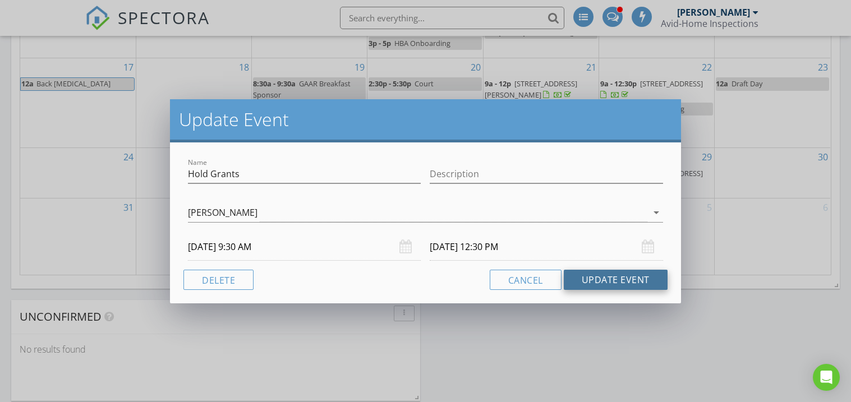
click at [635, 286] on button "Update Event" at bounding box center [616, 280] width 104 height 20
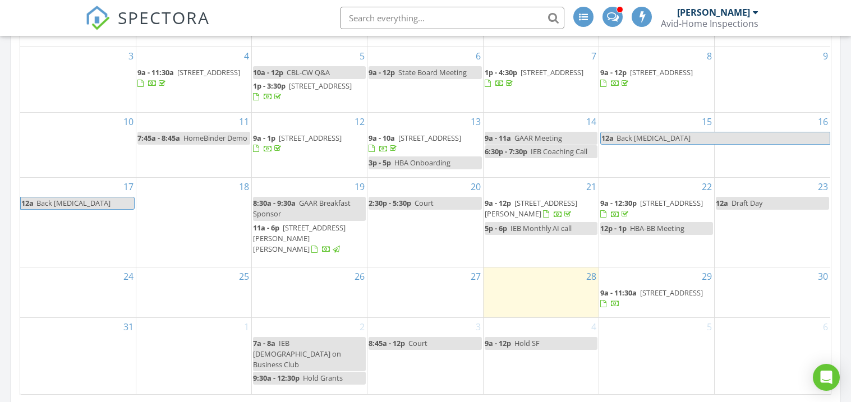
scroll to position [505, 0]
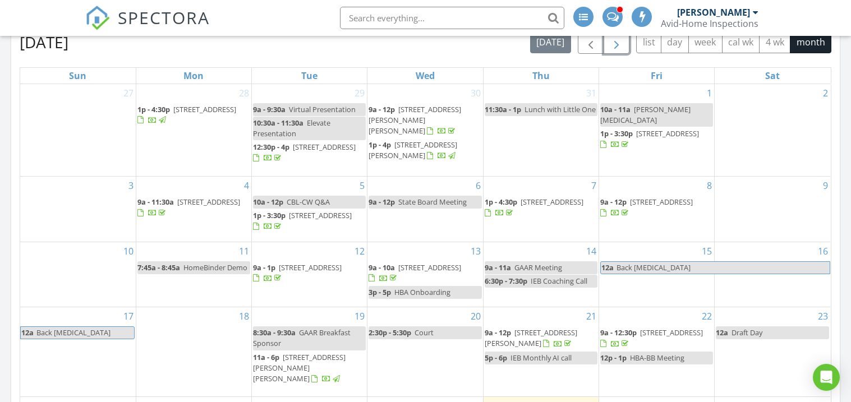
click at [611, 42] on span "button" at bounding box center [616, 42] width 13 height 13
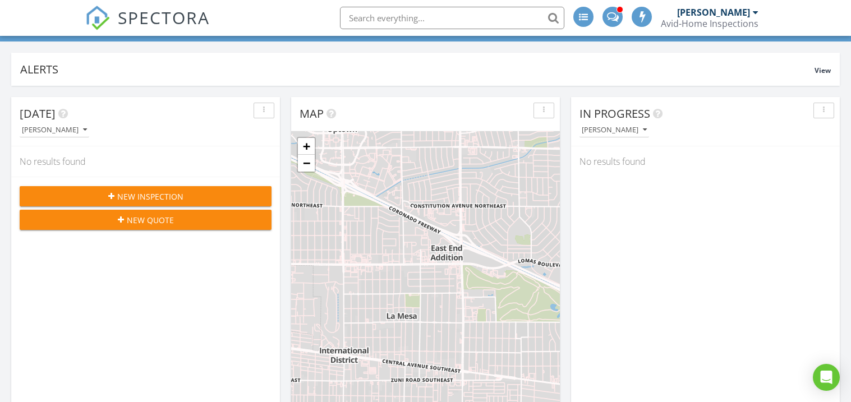
scroll to position [0, 0]
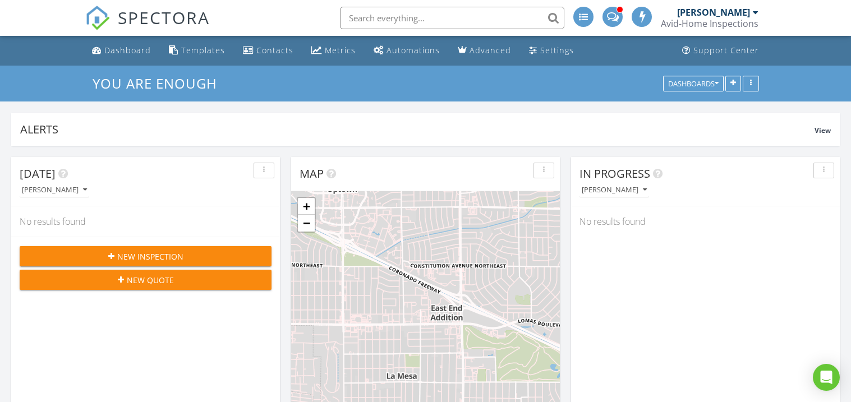
click at [413, 13] on input "text" at bounding box center [452, 18] width 224 height 22
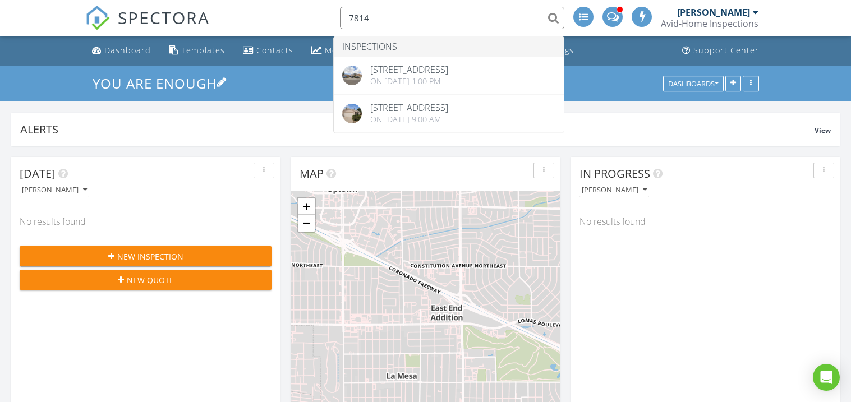
type input "7814"
click at [247, 84] on h3 "You Are Enough" at bounding box center [426, 83] width 666 height 17
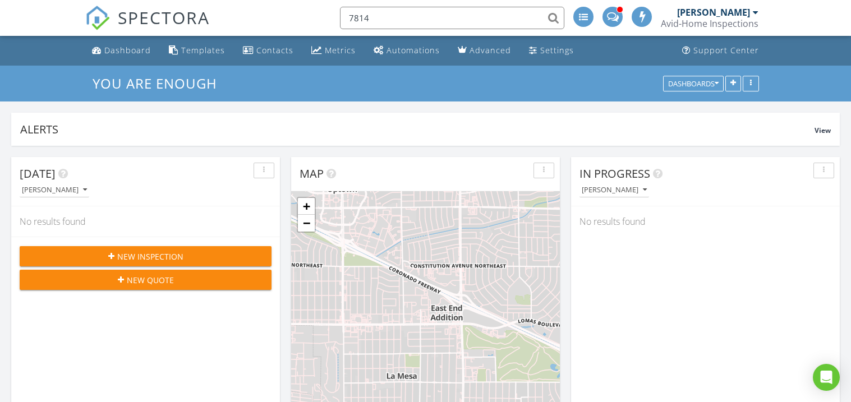
click at [380, 11] on input "7814" at bounding box center [452, 18] width 224 height 22
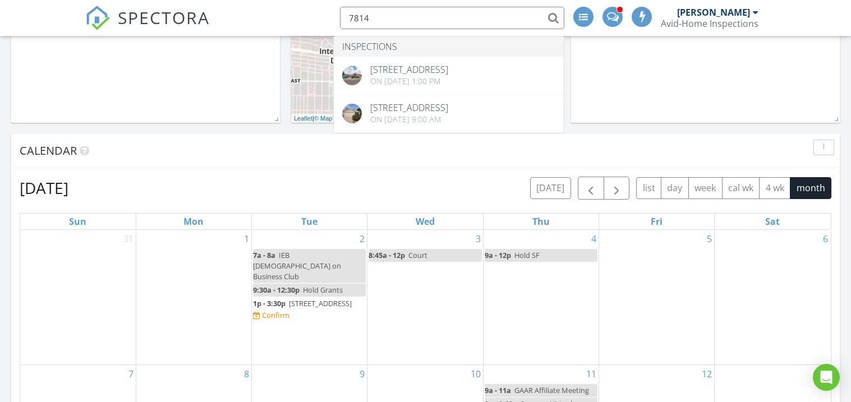
scroll to position [356, 0]
